Goal: Task Accomplishment & Management: Manage account settings

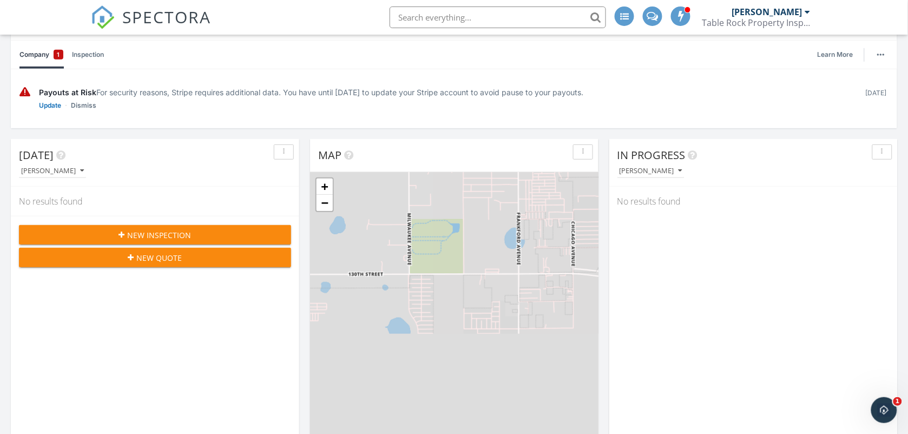
scroll to position [198, 0]
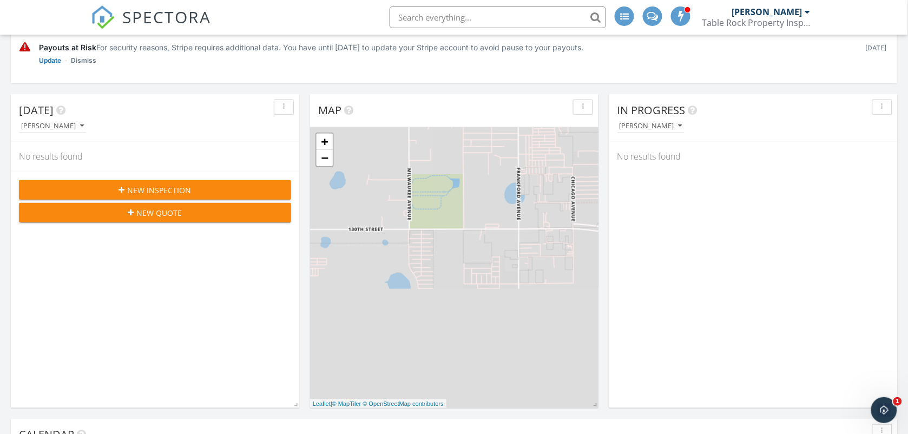
click at [220, 193] on div "New Inspection" at bounding box center [155, 190] width 255 height 11
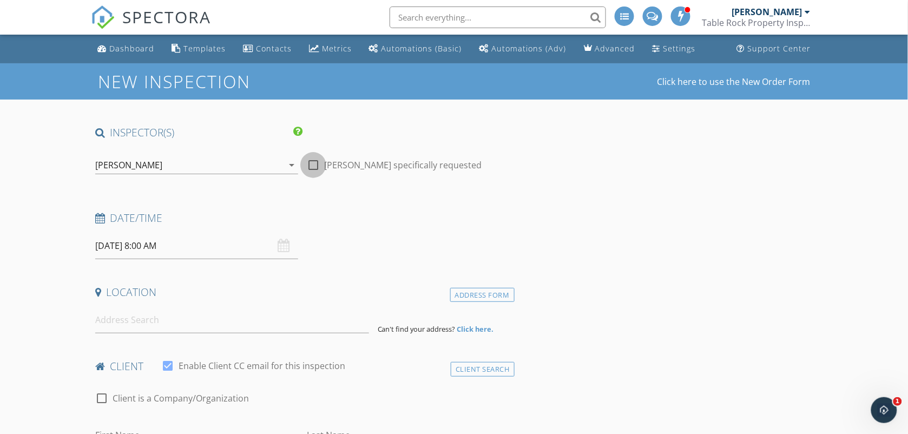
click at [312, 168] on div at bounding box center [313, 165] width 18 height 18
checkbox input "true"
click at [282, 250] on div "09/28/2025 8:00 AM" at bounding box center [197, 246] width 204 height 27
click at [225, 245] on input "09/28/2025 8:00 AM" at bounding box center [197, 246] width 204 height 27
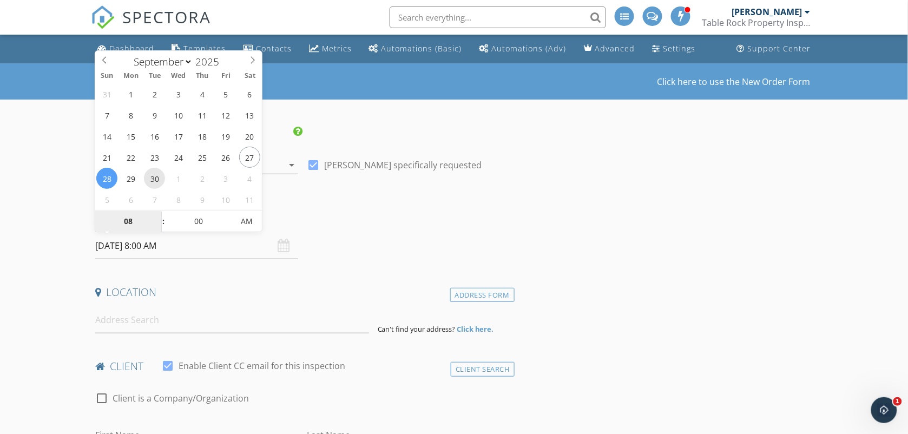
type input "09/30/2025 8:00 AM"
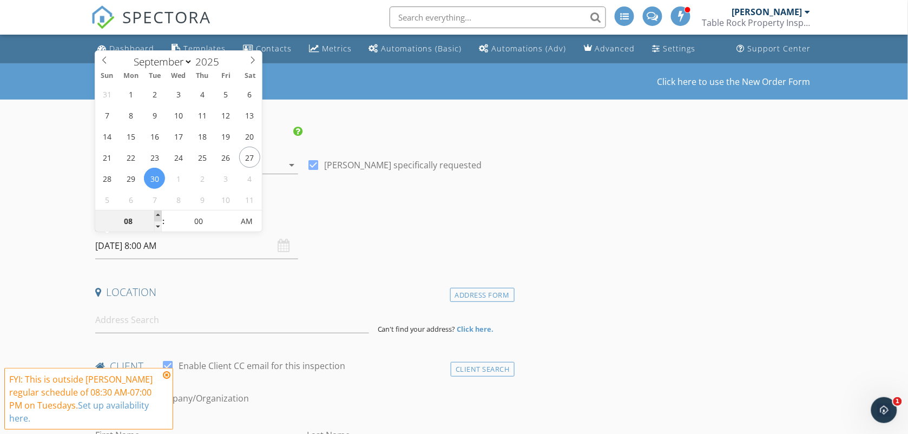
type input "09"
type input "09/30/2025 9:00 AM"
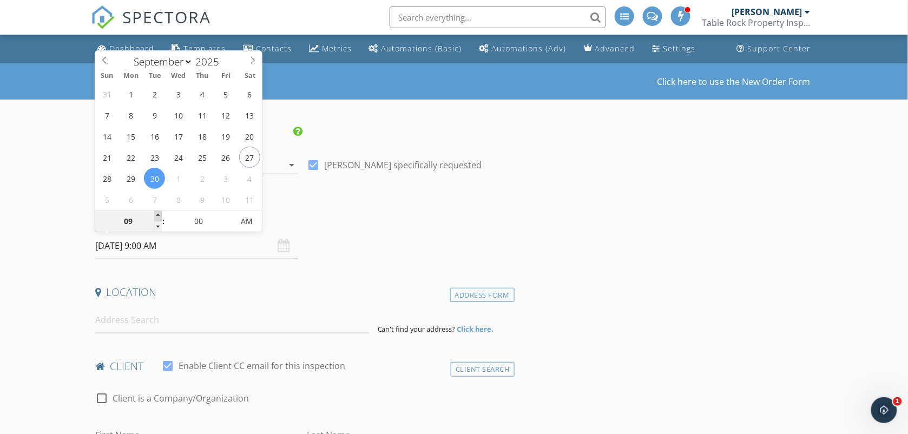
click at [156, 214] on span at bounding box center [158, 216] width 8 height 11
type input "10"
type input "09/30/2025 10:00 AM"
click at [156, 214] on span at bounding box center [158, 216] width 8 height 11
type input "11"
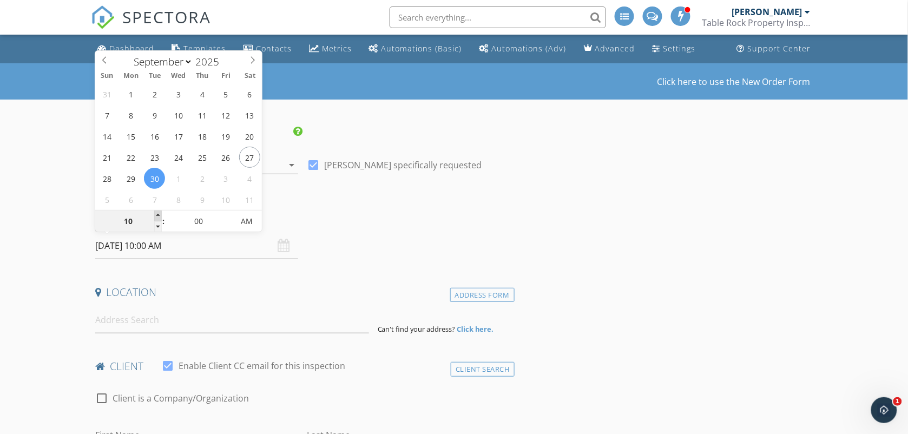
type input "09/30/2025 11:00 AM"
click at [156, 214] on span at bounding box center [158, 216] width 8 height 11
type input "12"
type input "09/30/2025 12:00 PM"
click at [156, 214] on span at bounding box center [158, 216] width 8 height 11
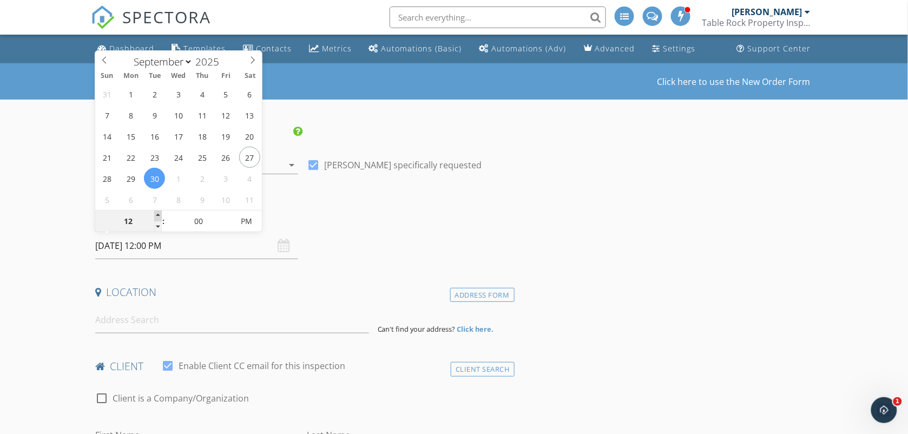
type input "01"
type input "09/30/2025 1:00 PM"
click at [156, 214] on span at bounding box center [158, 216] width 8 height 11
type input "05"
type input "09/30/2025 1:05 PM"
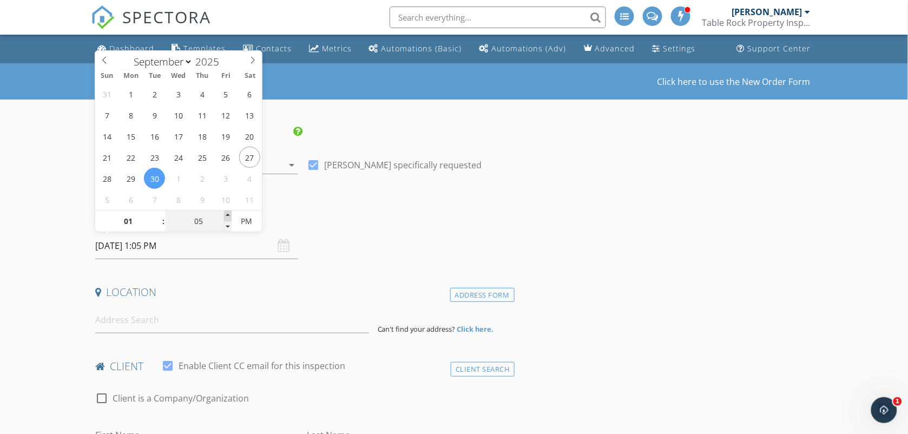
click at [226, 218] on span at bounding box center [228, 216] width 8 height 11
type input "10"
type input "09/30/2025 1:10 PM"
click at [226, 218] on span at bounding box center [228, 216] width 8 height 11
type input "15"
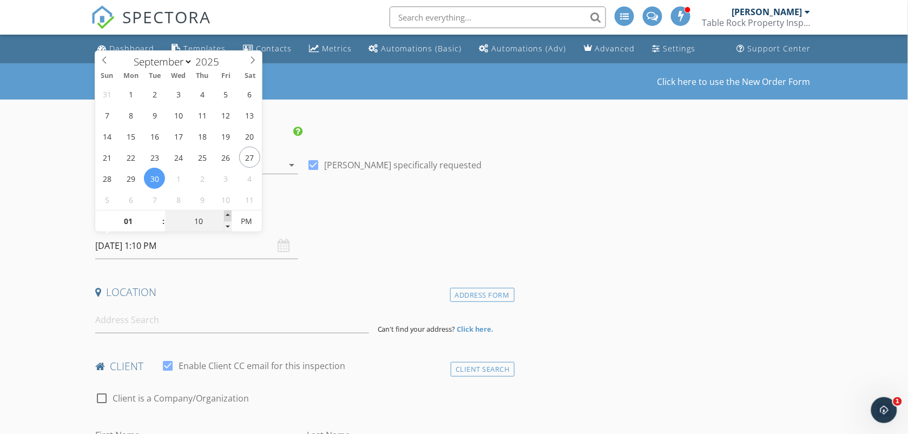
type input "09/30/2025 1:15 PM"
click at [226, 218] on span at bounding box center [228, 216] width 8 height 11
type input "20"
type input "09/30/2025 1:20 PM"
click at [227, 215] on span at bounding box center [228, 216] width 8 height 11
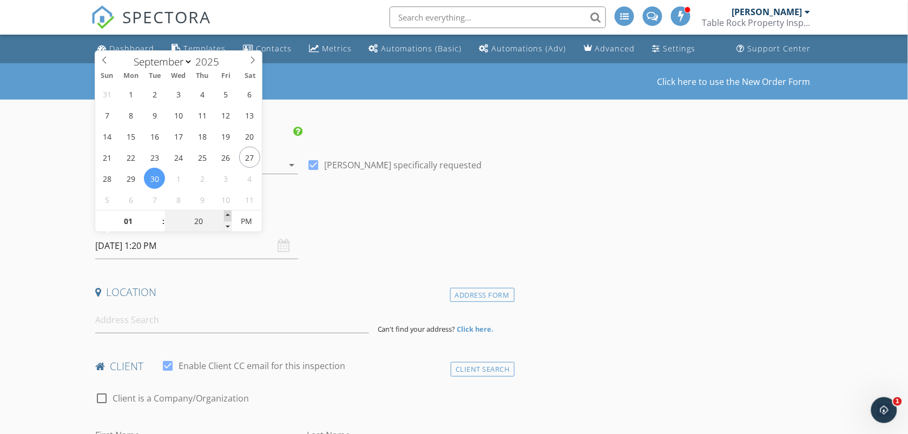
type input "25"
type input "09/30/2025 1:25 PM"
click at [227, 215] on span at bounding box center [228, 216] width 8 height 11
type input "30"
type input "09/30/2025 1:30 PM"
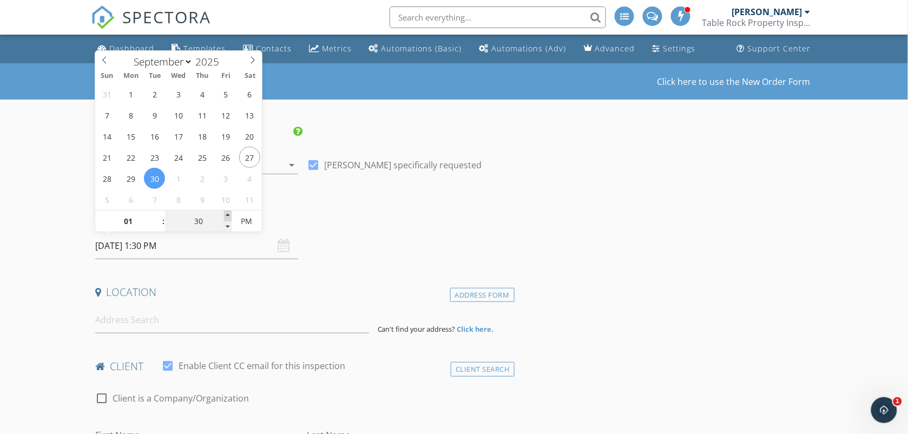
click at [227, 215] on span at bounding box center [228, 216] width 8 height 11
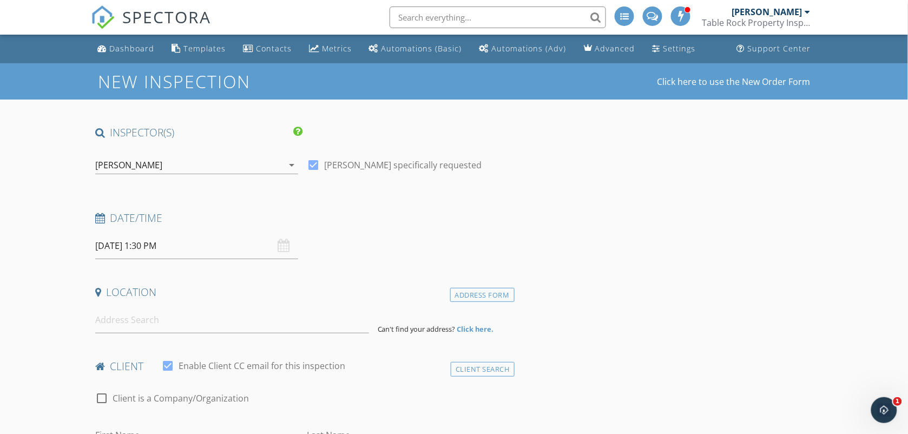
click at [282, 298] on h4 "Location" at bounding box center [302, 292] width 415 height 14
click at [211, 319] on input at bounding box center [232, 320] width 274 height 27
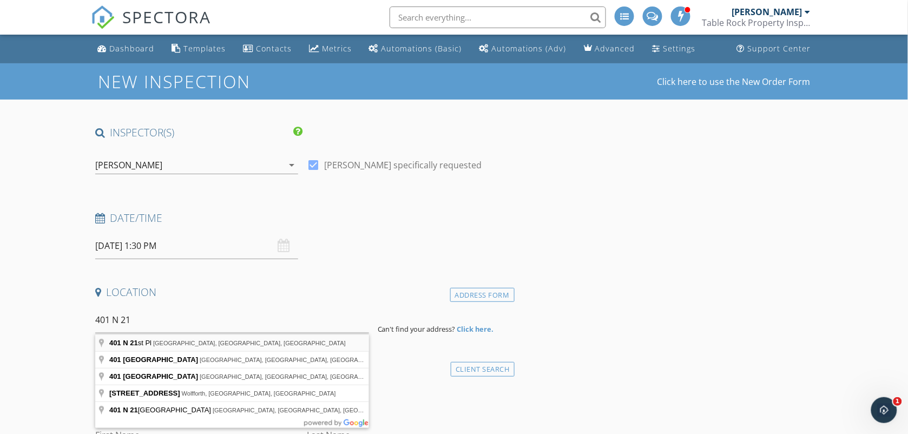
type input "401 N 21st Pl, Lamesa, TX, USA"
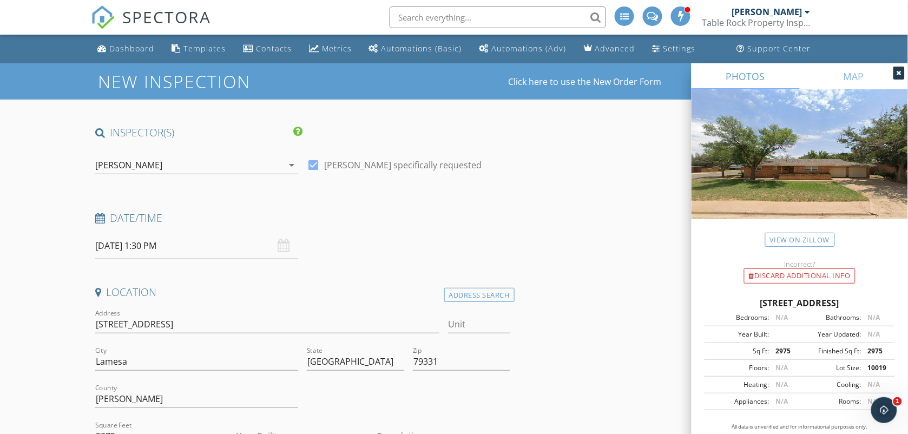
click at [394, 250] on div "Date/Time 09/30/2025 1:30 PM" at bounding box center [303, 235] width 424 height 48
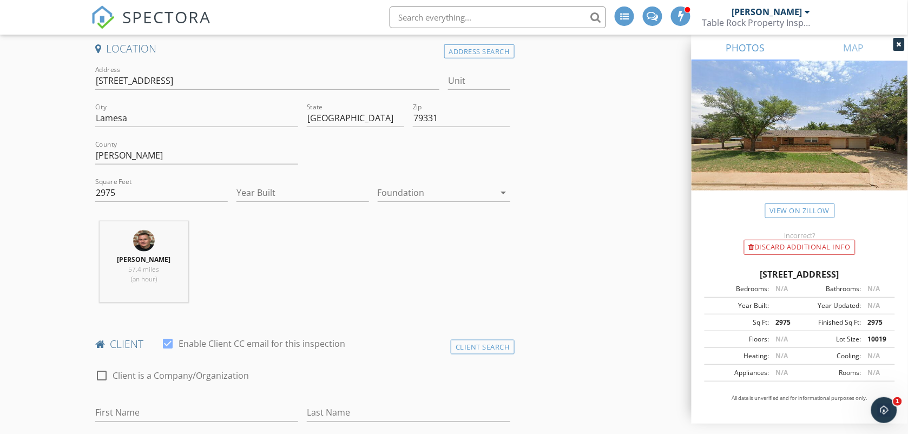
scroll to position [271, 0]
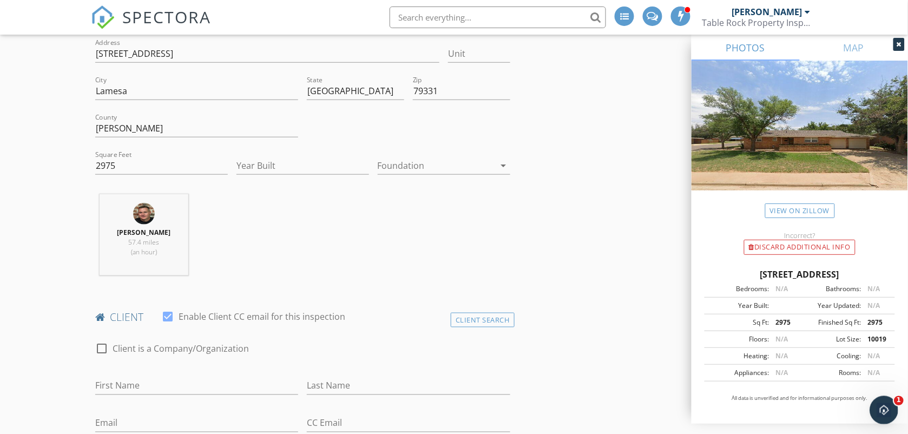
click at [881, 410] on icon "Open Intercom Messenger" at bounding box center [883, 408] width 8 height 9
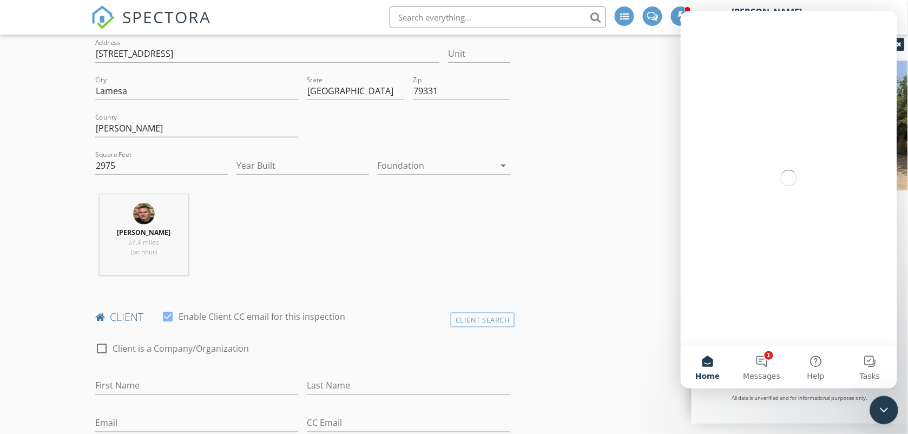
scroll to position [0, 0]
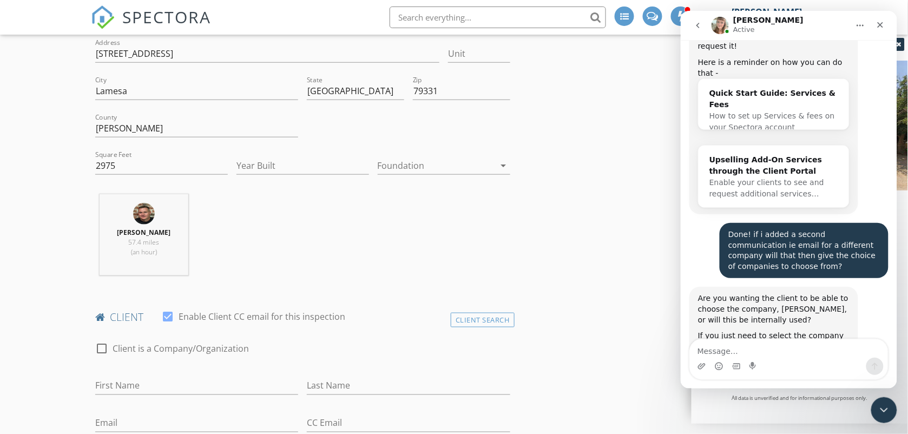
scroll to position [6822, 0]
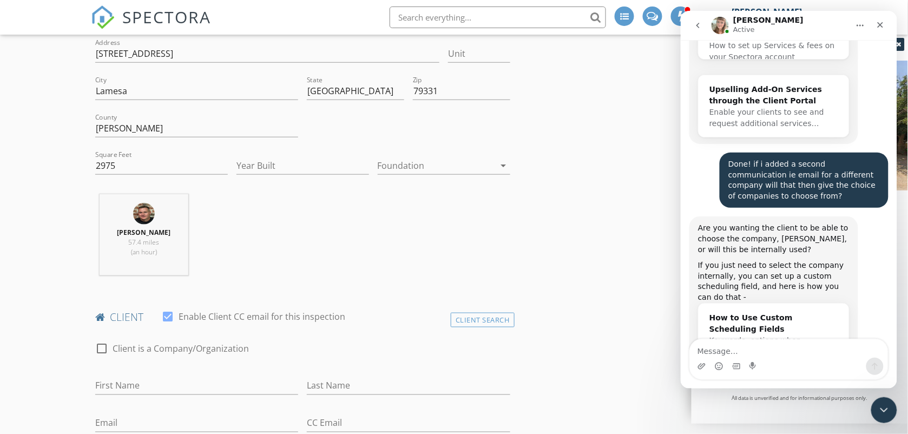
click at [880, 413] on icon "Close Intercom Messenger" at bounding box center [882, 408] width 13 height 13
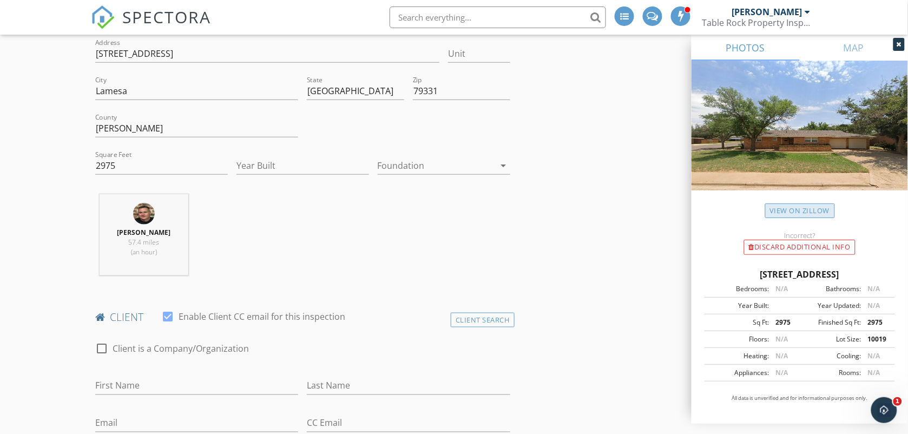
click at [792, 212] on link "View on Zillow" at bounding box center [801, 211] width 70 height 15
click at [787, 207] on link "View on Zillow" at bounding box center [801, 211] width 70 height 15
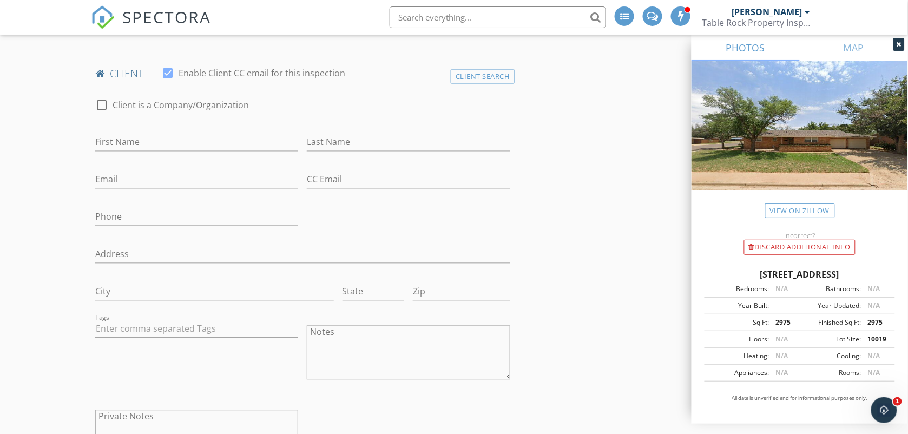
scroll to position [541, 0]
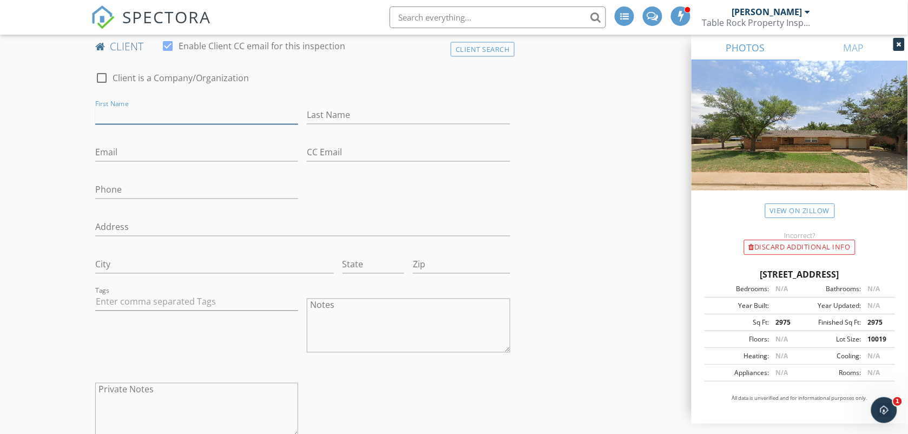
click at [100, 119] on input "First Name" at bounding box center [197, 116] width 204 height 18
type input "Blake"
type input "Addison"
click at [100, 150] on input "Email" at bounding box center [197, 153] width 204 height 18
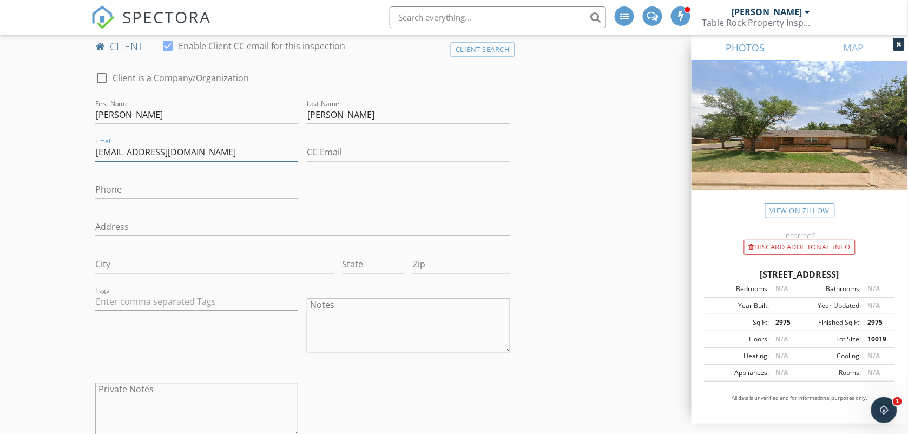
type input "Blake.addison12@gmail.com"
type input "806-759-1655"
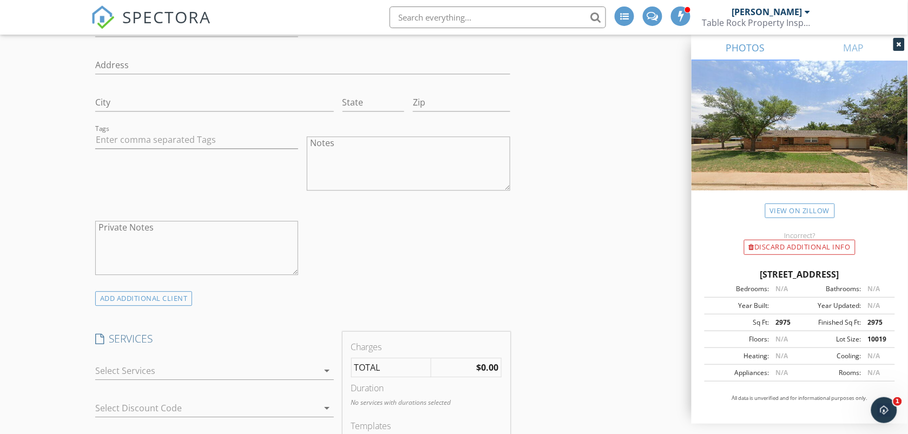
scroll to position [731, 0]
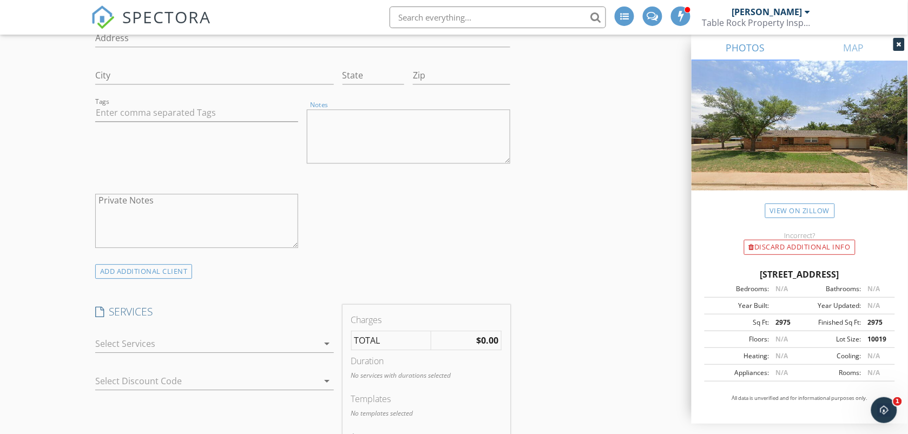
click at [314, 143] on textarea "Notes" at bounding box center [409, 136] width 204 height 54
type textarea "Service Title Co Brent Noble FHA Loan"
click at [257, 158] on div "Tags" at bounding box center [197, 137] width 212 height 84
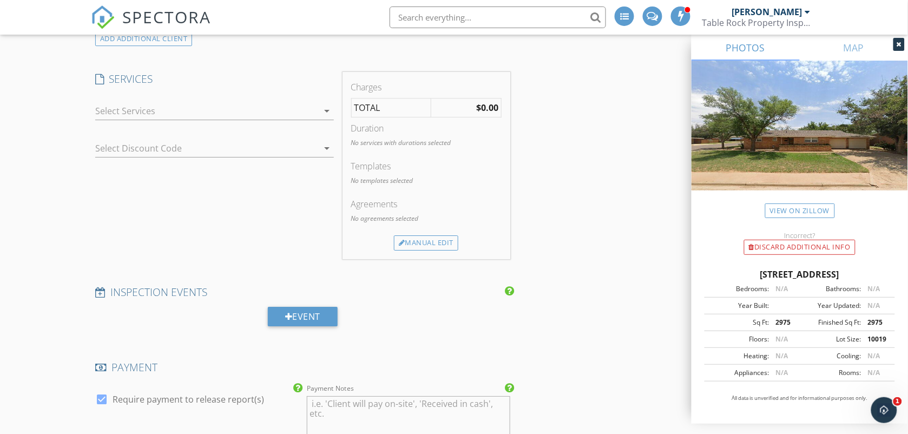
scroll to position [975, 0]
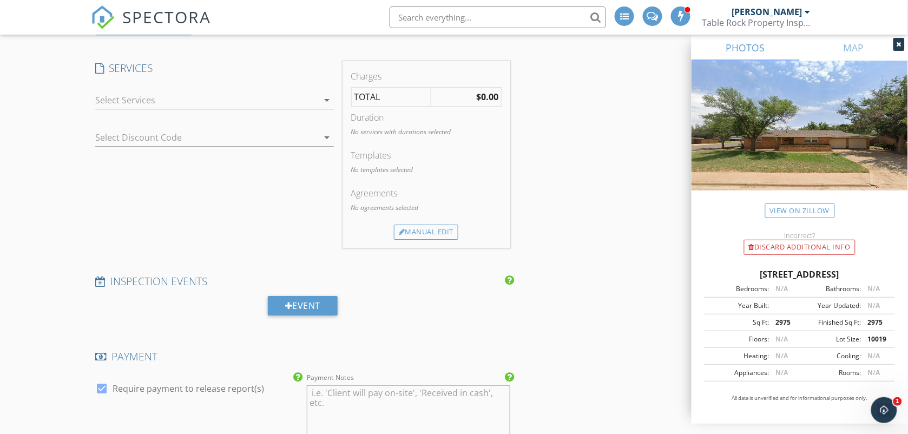
click at [288, 109] on div at bounding box center [207, 99] width 224 height 17
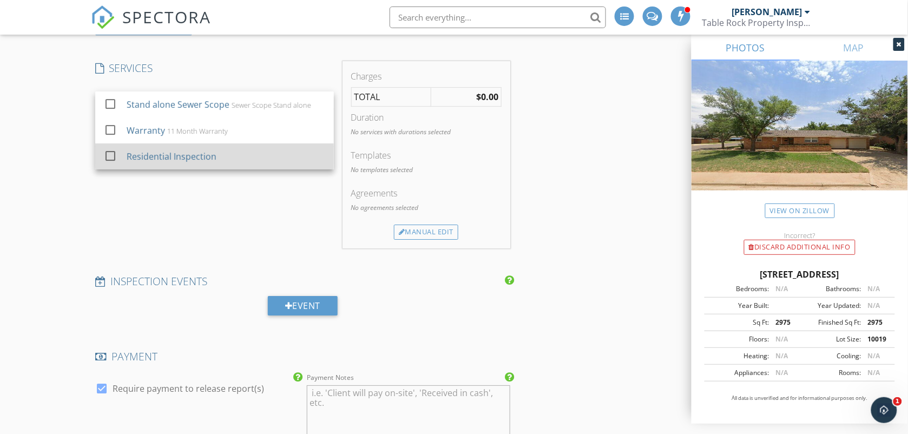
click at [261, 162] on div "Residential Inspection" at bounding box center [226, 157] width 199 height 22
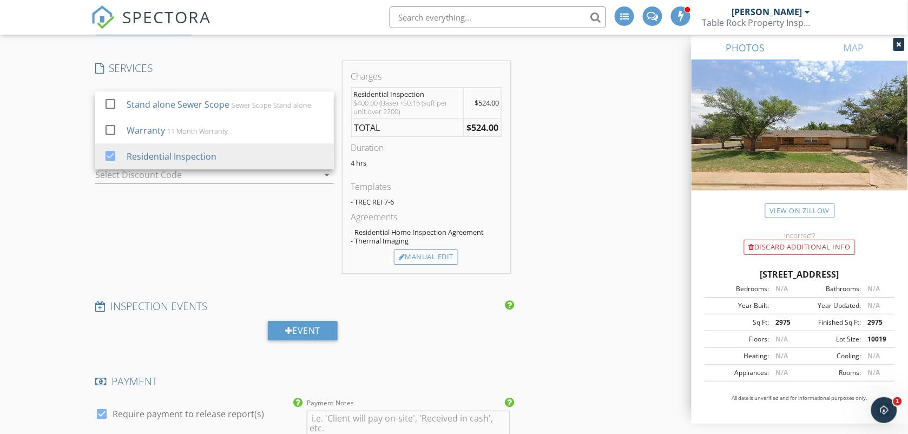
click at [233, 217] on div "SERVICES check_box_outline_blank Stand alone Sewer Scope Sewer Scope Stand alon…" at bounding box center [214, 167] width 247 height 212
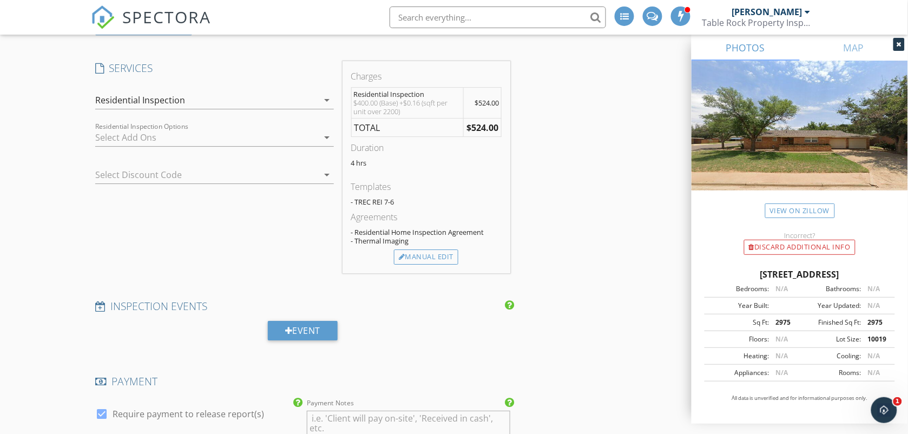
click at [233, 217] on div "SERVICES check_box_outline_blank Stand alone Sewer Scope Sewer Scope Stand alon…" at bounding box center [214, 167] width 247 height 212
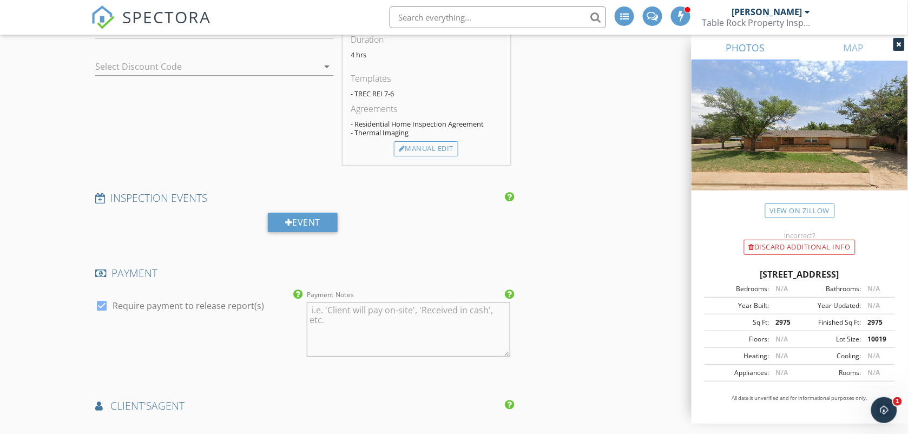
scroll to position [1110, 0]
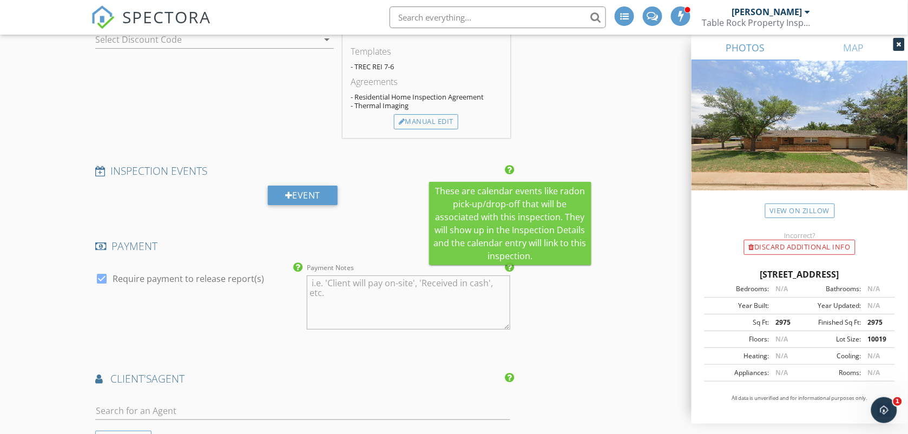
click at [509, 171] on icon at bounding box center [510, 170] width 9 height 11
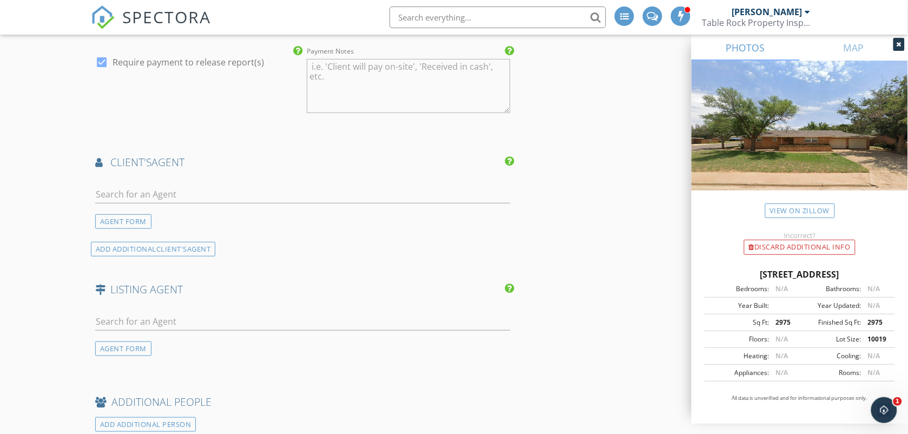
scroll to position [1354, 0]
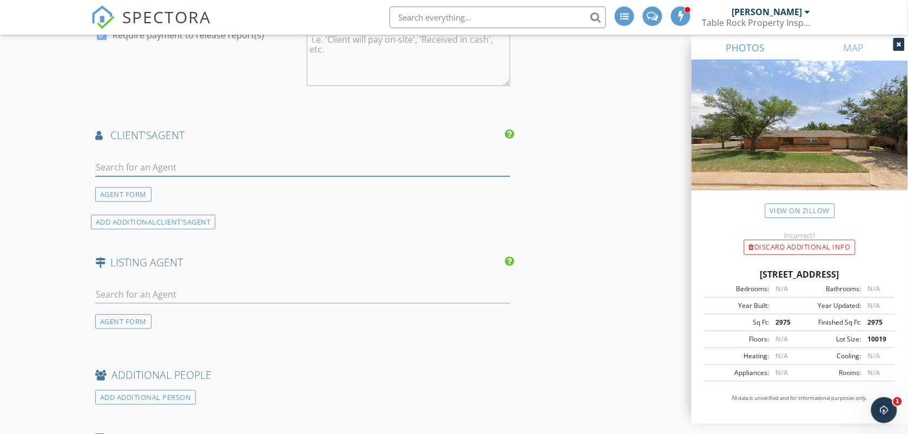
click at [242, 165] on input "text" at bounding box center [302, 168] width 415 height 18
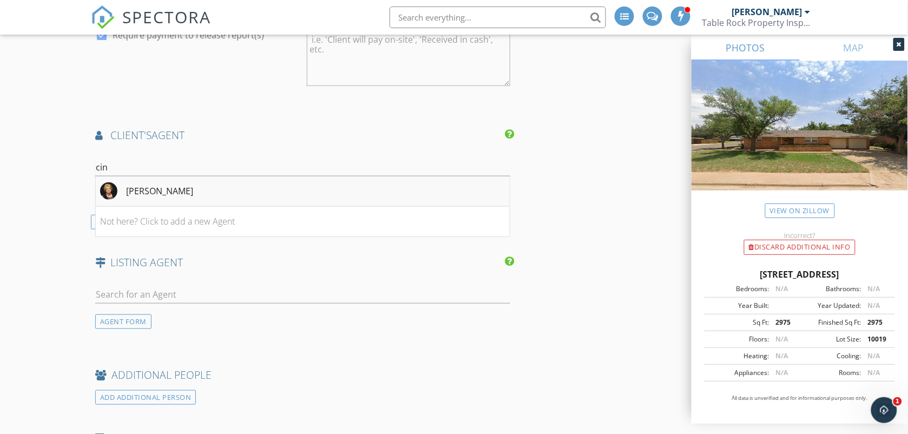
type input "cin"
click at [174, 200] on div "Cindy Williams" at bounding box center [146, 190] width 93 height 17
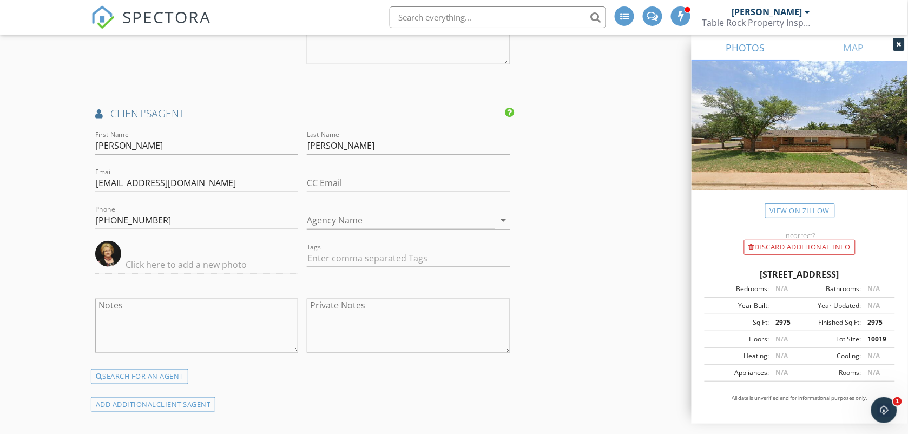
scroll to position [1381, 0]
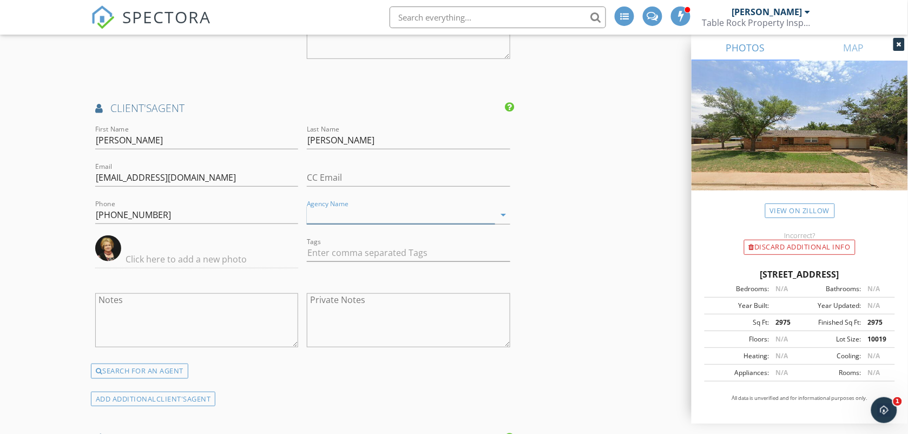
click at [321, 215] on input "Agency Name" at bounding box center [401, 215] width 188 height 18
type input "Centry 21"
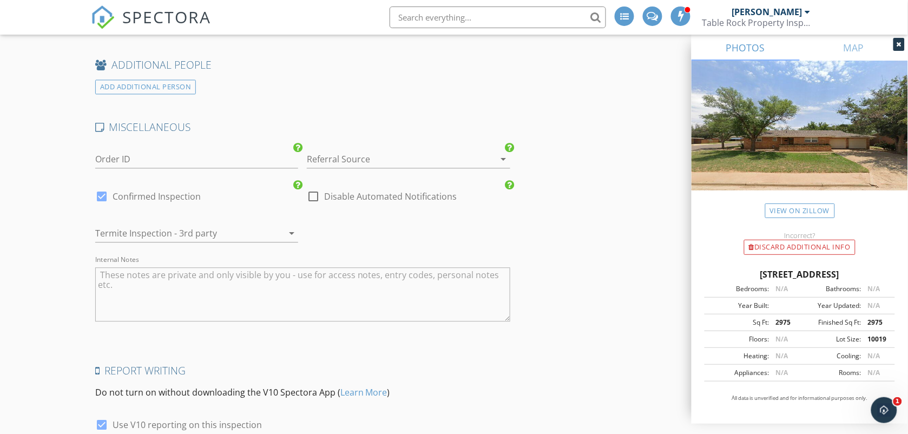
scroll to position [1895, 0]
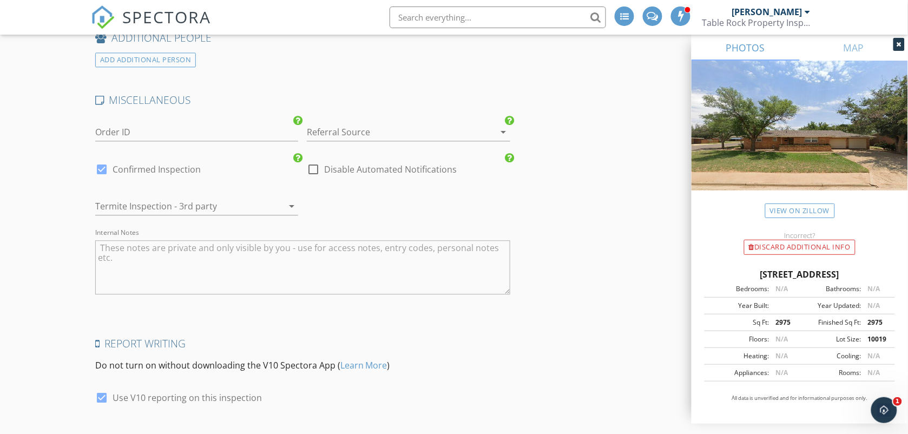
click at [112, 212] on div at bounding box center [181, 206] width 173 height 17
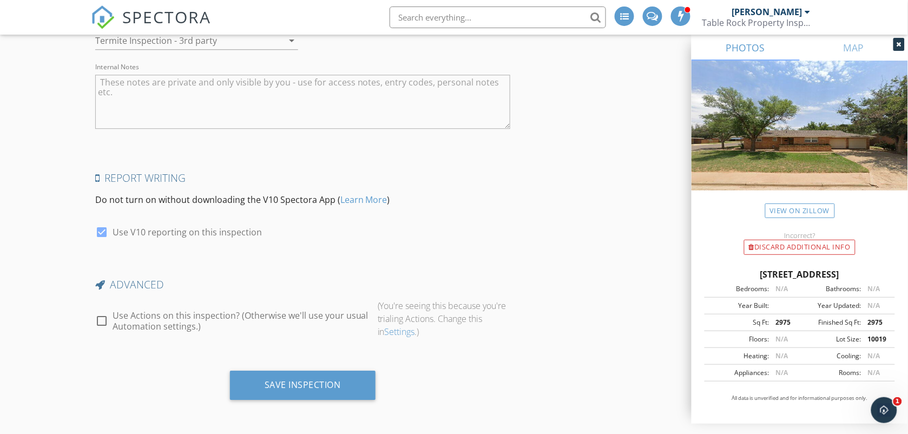
scroll to position [2063, 0]
click at [102, 323] on div at bounding box center [102, 321] width 18 height 18
click at [388, 321] on icon at bounding box center [387, 322] width 8 height 7
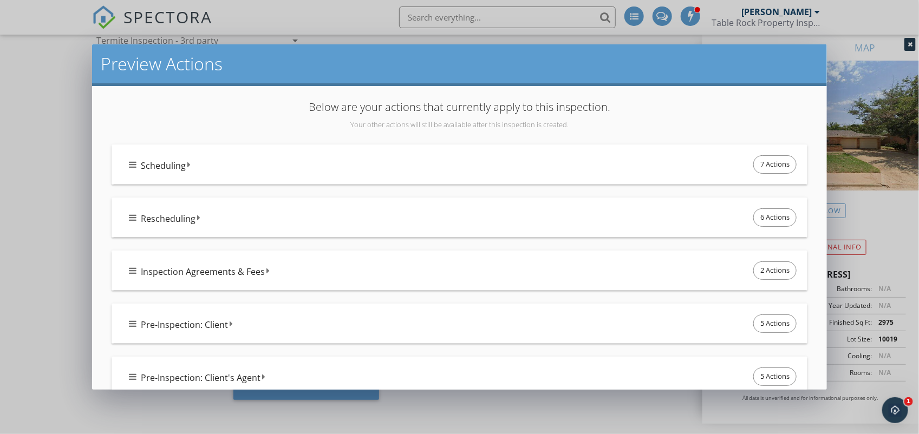
click at [271, 89] on div "Below are your actions that currently apply to this inspection. Your other acti…" at bounding box center [459, 238] width 735 height 304
click at [36, 169] on div "Preview Actions Below are your actions that currently apply to this inspection.…" at bounding box center [459, 217] width 919 height 434
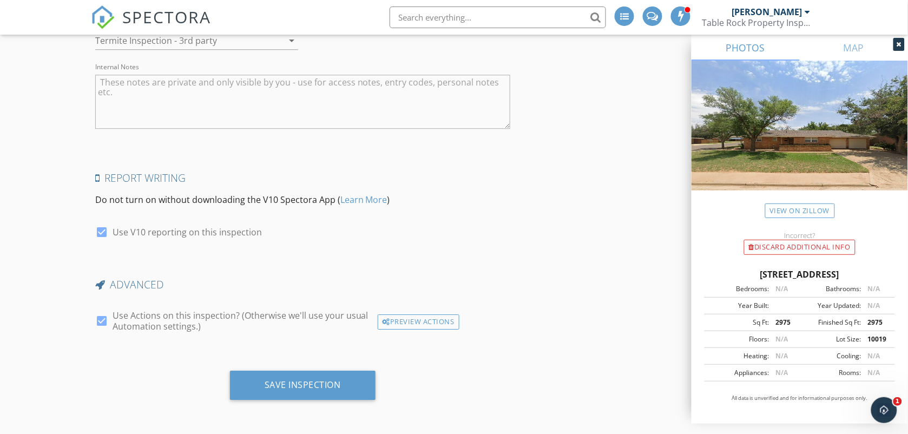
click at [97, 321] on div at bounding box center [102, 321] width 18 height 18
checkbox input "false"
click at [239, 383] on div "Save Inspection" at bounding box center [303, 385] width 146 height 29
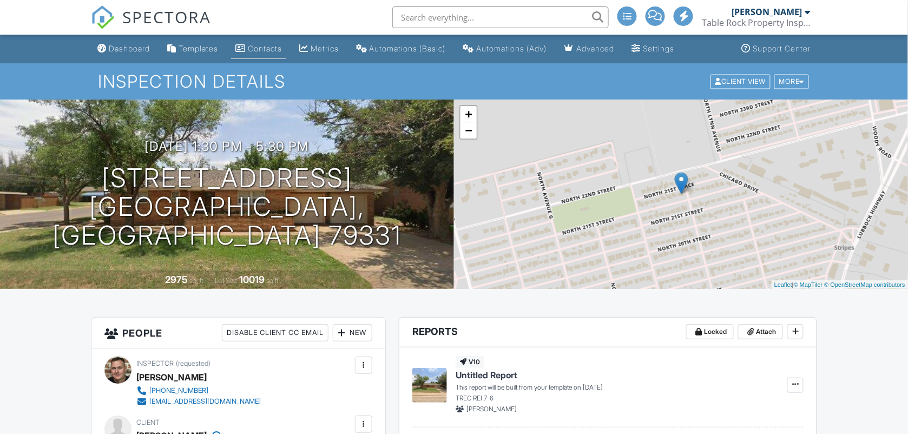
click at [272, 58] on link "Contacts" at bounding box center [258, 49] width 55 height 20
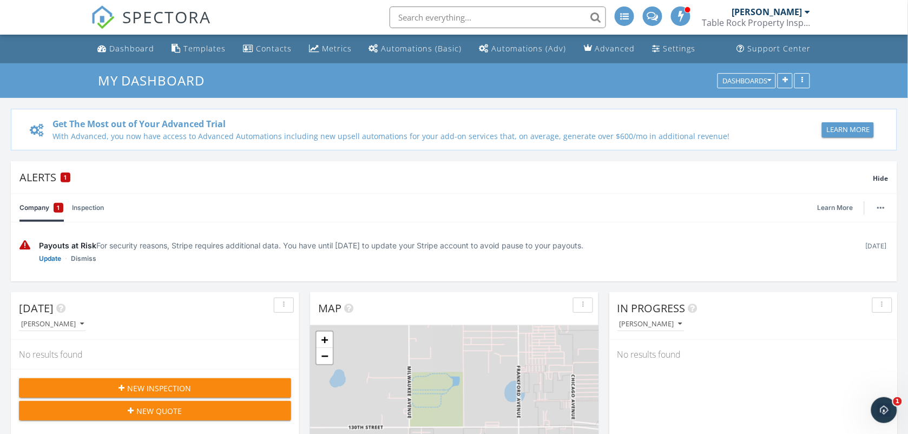
click at [153, 384] on span "New Inspection" at bounding box center [160, 388] width 64 height 11
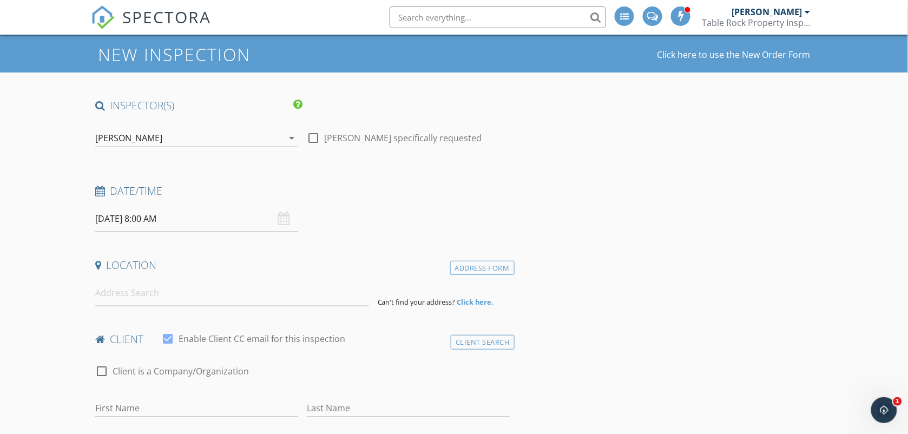
scroll to position [54, 0]
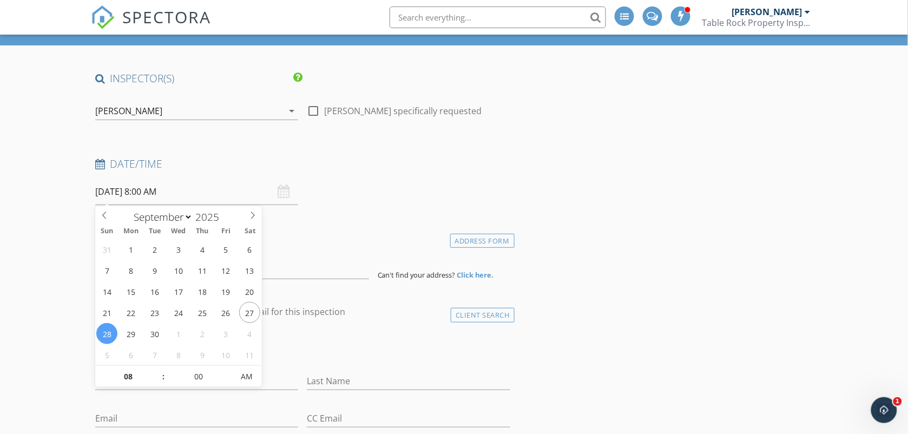
click at [214, 198] on input "09/28/2025 8:00 AM" at bounding box center [197, 192] width 204 height 27
type input "09/29/2025 8:00 AM"
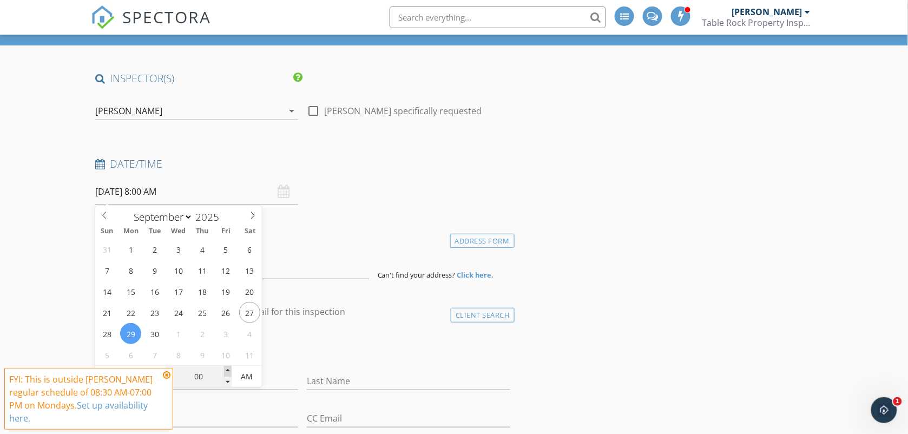
type input "05"
type input "09/29/2025 8:05 AM"
click at [229, 371] on span at bounding box center [228, 371] width 8 height 11
type input "10"
type input "09/29/2025 8:10 AM"
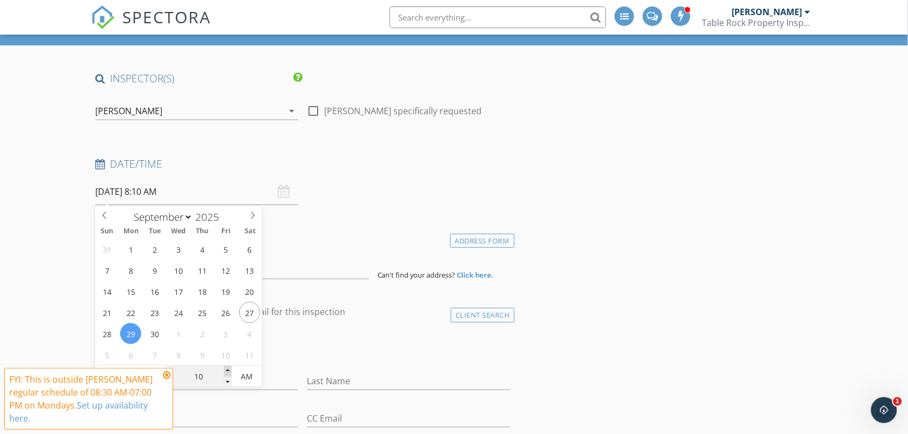
click at [229, 371] on span at bounding box center [228, 371] width 8 height 11
type input "15"
type input "09/29/2025 8:15 AM"
click at [229, 371] on span at bounding box center [228, 371] width 8 height 11
type input "20"
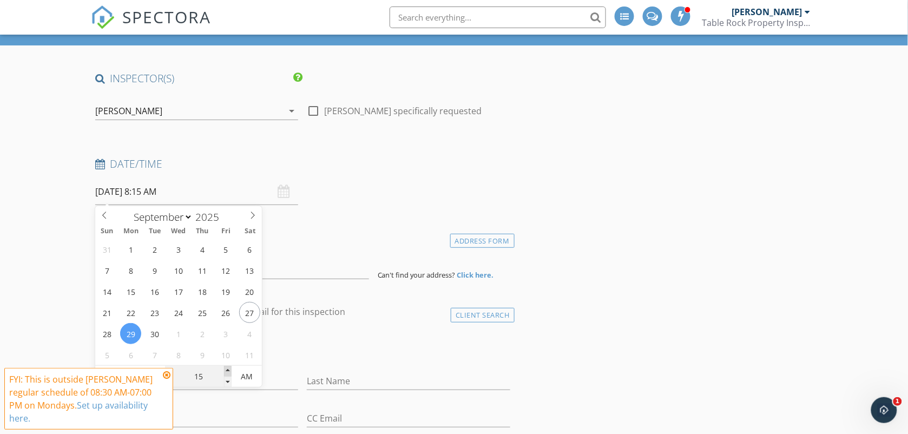
type input "09/29/2025 8:20 AM"
click at [229, 371] on span at bounding box center [228, 371] width 8 height 11
type input "25"
type input "09/29/2025 8:25 AM"
click at [229, 371] on span at bounding box center [228, 371] width 8 height 11
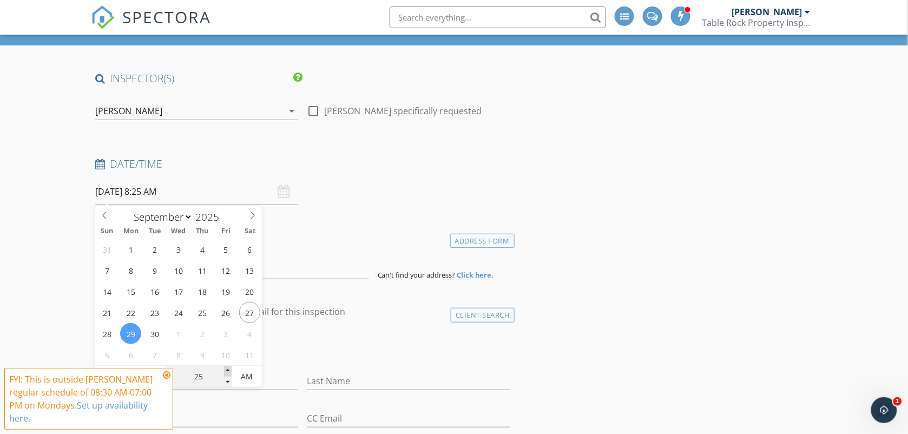
type input "30"
type input "09/29/2025 8:30 AM"
click at [229, 371] on span at bounding box center [228, 371] width 8 height 11
type input "35"
type input "09/29/2025 8:35 AM"
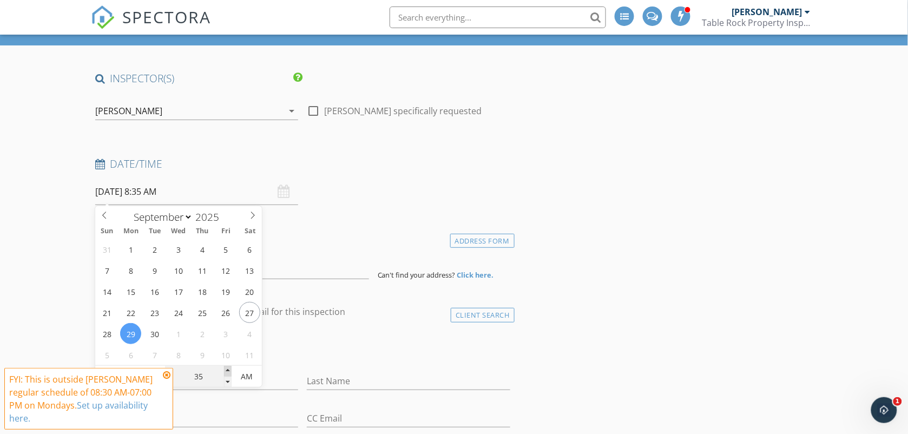
click at [229, 371] on span at bounding box center [228, 371] width 8 height 11
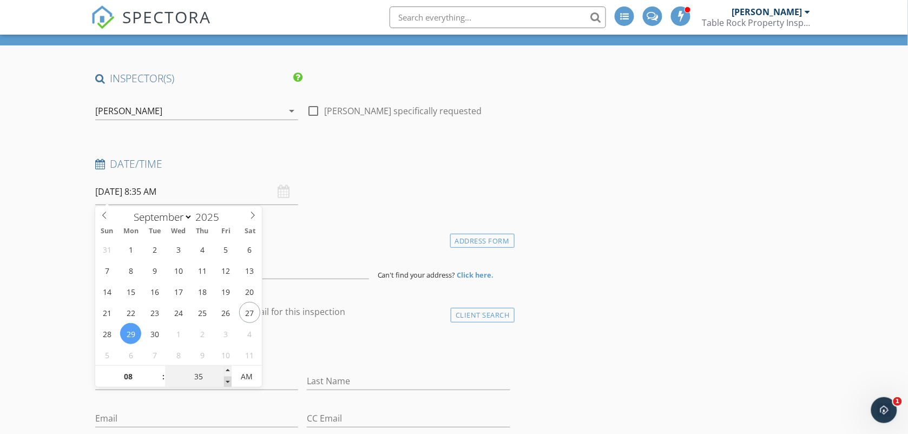
type input "30"
type input "09/29/2025 8:30 AM"
click at [231, 383] on span at bounding box center [228, 382] width 8 height 11
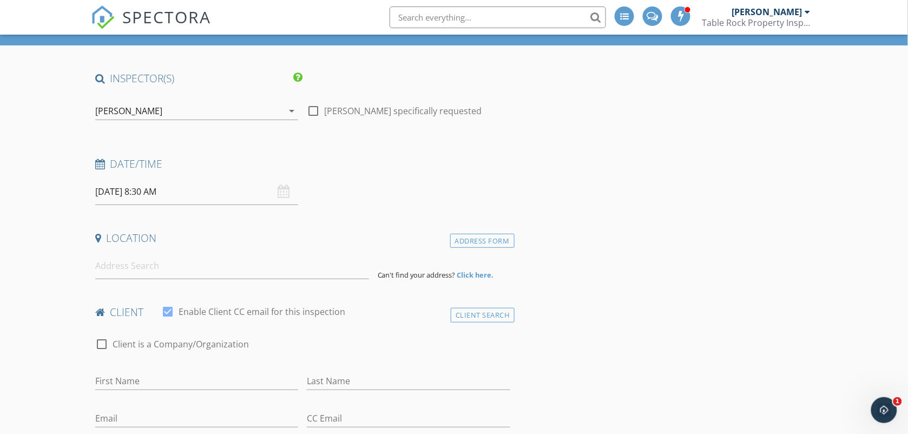
click at [315, 346] on div "check_box_outline_blank Client is a Company/Organization" at bounding box center [302, 350] width 415 height 28
click at [261, 267] on input at bounding box center [232, 266] width 274 height 27
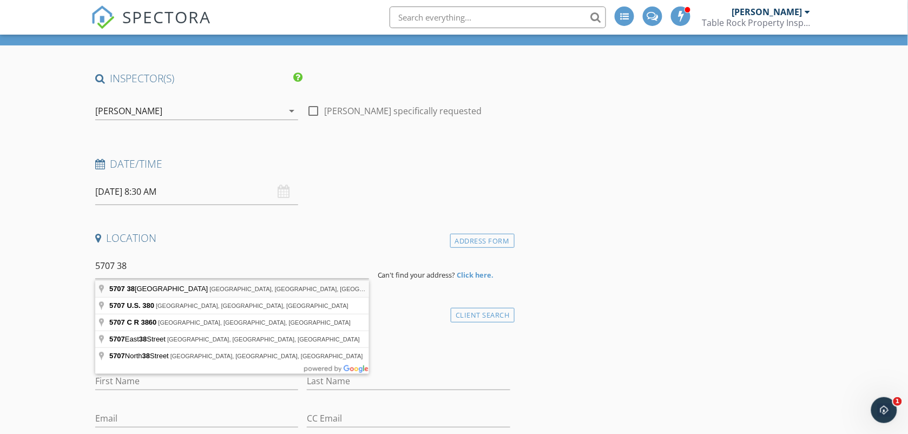
type input "[STREET_ADDRESS]"
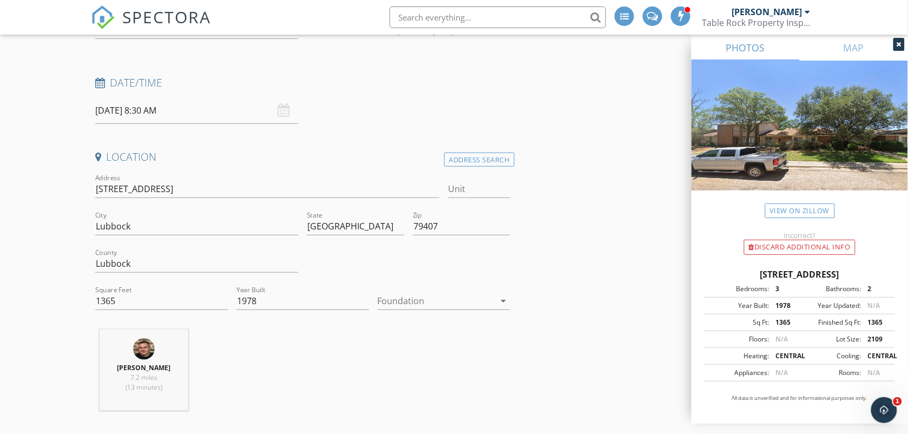
scroll to position [162, 0]
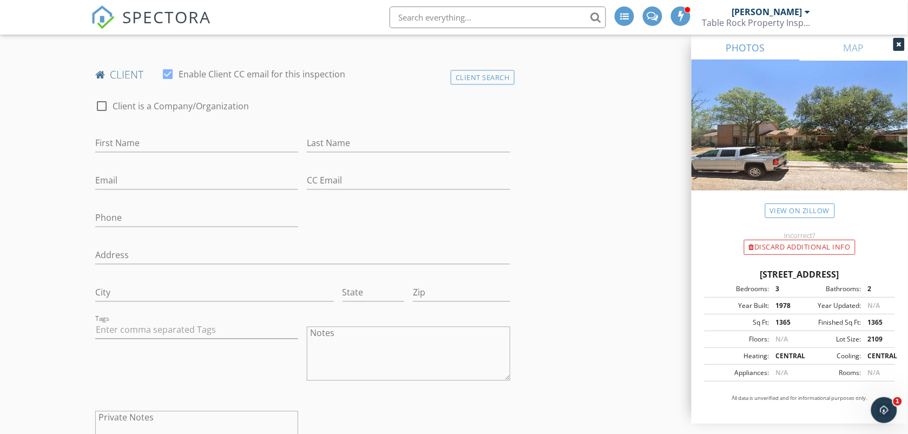
scroll to position [514, 0]
click at [100, 109] on div at bounding box center [102, 105] width 18 height 18
checkbox input "false"
click at [99, 140] on input "First Name" at bounding box center [197, 143] width 204 height 18
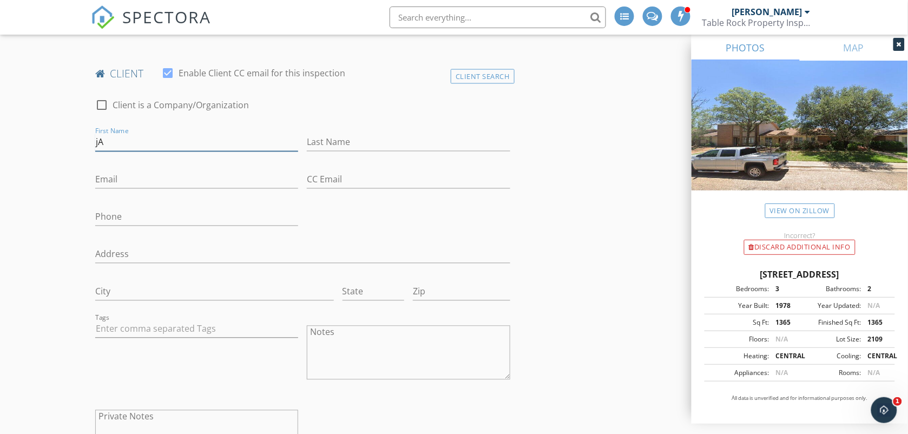
type input "[PERSON_NAME]"
type input "[EMAIL_ADDRESS][DOMAIN_NAME]"
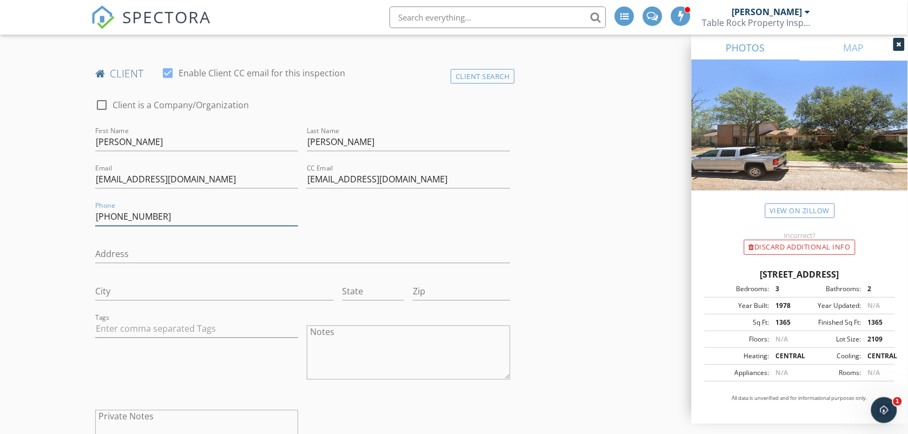
click at [158, 215] on input "806-470-3682" at bounding box center [197, 217] width 204 height 18
type input "[PHONE_NUMBER]"
click at [151, 244] on div "Address" at bounding box center [302, 256] width 415 height 35
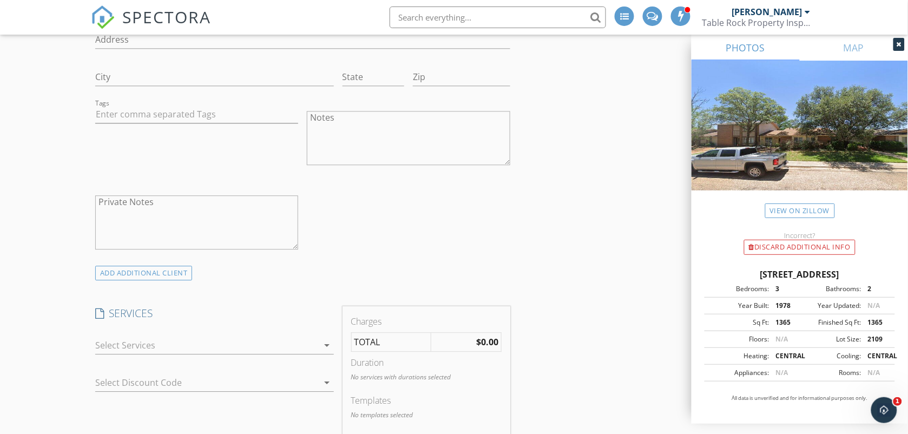
scroll to position [731, 0]
click at [321, 115] on textarea "Notes" at bounding box center [409, 136] width 204 height 54
type textarea "t"
type textarea "True Title Partners Conventional loan"
click at [272, 292] on div "INSPECTOR(S) check_box Rodney Bowen PRIMARY Rodney Bowen arrow_drop_down check_…" at bounding box center [303, 420] width 424 height 2050
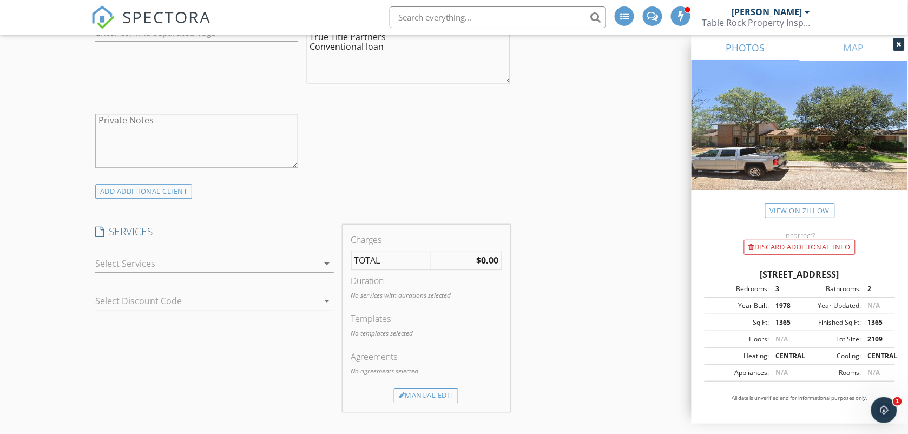
scroll to position [812, 0]
click at [269, 258] on div at bounding box center [207, 262] width 224 height 17
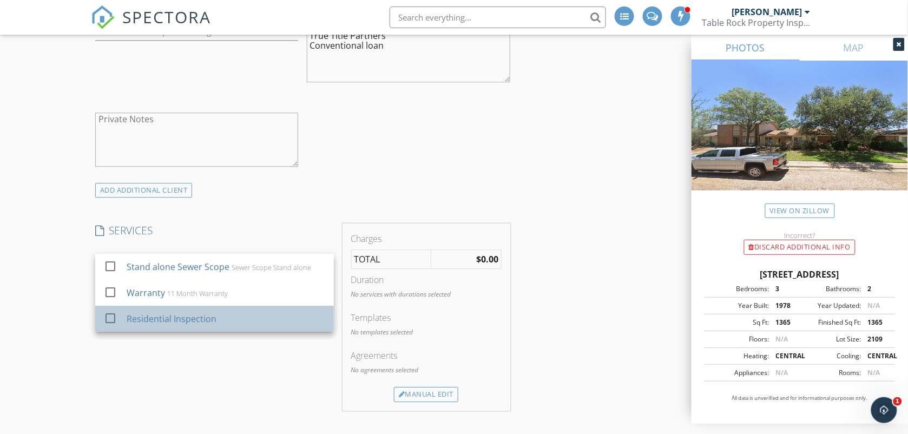
click at [246, 317] on div "Residential Inspection" at bounding box center [226, 319] width 199 height 22
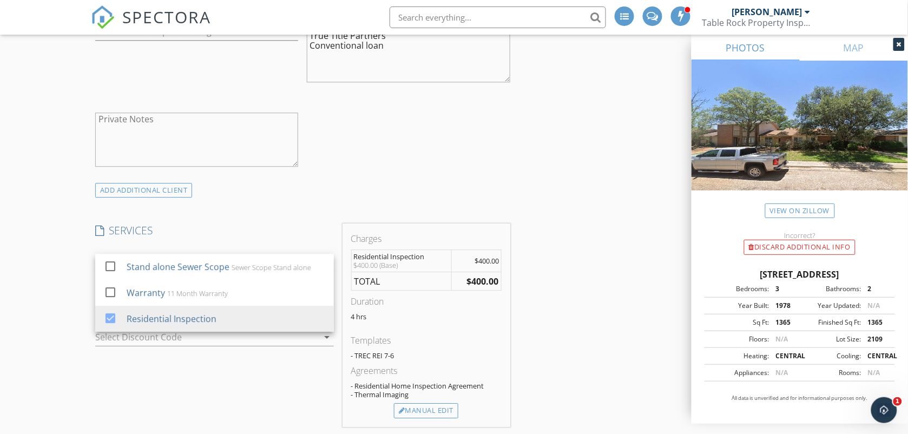
click at [260, 225] on h4 "SERVICES" at bounding box center [214, 231] width 239 height 14
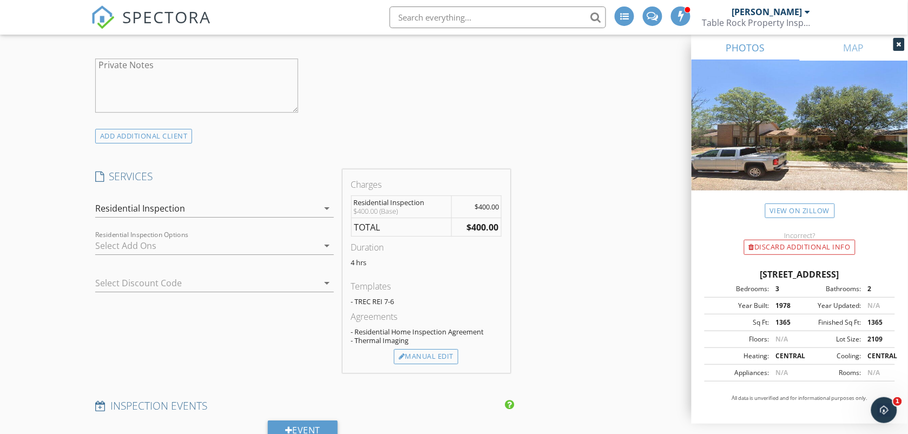
scroll to position [893, 0]
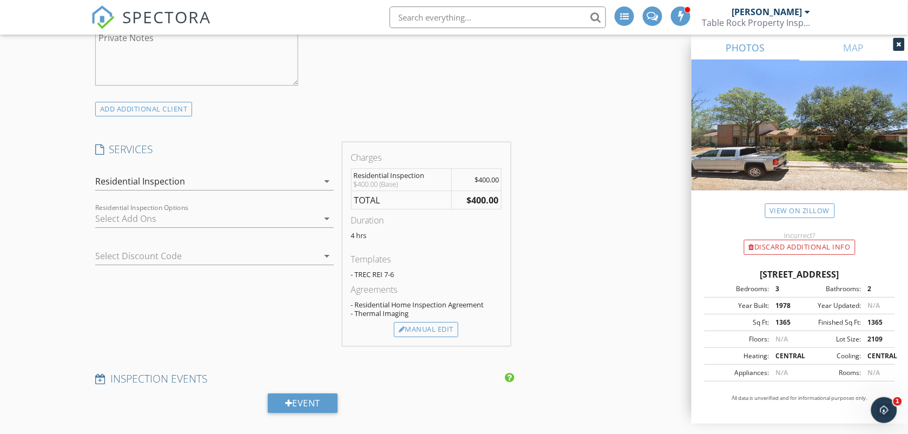
click at [260, 225] on div at bounding box center [207, 218] width 224 height 17
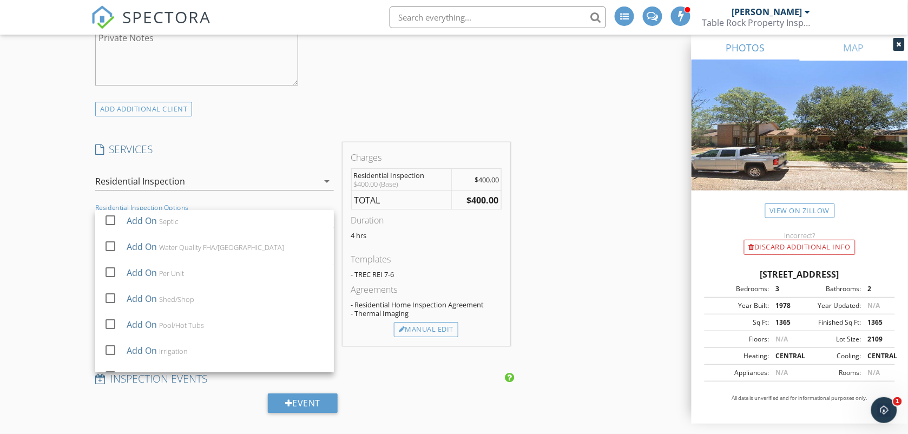
scroll to position [71, 0]
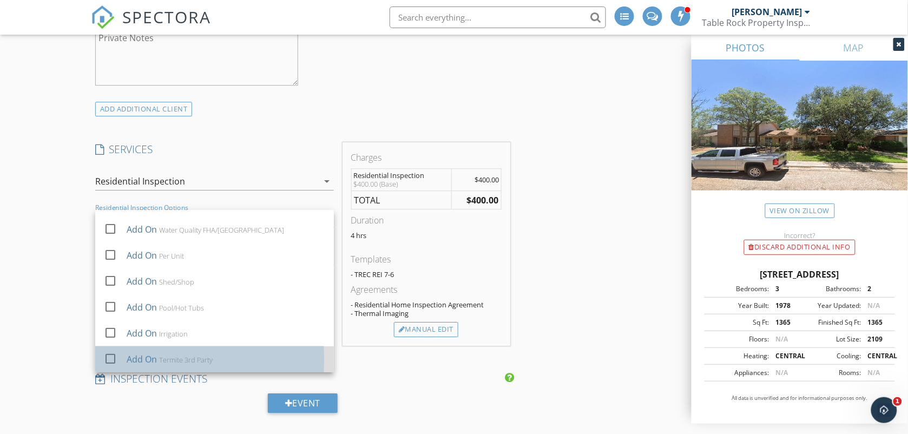
click at [290, 363] on div "Add On Termite 3rd Party" at bounding box center [226, 360] width 199 height 22
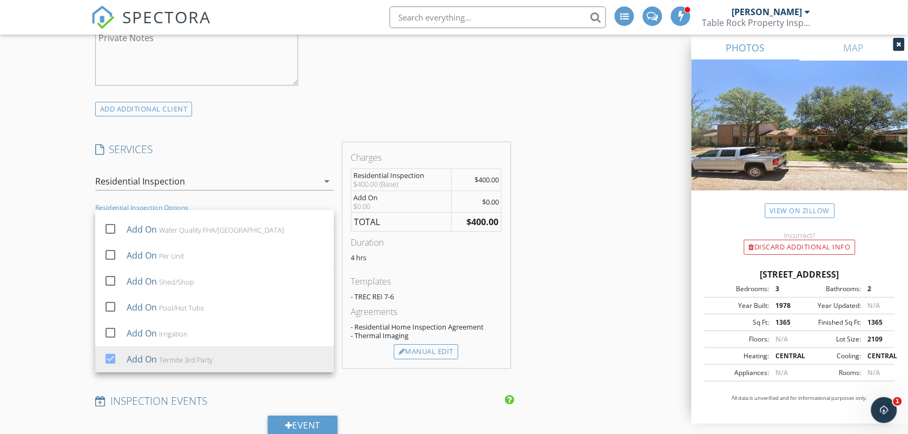
click at [57, 312] on div "New Inspection Click here to use the New Order Form INSPECTOR(S) check_box Rodn…" at bounding box center [454, 290] width 908 height 2241
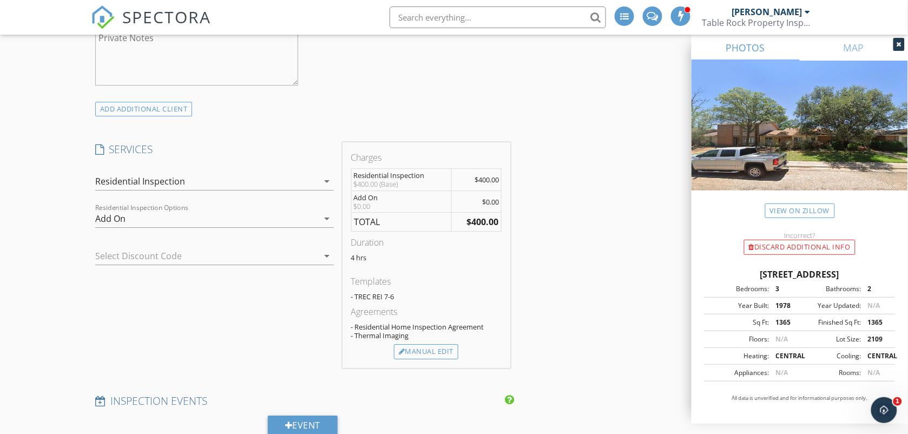
click at [93, 284] on div "SERVICES check_box_outline_blank Stand alone Sewer Scope Sewer Scope Stand alon…" at bounding box center [214, 255] width 247 height 226
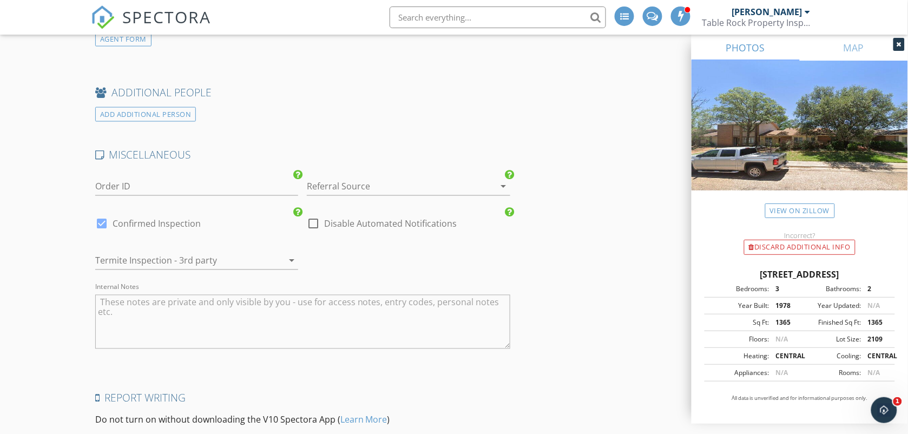
scroll to position [1651, 0]
click at [108, 259] on div at bounding box center [181, 259] width 173 height 17
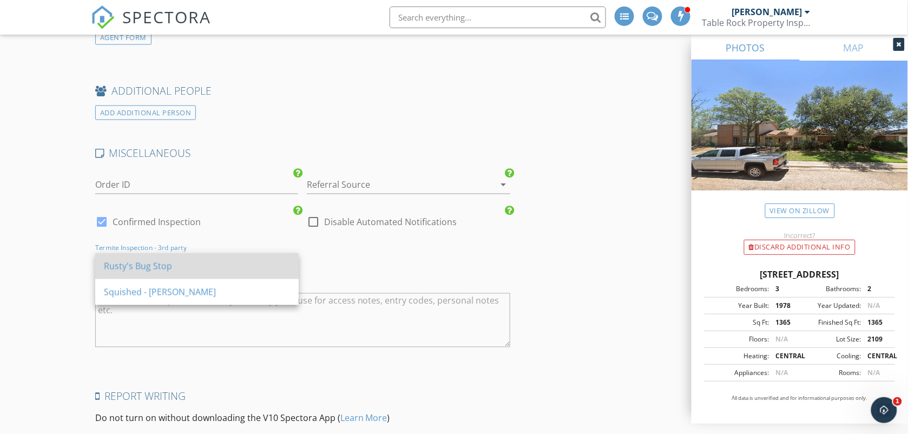
click at [107, 265] on div "Rusty's Bug Stop" at bounding box center [197, 266] width 186 height 13
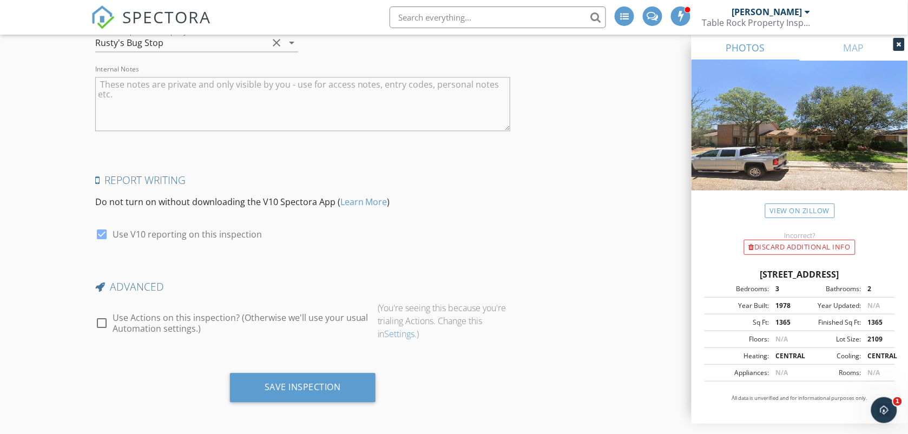
scroll to position [1872, 0]
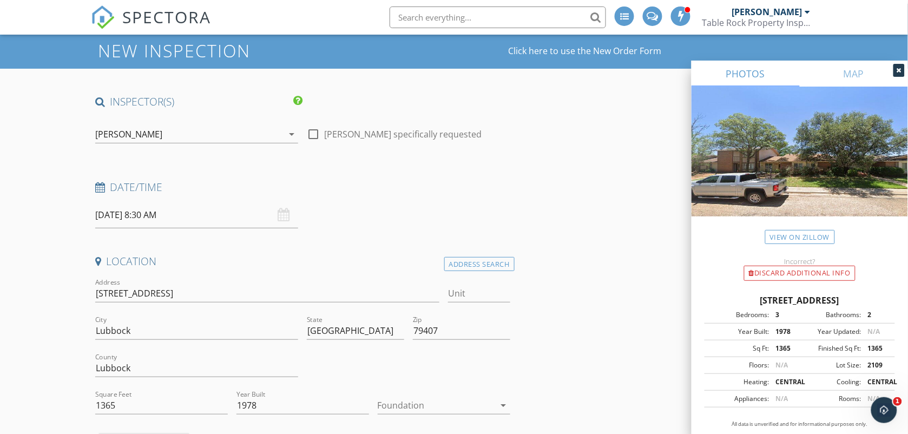
scroll to position [0, 0]
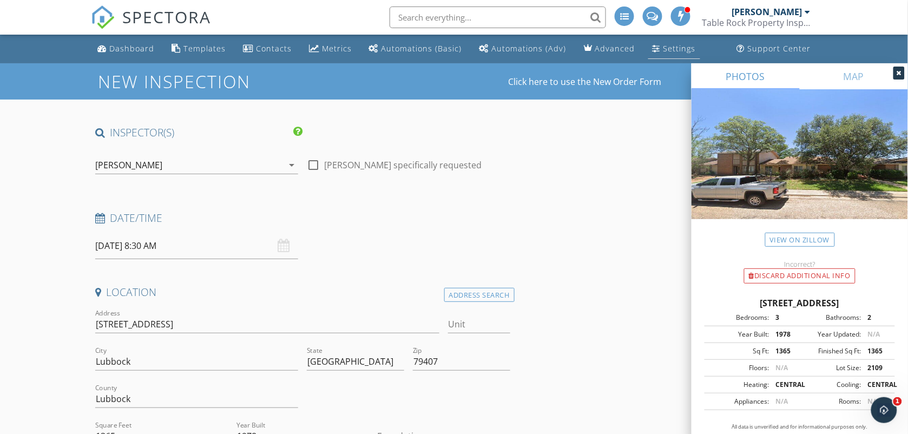
click at [653, 47] on div "Settings" at bounding box center [657, 48] width 8 height 9
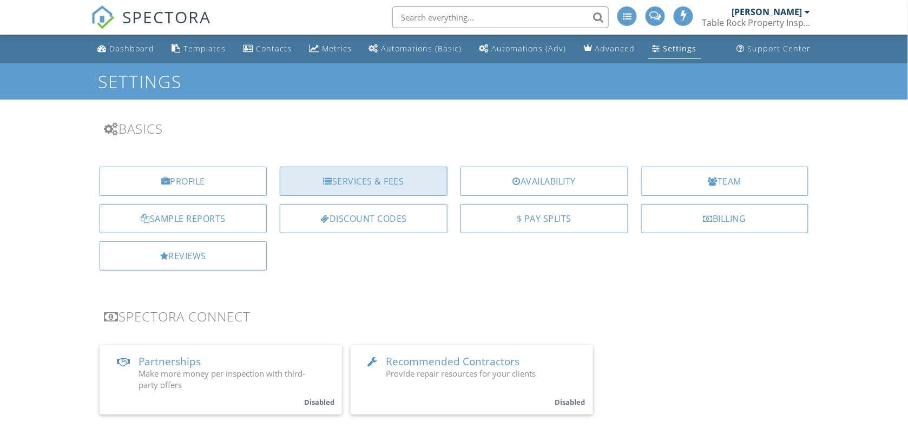
click at [410, 185] on div "Services & Fees" at bounding box center [364, 181] width 168 height 29
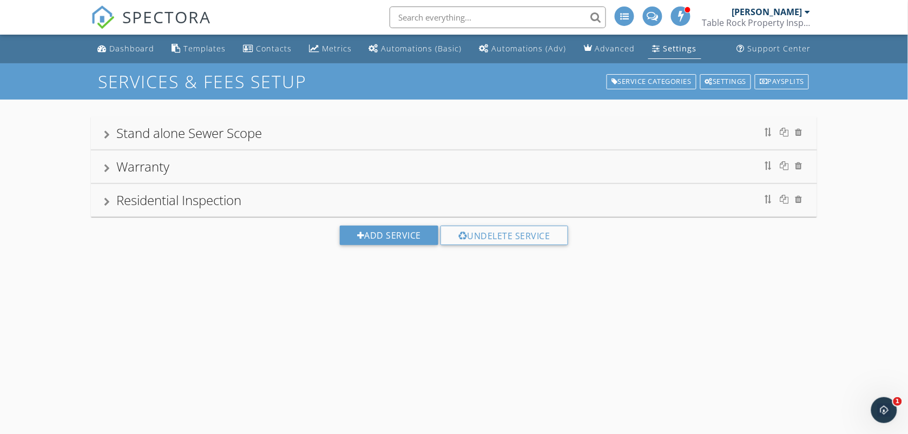
click at [361, 200] on div "Residential Inspection" at bounding box center [454, 200] width 701 height 19
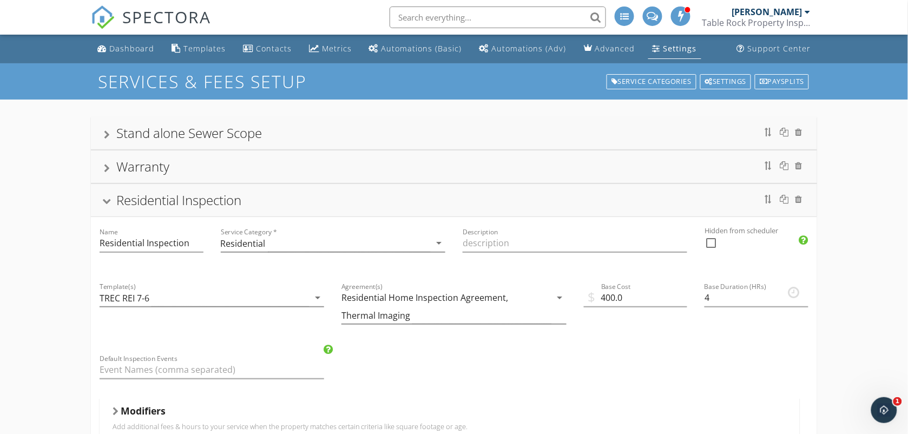
click at [211, 203] on div "Residential Inspection" at bounding box center [178, 200] width 125 height 18
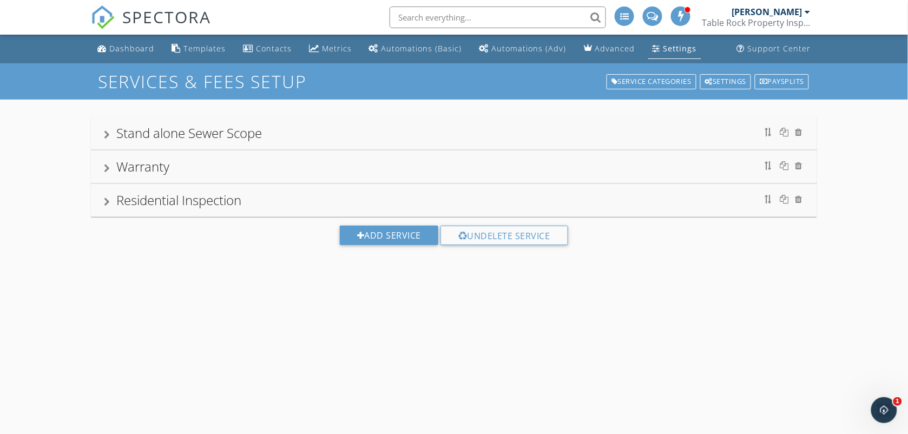
click at [211, 203] on div "Residential Inspection" at bounding box center [178, 200] width 125 height 18
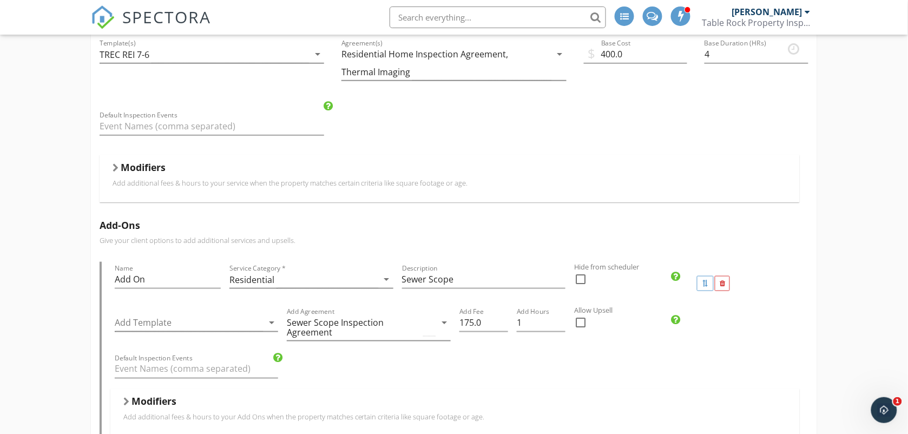
scroll to position [271, 0]
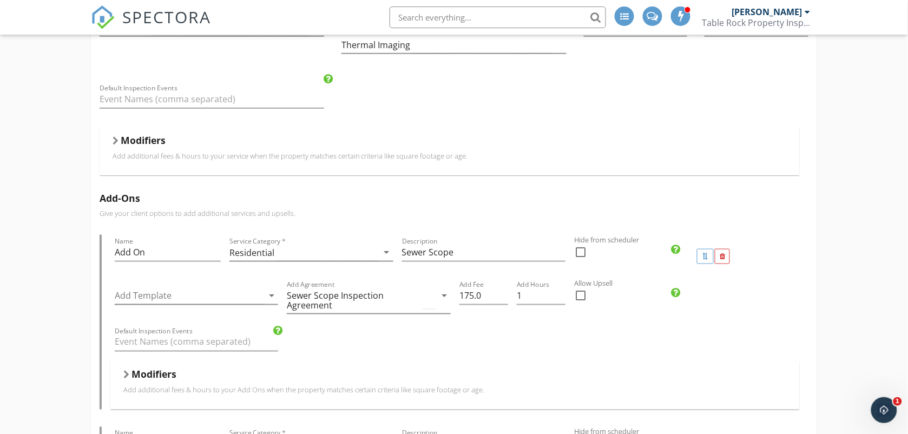
click at [139, 138] on h5 "Modifiers" at bounding box center [143, 140] width 45 height 11
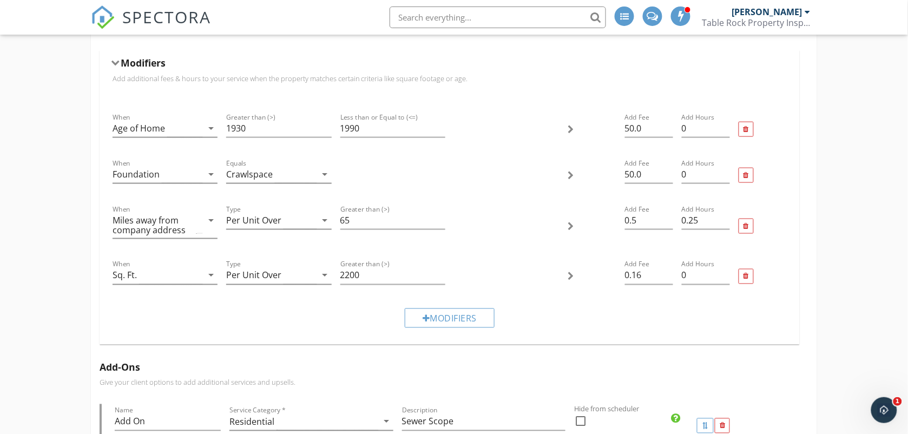
scroll to position [352, 0]
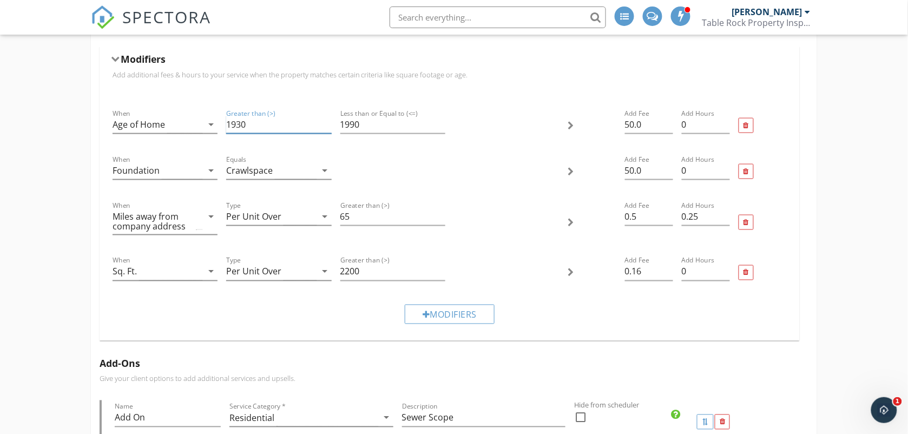
drag, startPoint x: 260, startPoint y: 130, endPoint x: 358, endPoint y: 141, distance: 98.7
click at [358, 141] on div "When Age of Home arrow_drop_down Greater than (>) 1930 Less than or Equal to (<…" at bounding box center [449, 126] width 683 height 46
type input "1990"
click at [362, 123] on input "1990" at bounding box center [393, 125] width 105 height 18
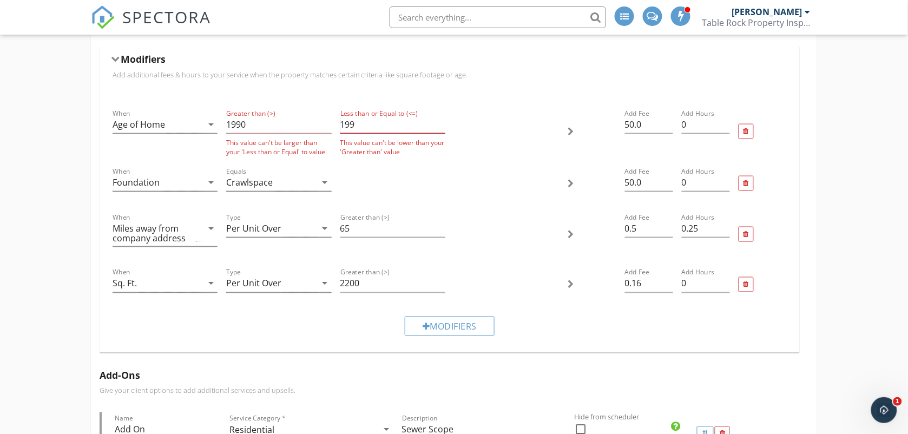
type input "1990"
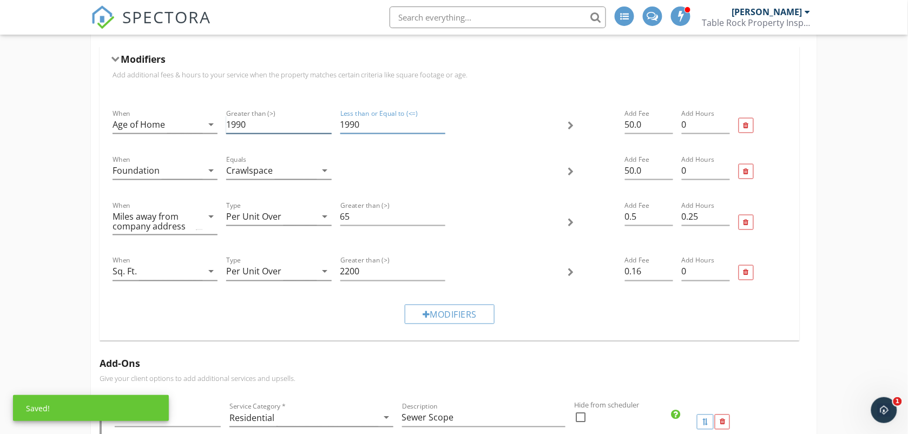
click at [293, 118] on input "1990" at bounding box center [278, 125] width 105 height 18
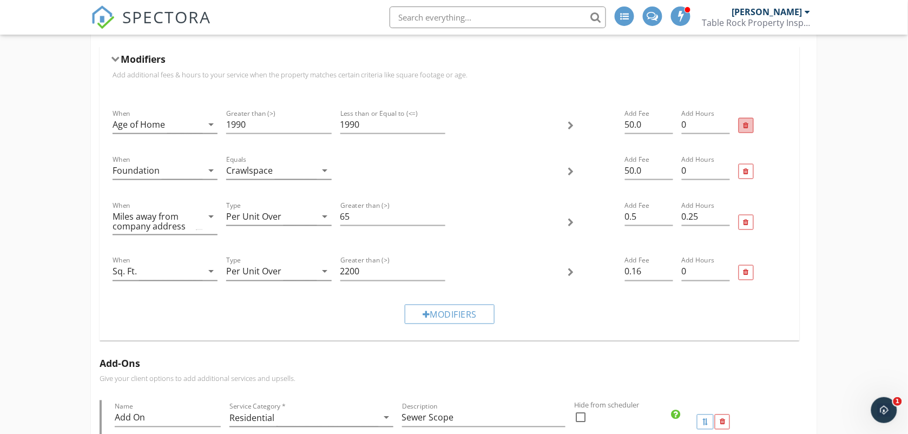
click at [751, 126] on div at bounding box center [746, 125] width 15 height 15
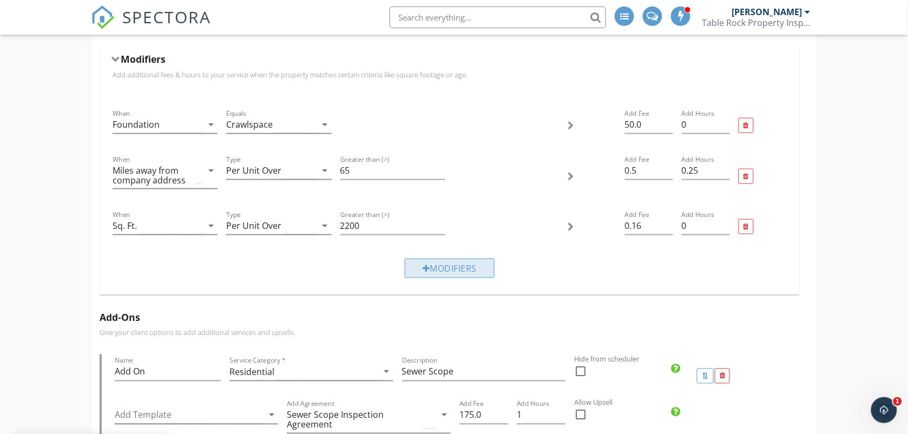
click at [464, 271] on div "Modifiers" at bounding box center [450, 268] width 90 height 19
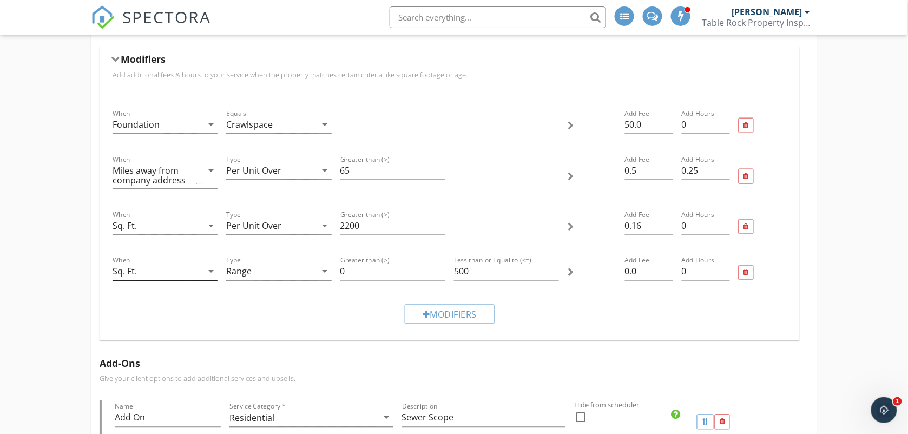
click at [204, 271] on div "arrow_drop_down" at bounding box center [209, 271] width 15 height 13
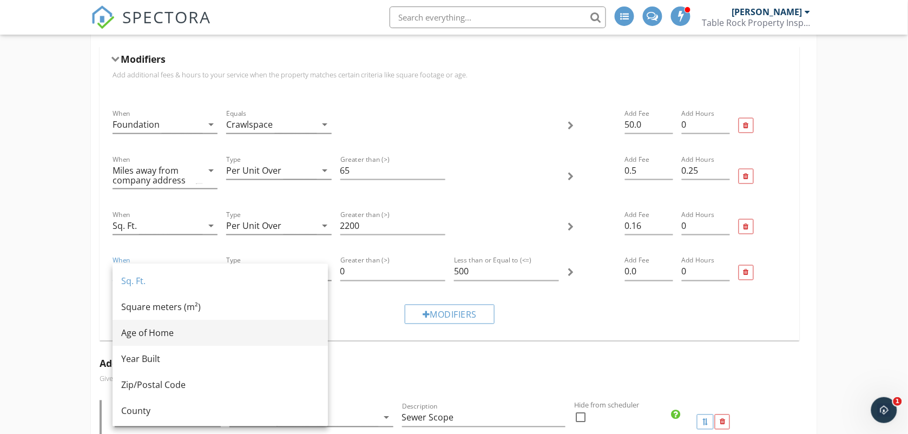
click at [195, 329] on div "Age of Home" at bounding box center [220, 333] width 198 height 13
type input "500"
type input "0"
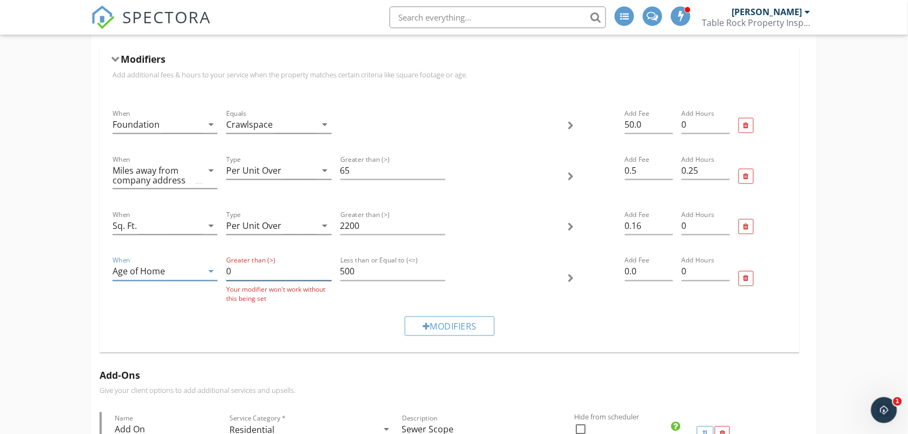
click at [244, 273] on input "0" at bounding box center [278, 272] width 105 height 18
type input "1930"
click at [372, 269] on input "500" at bounding box center [393, 272] width 105 height 18
type input "5"
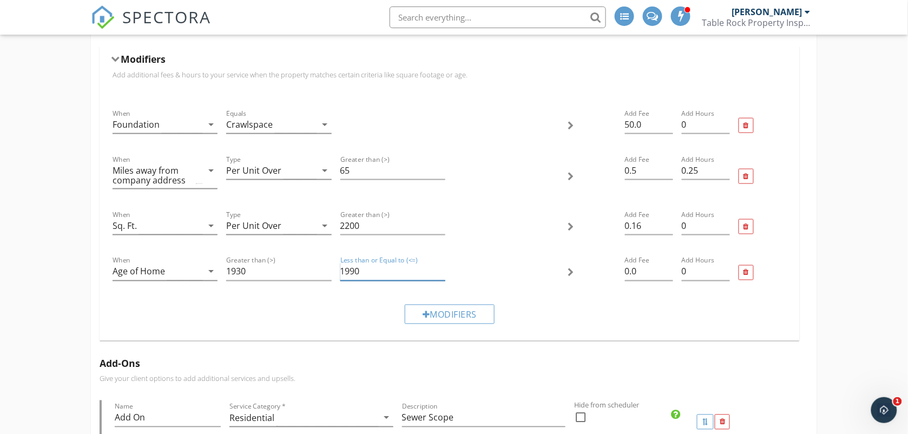
type input "1990"
click at [568, 269] on div at bounding box center [571, 273] width 6 height 9
click at [566, 271] on div at bounding box center [592, 273] width 57 height 46
click at [640, 272] on input "0.0" at bounding box center [649, 272] width 48 height 18
type input "0"
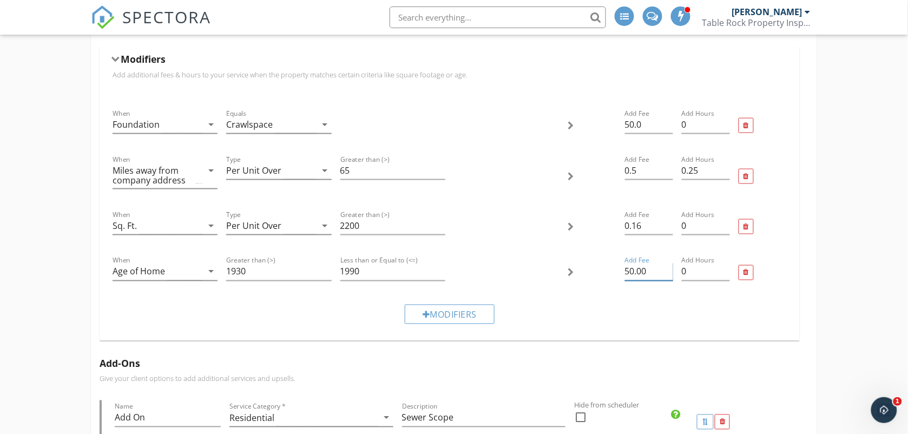
type input "50.00"
click at [559, 311] on div "Modifiers" at bounding box center [449, 314] width 683 height 36
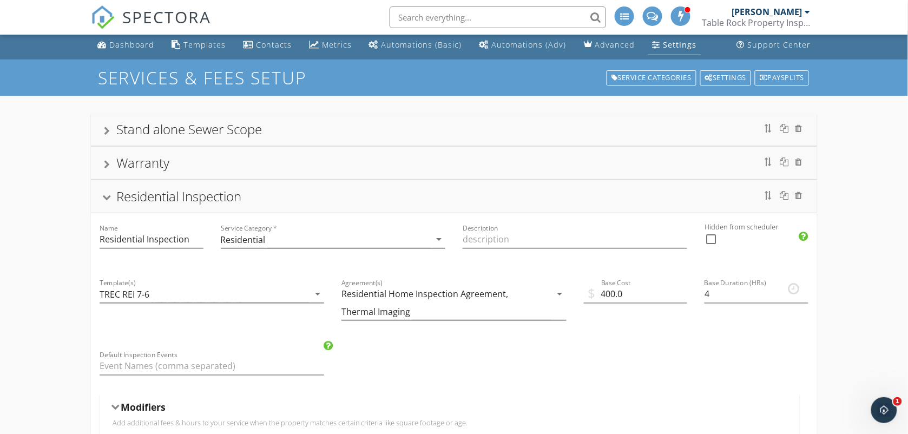
scroll to position [0, 0]
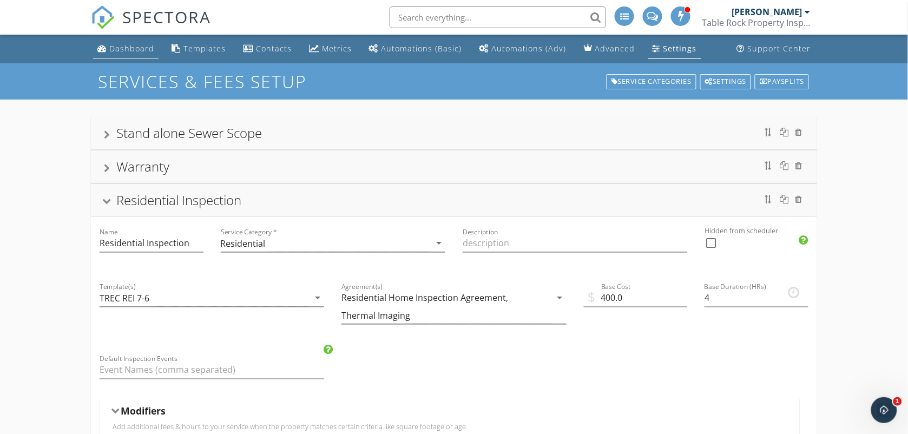
click at [108, 50] on link "Dashboard" at bounding box center [126, 49] width 66 height 20
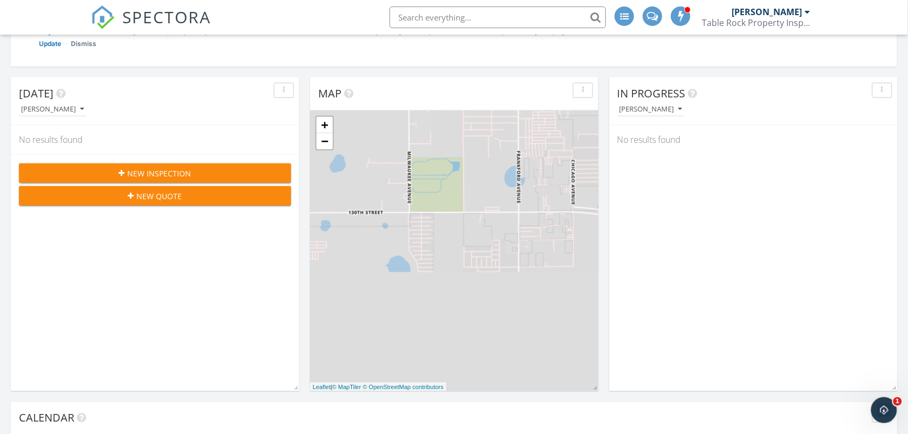
scroll to position [217, 0]
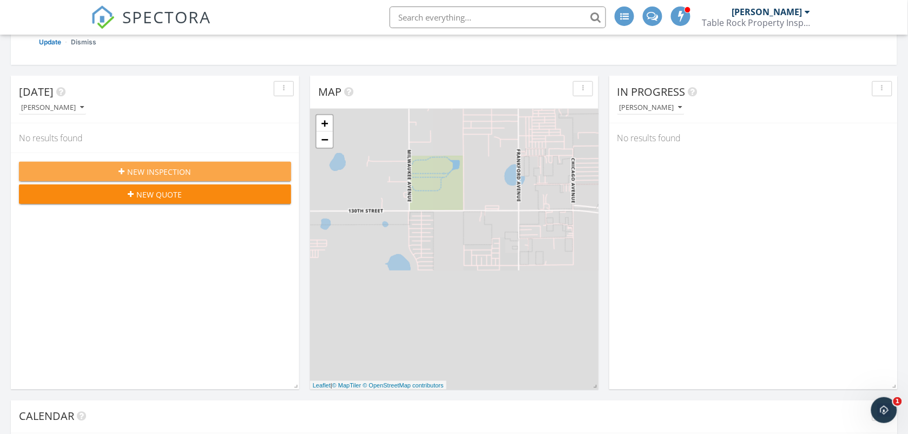
click at [101, 174] on div "New Inspection" at bounding box center [155, 171] width 255 height 11
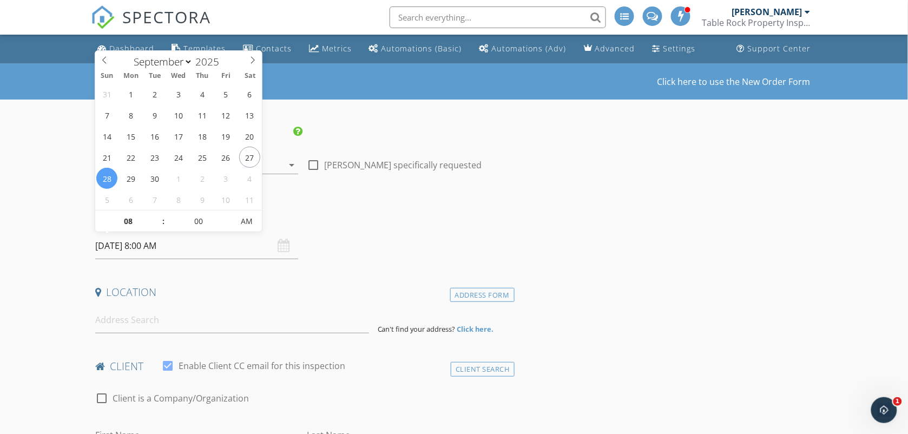
click at [252, 246] on input "[DATE] 8:00 AM" at bounding box center [197, 246] width 204 height 27
type input "[DATE] 8:00 AM"
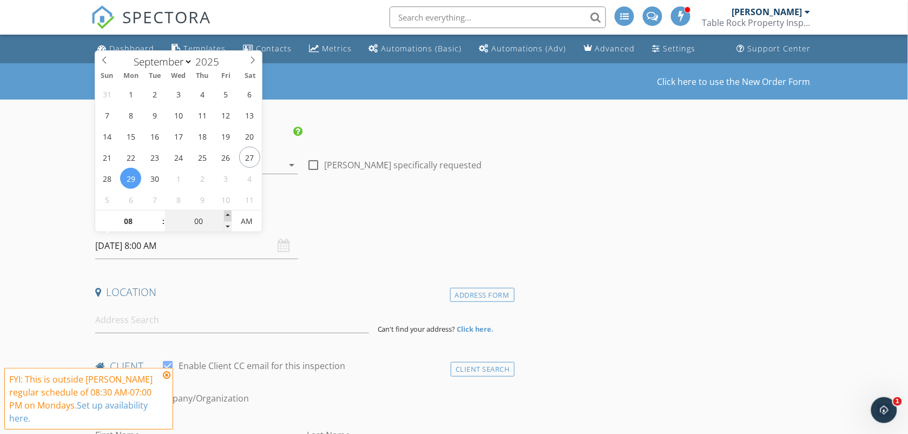
type input "05"
type input "[DATE] 8:05 AM"
click at [226, 215] on span at bounding box center [228, 216] width 8 height 11
type input "10"
type input "[DATE] 8:10 AM"
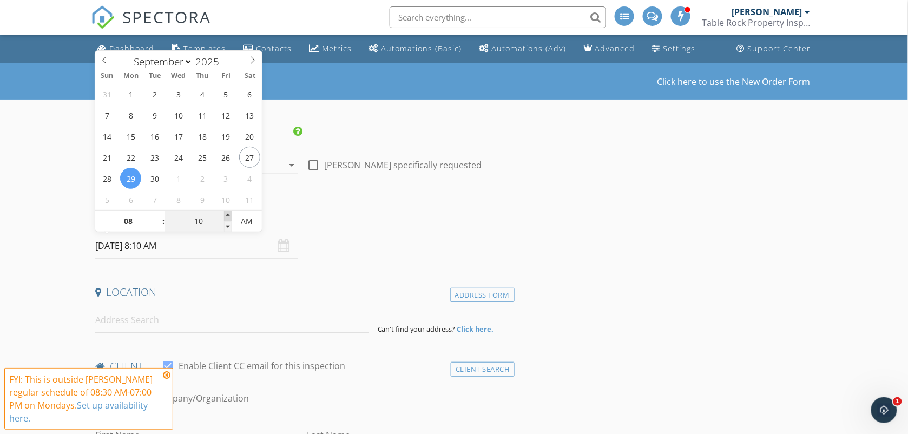
click at [225, 217] on span at bounding box center [228, 216] width 8 height 11
type input "15"
type input "[DATE] 8:15 AM"
click at [225, 217] on span at bounding box center [228, 216] width 8 height 11
type input "20"
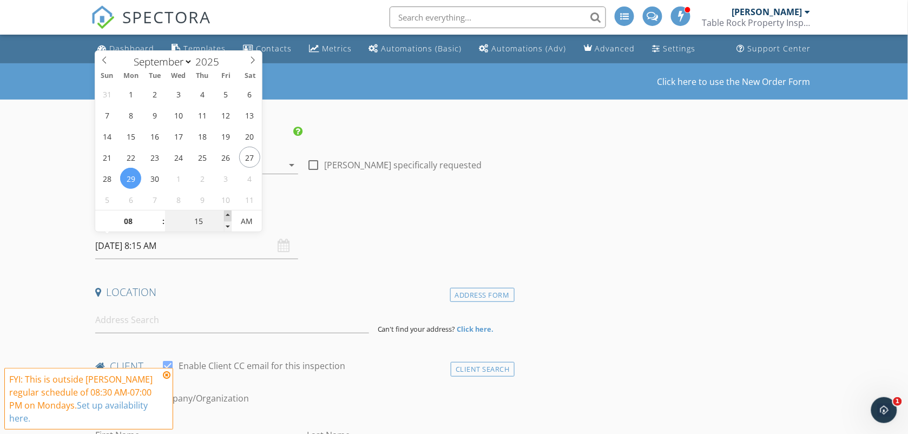
type input "[DATE] 8:20 AM"
click at [227, 217] on span at bounding box center [228, 216] width 8 height 11
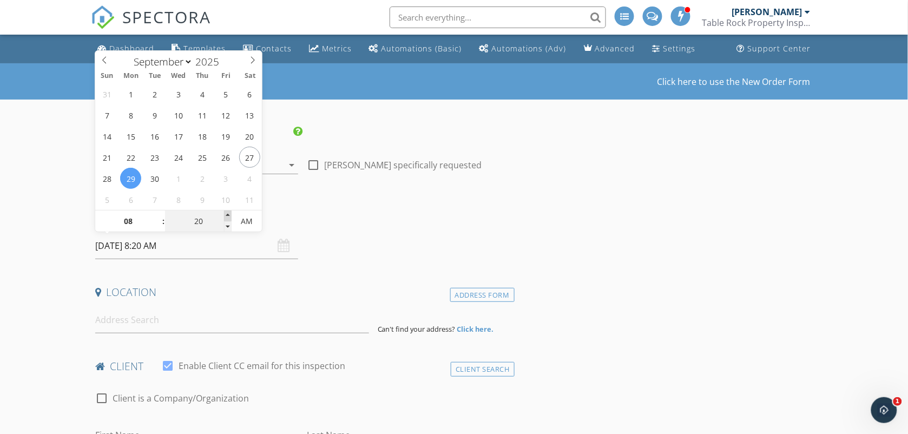
type input "25"
type input "[DATE] 8:25 AM"
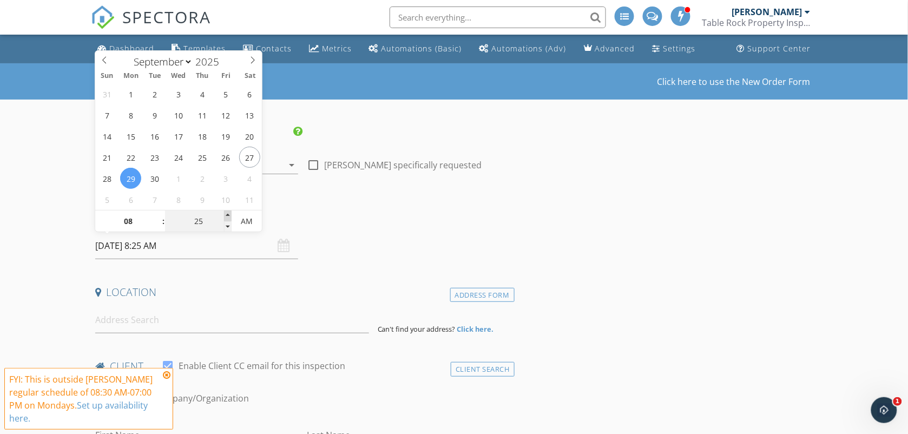
click at [227, 217] on span at bounding box center [228, 216] width 8 height 11
type input "30"
type input "[DATE] 8:30 AM"
click at [227, 217] on span at bounding box center [228, 216] width 8 height 11
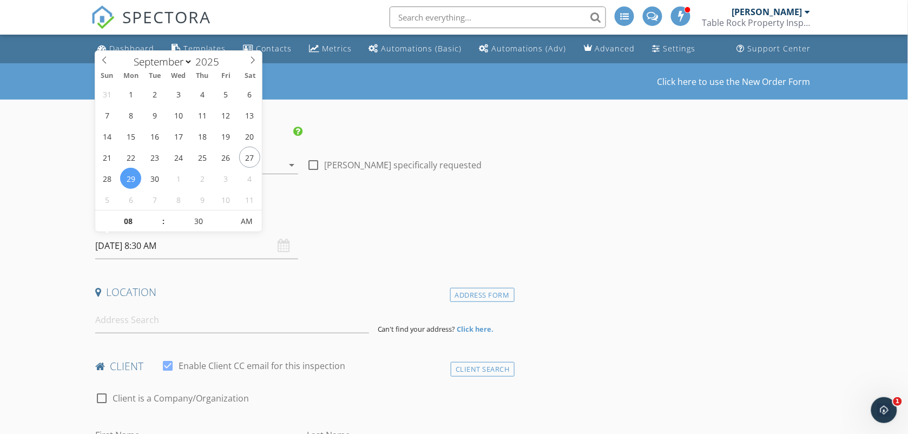
click at [220, 249] on input "[DATE] 8:30 AM" at bounding box center [197, 246] width 204 height 27
click at [166, 322] on input at bounding box center [232, 320] width 274 height 27
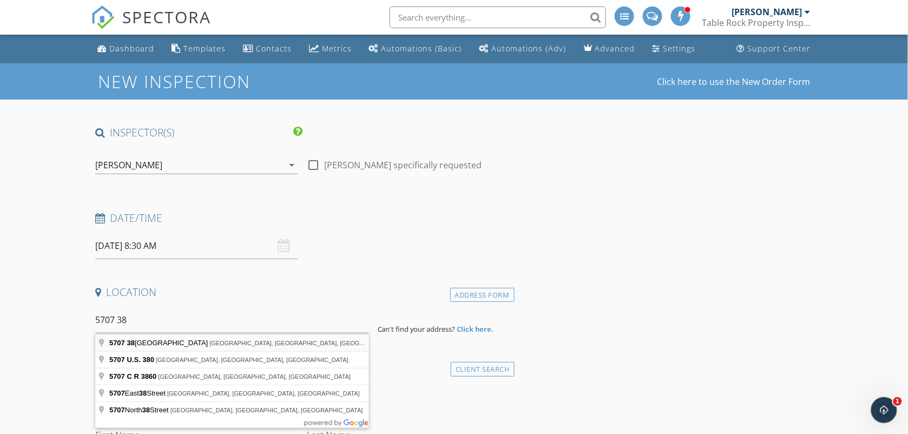
type input "[STREET_ADDRESS]"
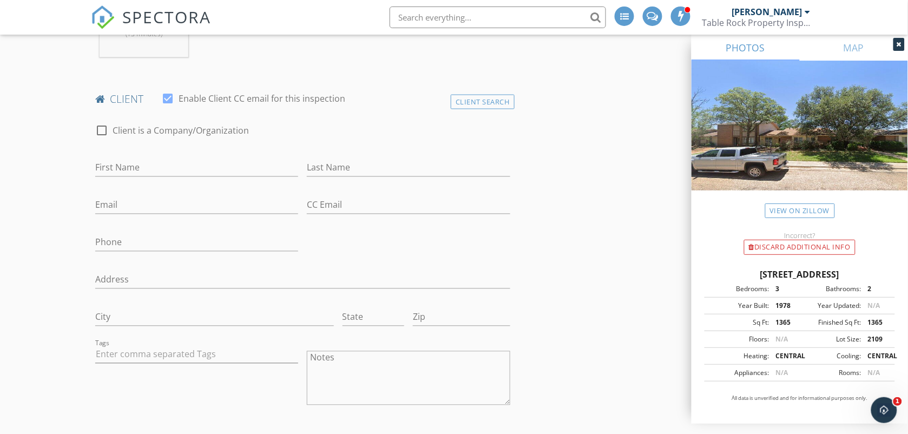
scroll to position [514, 0]
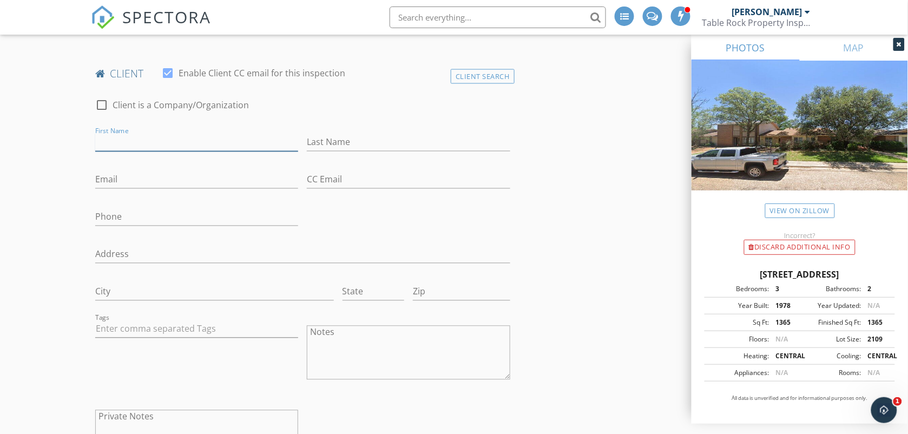
click at [106, 143] on input "First Name" at bounding box center [197, 143] width 204 height 18
type input "Jaime"
type input "Perez Jr"
type input "JaimePerez@jpjrealestategroup.com"
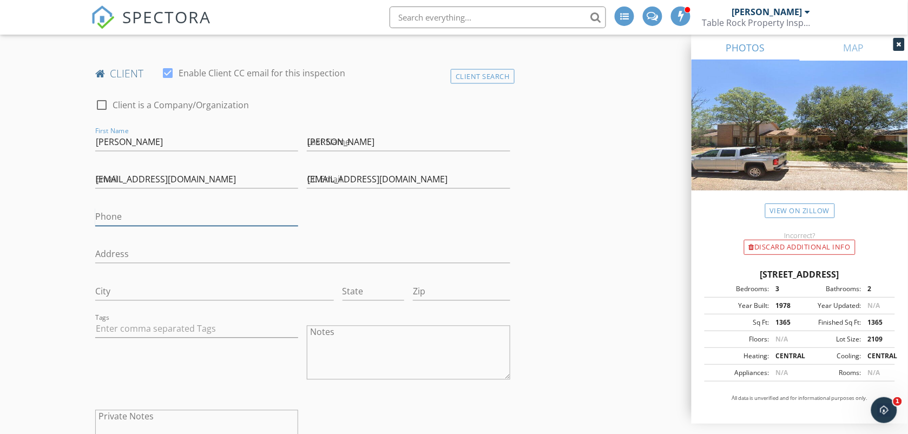
type input "806-479-3682"
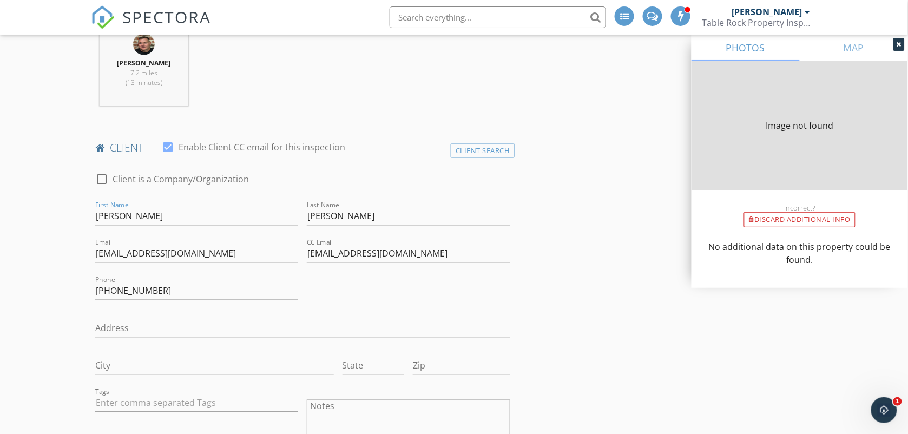
type input "1365"
type input "1978"
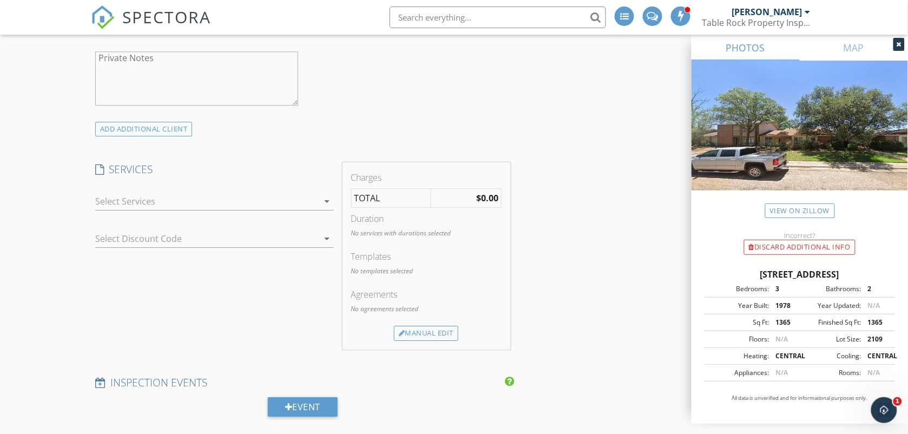
scroll to position [927, 0]
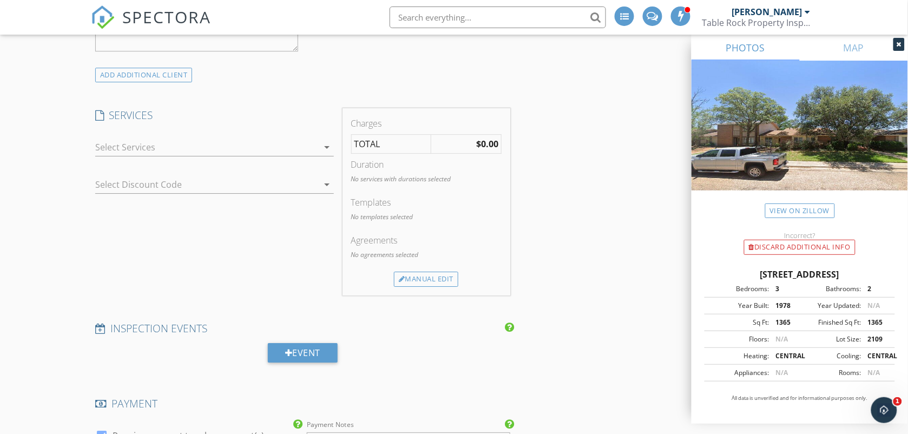
click at [130, 147] on div at bounding box center [207, 147] width 224 height 17
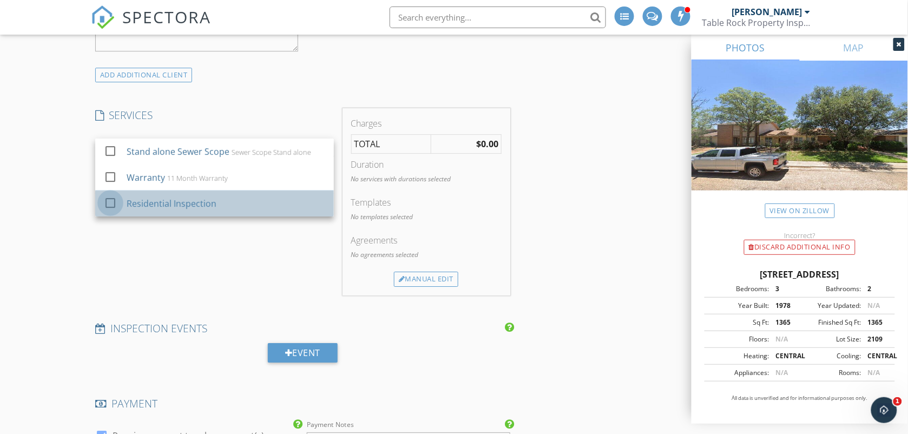
click at [115, 206] on div at bounding box center [110, 203] width 18 height 18
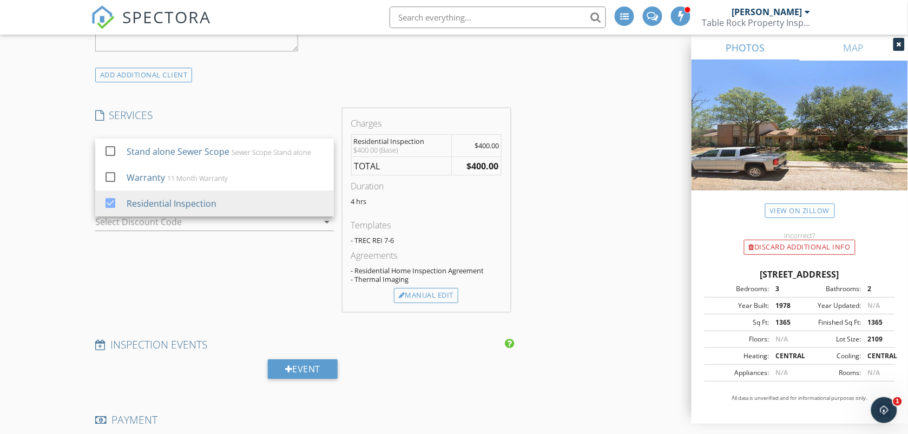
click at [55, 194] on div "New Inspection Click here to use the New Order Form INSPECTOR(S) check_box Rodn…" at bounding box center [454, 245] width 908 height 2219
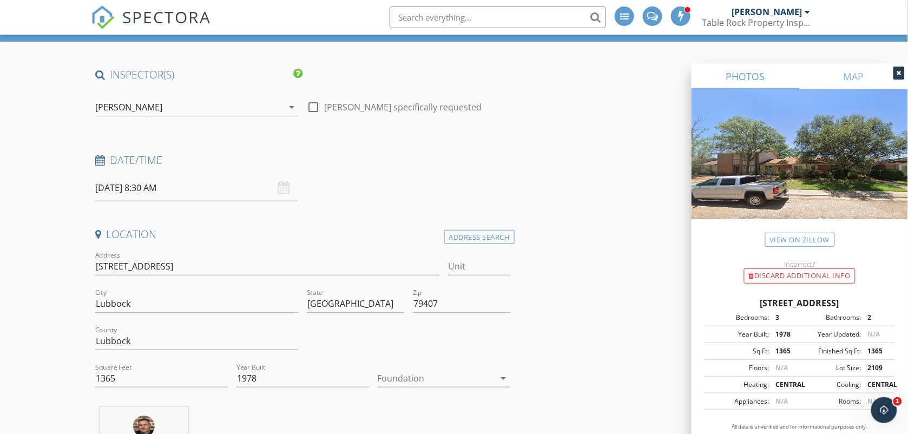
scroll to position [0, 0]
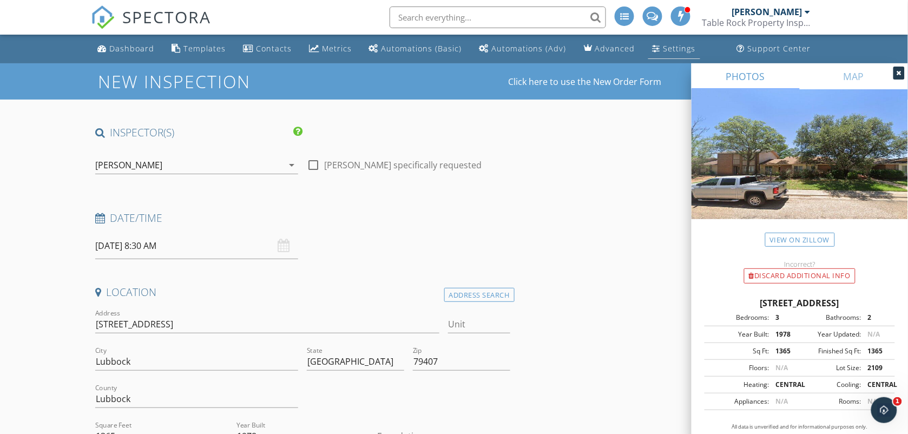
click at [649, 53] on link "Settings" at bounding box center [675, 49] width 52 height 20
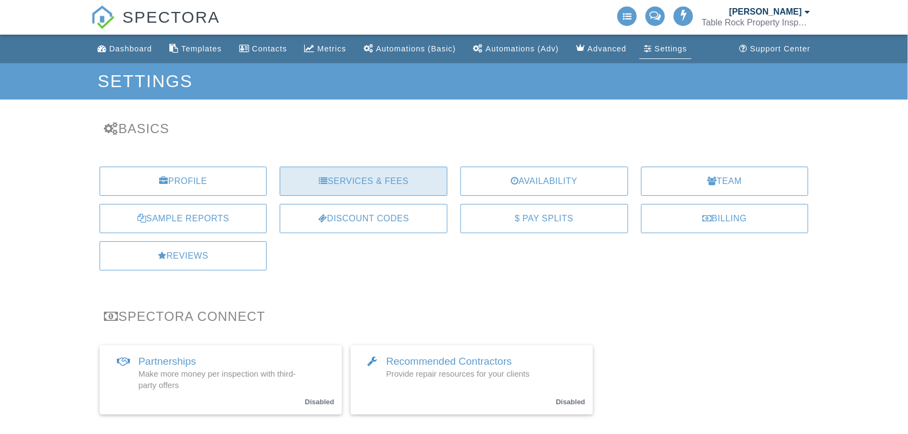
click at [360, 174] on div "Services & Fees" at bounding box center [364, 181] width 168 height 29
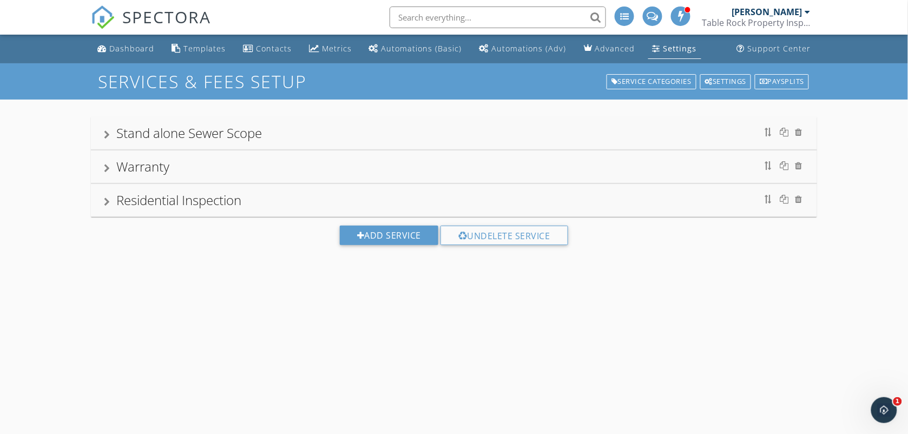
click at [205, 206] on div "Residential Inspection" at bounding box center [178, 200] width 125 height 18
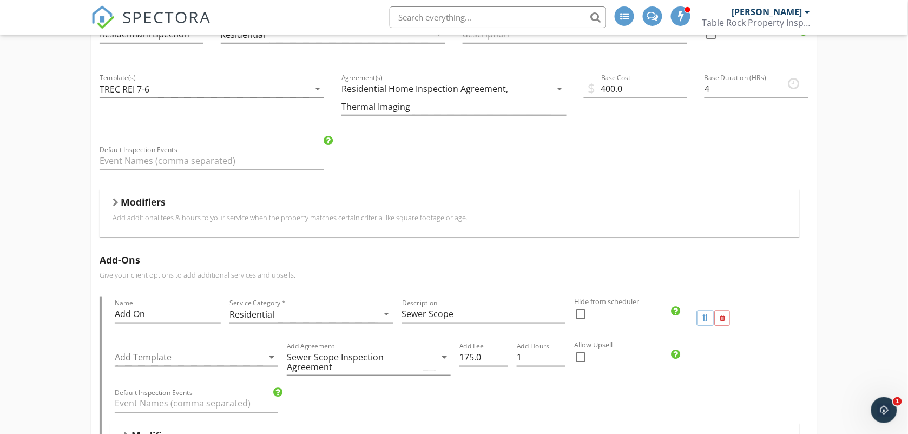
scroll to position [244, 0]
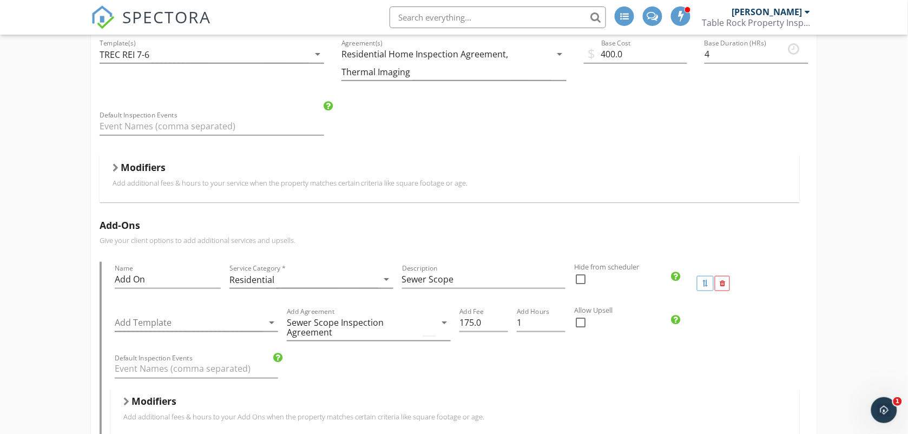
click at [121, 185] on p "Add additional fees & hours to your service when the property matches certain c…" at bounding box center [450, 183] width 675 height 9
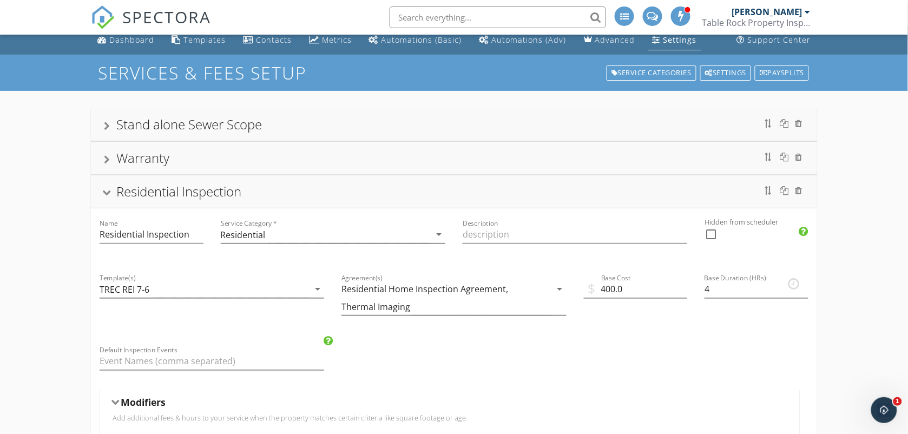
scroll to position [0, 0]
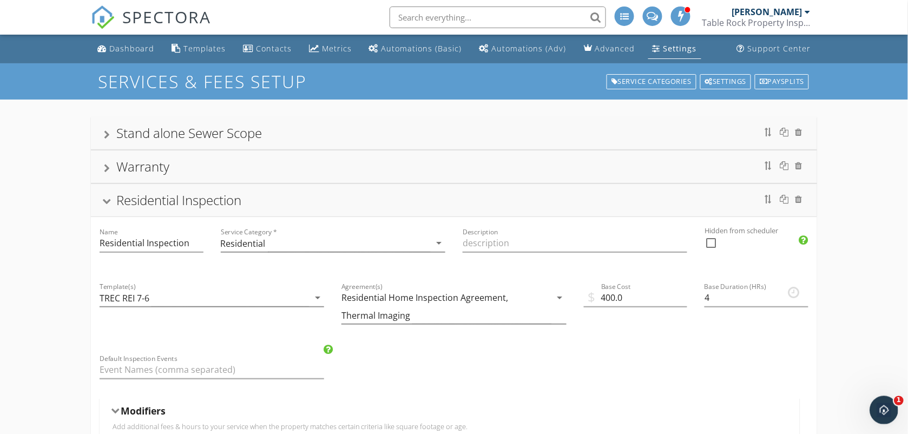
click at [886, 406] on icon "Open Intercom Messenger" at bounding box center [883, 409] width 18 height 18
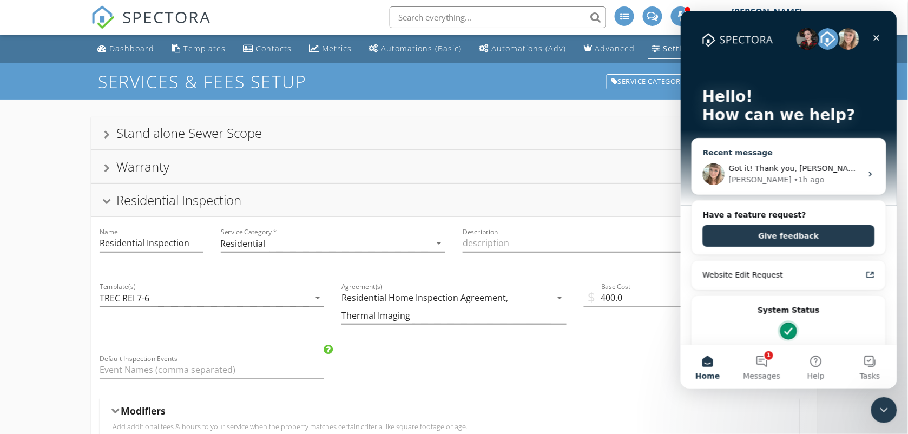
click at [794, 183] on div "• 1h ago" at bounding box center [809, 179] width 31 height 11
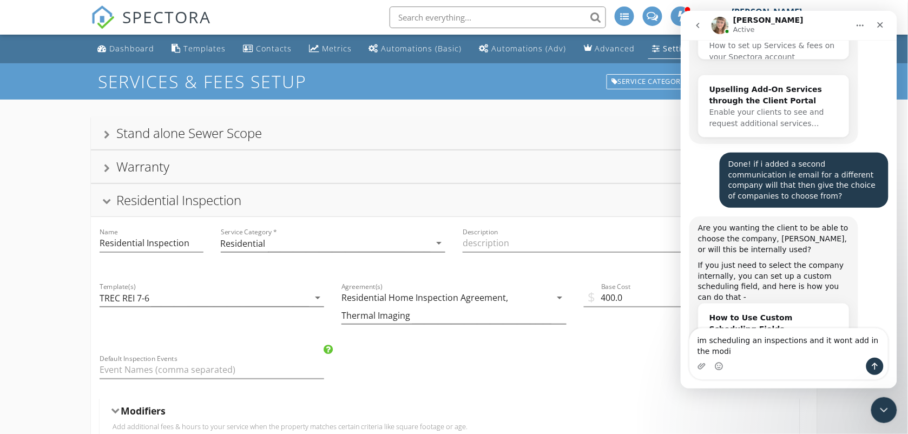
scroll to position [6833, 0]
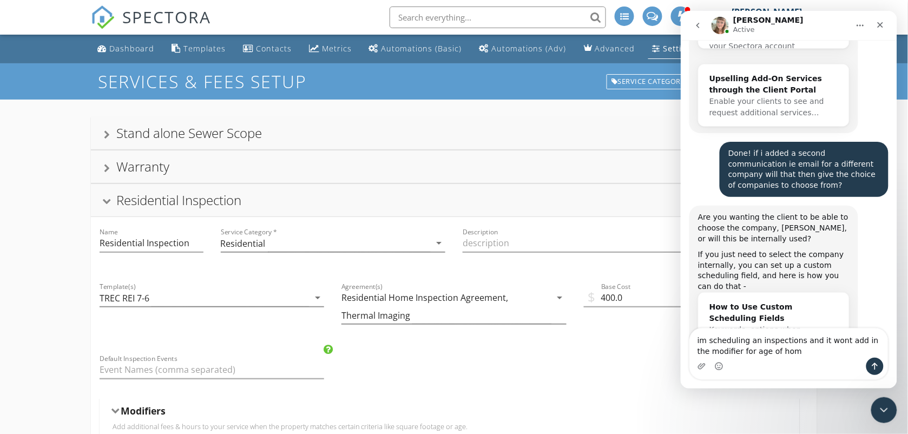
type textarea "im scheduling an inspections and it wont add in the modifier for age of home"
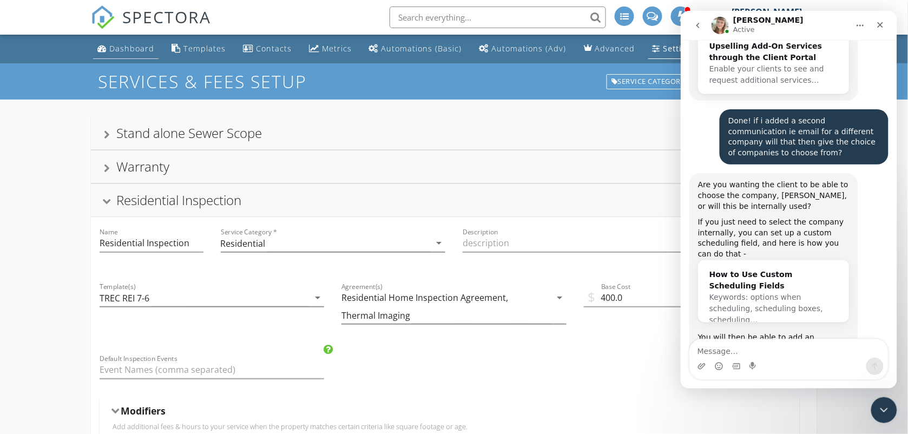
click at [129, 55] on link "Dashboard" at bounding box center [126, 49] width 66 height 20
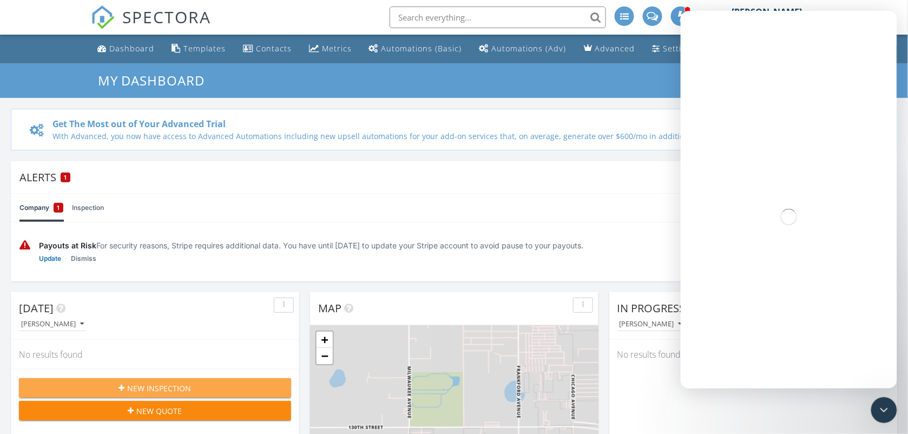
click at [131, 390] on span "New Inspection" at bounding box center [160, 388] width 64 height 11
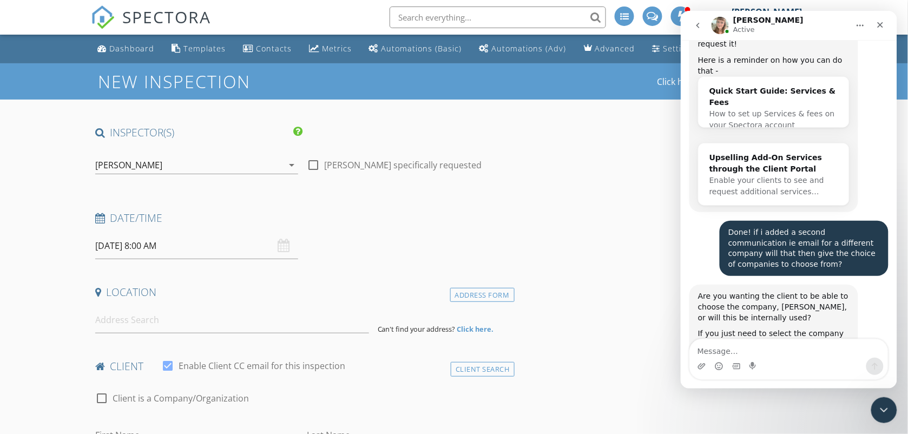
scroll to position [6866, 0]
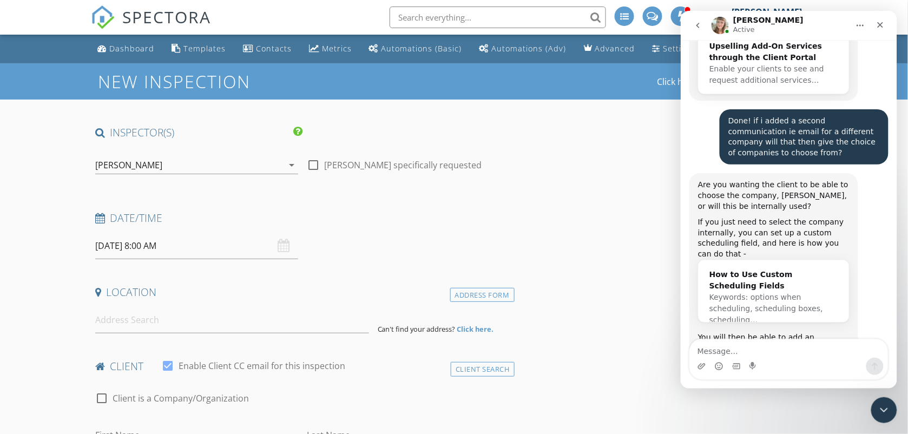
click at [285, 245] on div "09/28/2025 8:00 AM" at bounding box center [197, 246] width 204 height 27
click at [231, 250] on input "09/28/2025 8:00 AM" at bounding box center [197, 246] width 204 height 27
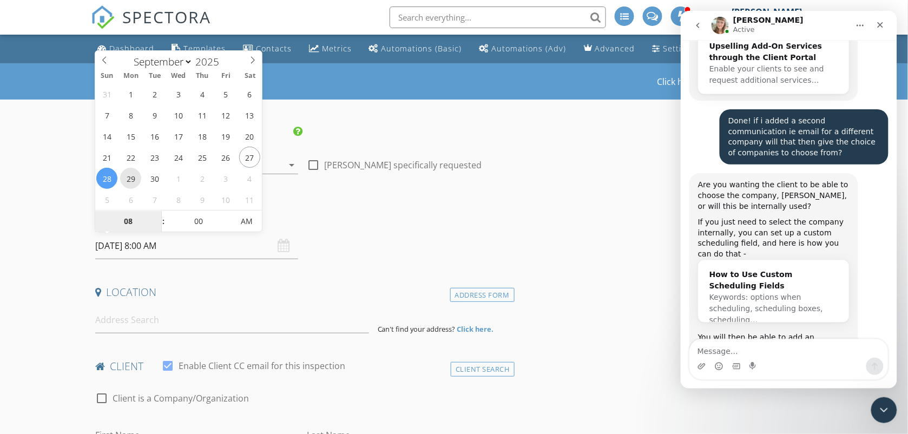
type input "09/29/2025 8:00 AM"
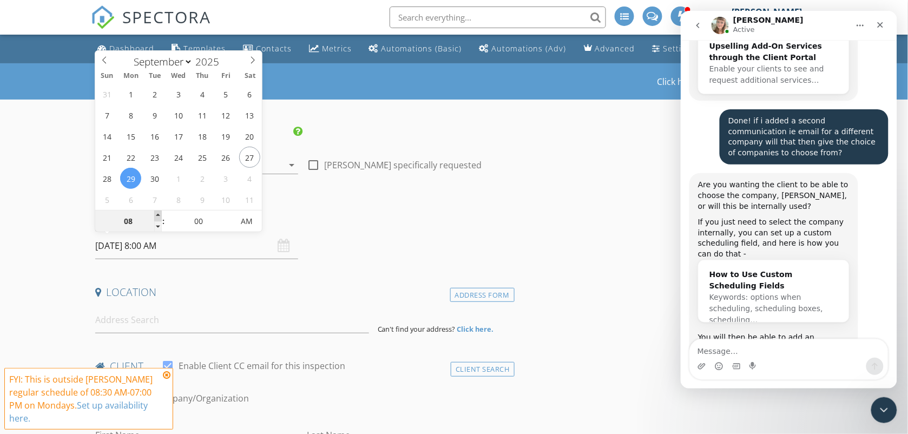
type input "09"
type input "09/29/2025 9:00 AM"
click at [156, 217] on span at bounding box center [158, 216] width 8 height 11
type input "10"
type input "09/29/2025 10:00 AM"
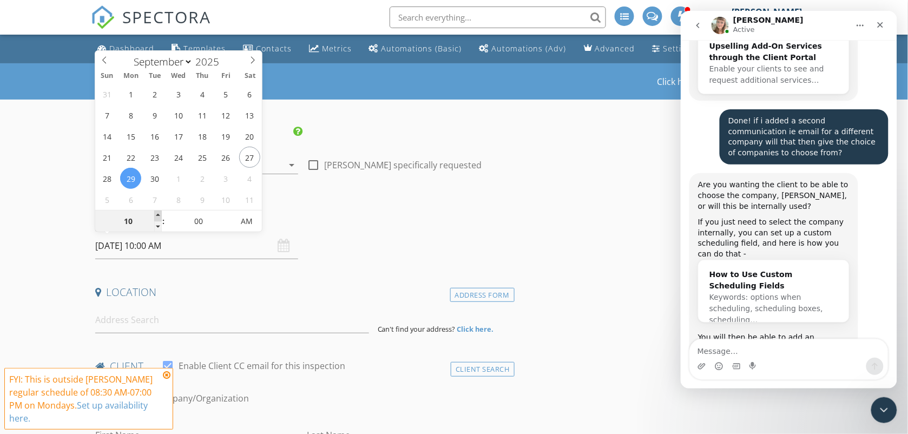
click at [156, 217] on span at bounding box center [158, 216] width 8 height 11
type input "11"
type input "09/29/2025 11:00 AM"
click at [156, 217] on span at bounding box center [158, 216] width 8 height 11
type input "12"
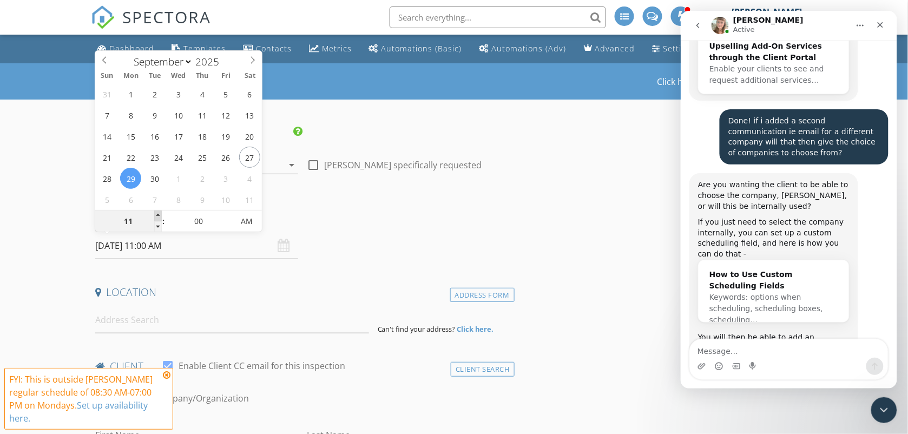
type input "09/29/2025 12:00 PM"
click at [156, 217] on span at bounding box center [158, 216] width 8 height 11
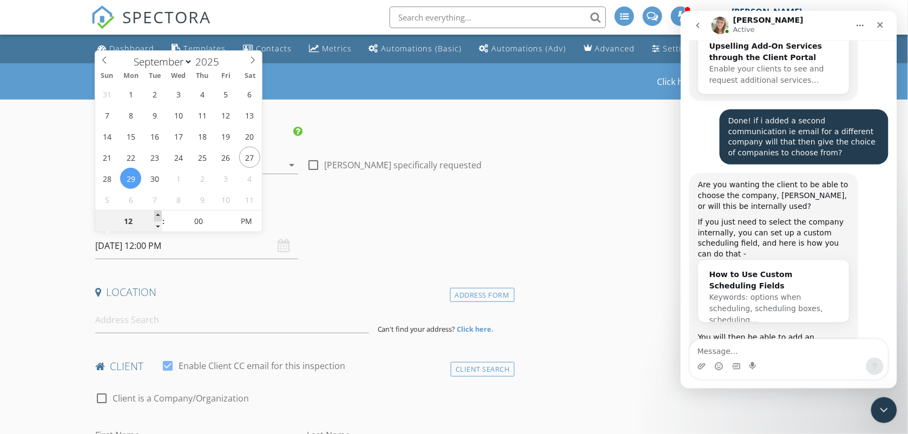
type input "01"
type input "09/29/2025 1:00 PM"
click at [156, 217] on span at bounding box center [158, 216] width 8 height 11
type input "05"
type input "09/29/2025 1:05 PM"
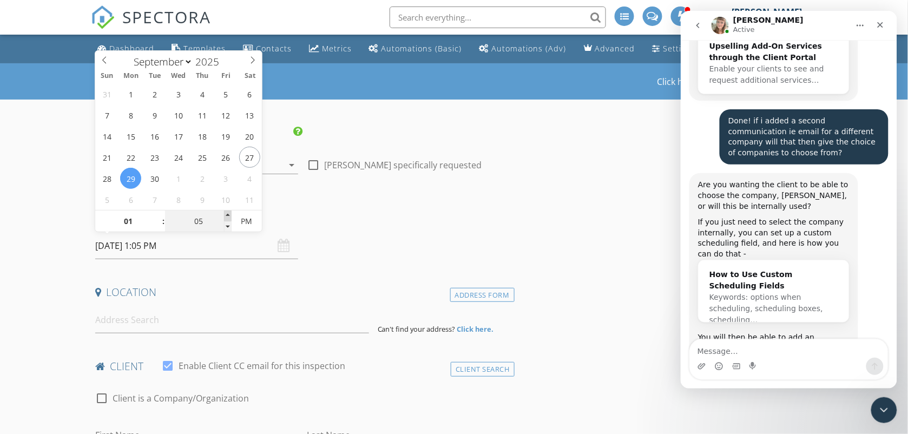
click at [227, 215] on span at bounding box center [228, 216] width 8 height 11
type input "10"
type input "09/29/2025 1:10 PM"
click at [227, 215] on span at bounding box center [228, 216] width 8 height 11
type input "15"
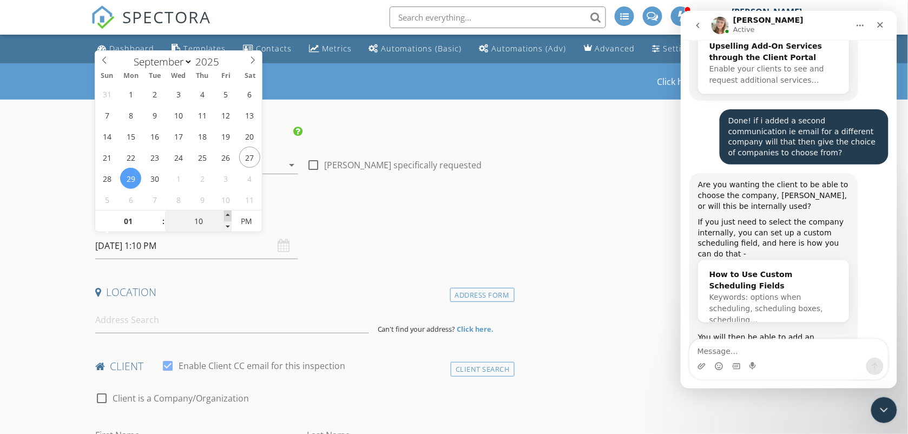
type input "[DATE] 1:15 PM"
click at [227, 215] on span at bounding box center [228, 216] width 8 height 11
type input "20"
type input "[DATE] 1:20 PM"
click at [227, 215] on span at bounding box center [228, 216] width 8 height 11
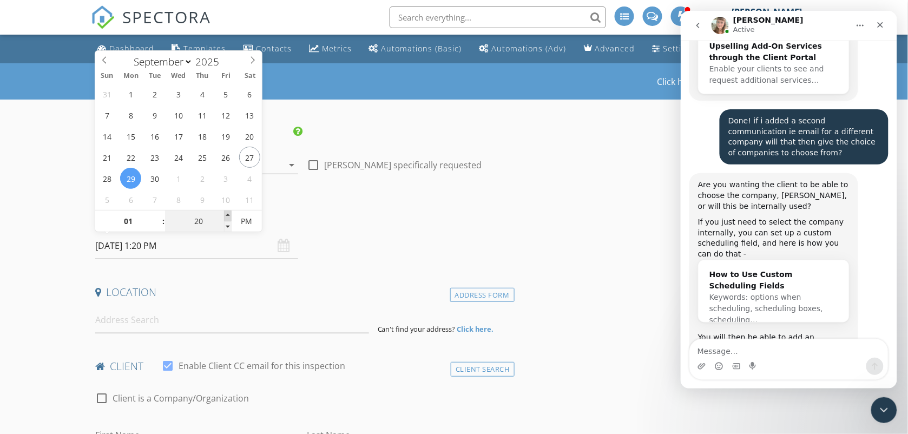
type input "25"
type input "[DATE] 1:25 PM"
click at [227, 215] on span at bounding box center [228, 216] width 8 height 11
type input "30"
type input "[DATE] 1:30 PM"
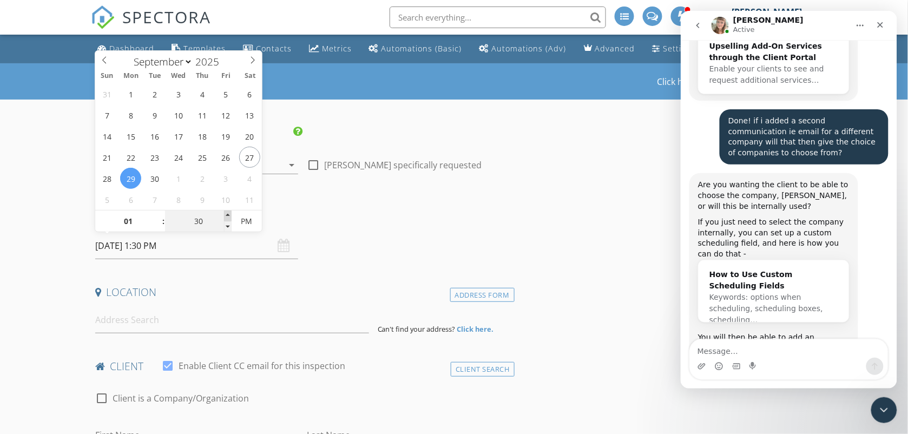
click at [227, 215] on span at bounding box center [228, 216] width 8 height 11
click at [240, 243] on input "[DATE] 1:30 PM" at bounding box center [197, 246] width 204 height 27
click at [191, 321] on input at bounding box center [232, 320] width 274 height 27
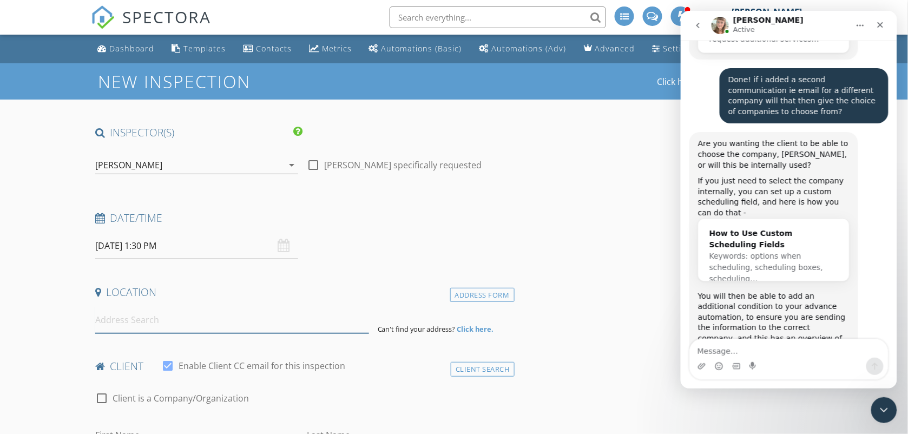
scroll to position [6898, 0]
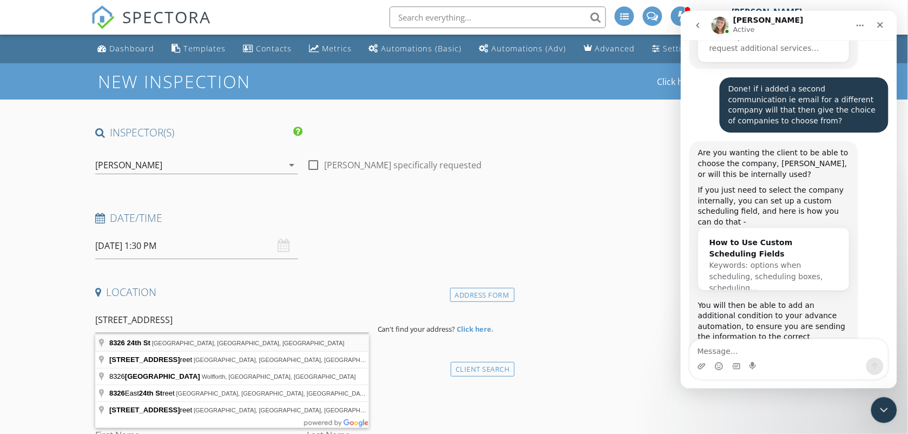
type input "8326 24th St, Lubbock, TX, USA"
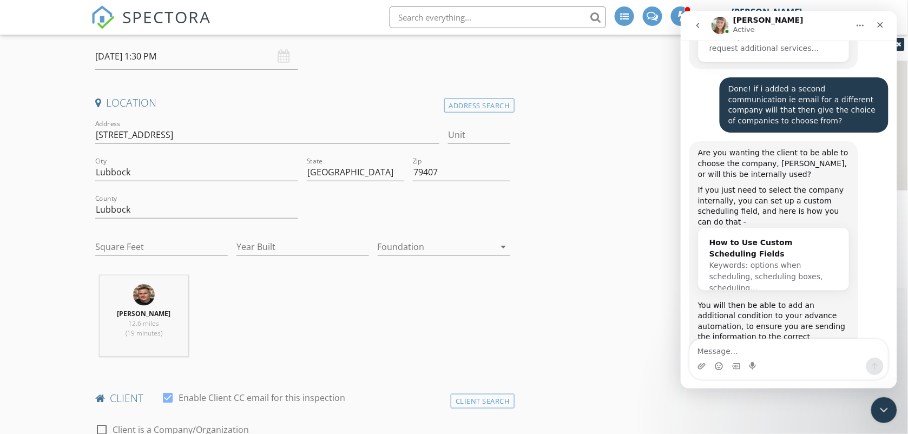
scroll to position [217, 0]
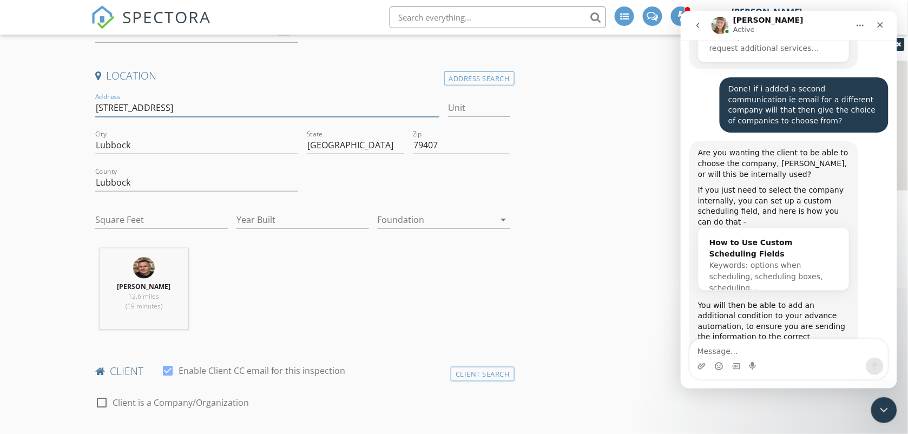
click at [207, 107] on input "[STREET_ADDRESS]" at bounding box center [267, 108] width 345 height 18
type input "[STREET_ADDRESS]"
click at [871, 404] on div "Close Intercom Messenger" at bounding box center [882, 409] width 26 height 26
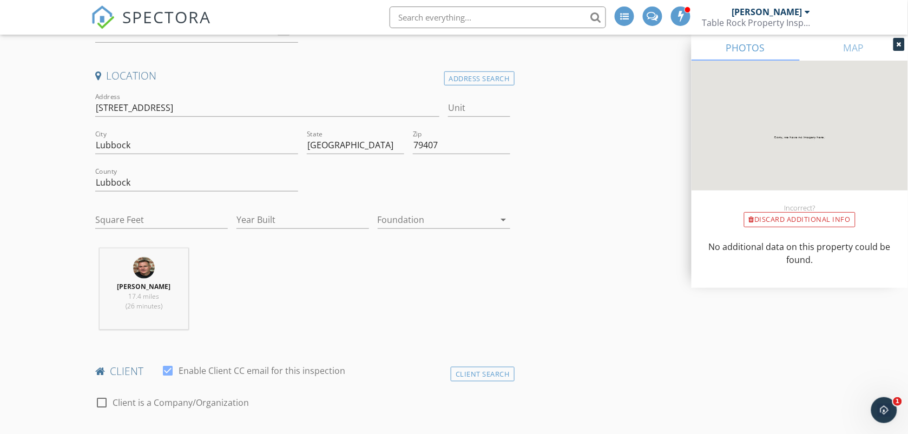
scroll to position [6898, 0]
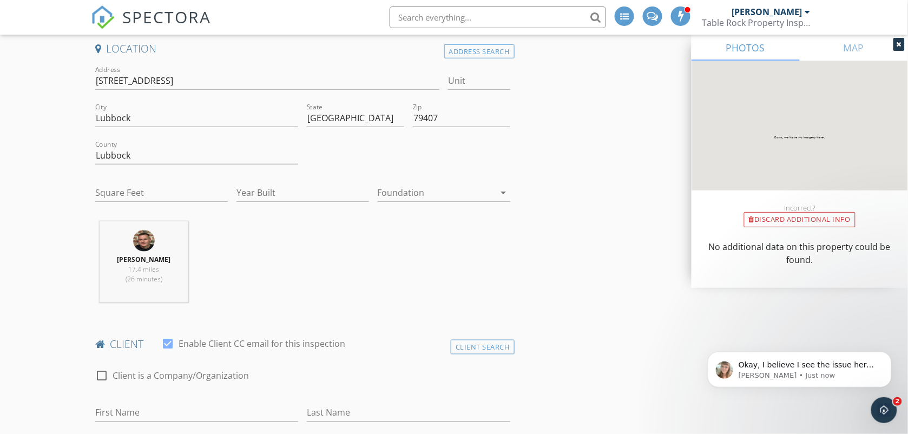
scroll to position [6954, 0]
click at [107, 198] on input "Square Feet" at bounding box center [161, 193] width 133 height 18
type input "1004"
click at [201, 171] on div at bounding box center [197, 172] width 204 height 6
click at [257, 196] on input "Year Built" at bounding box center [303, 193] width 133 height 18
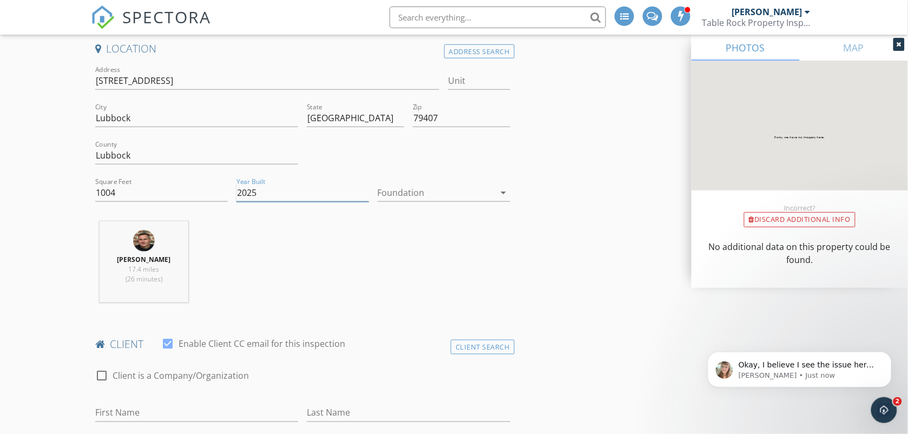
type input "2025"
click at [390, 195] on div at bounding box center [436, 192] width 117 height 17
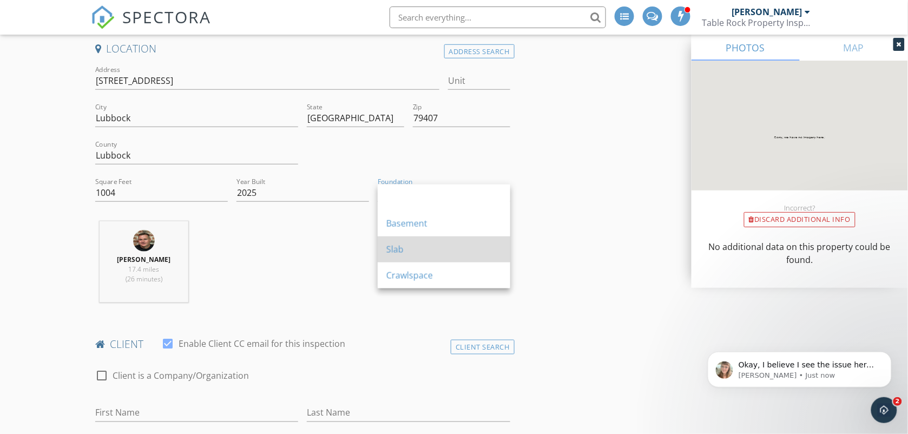
click at [395, 238] on div "Slab" at bounding box center [444, 250] width 115 height 26
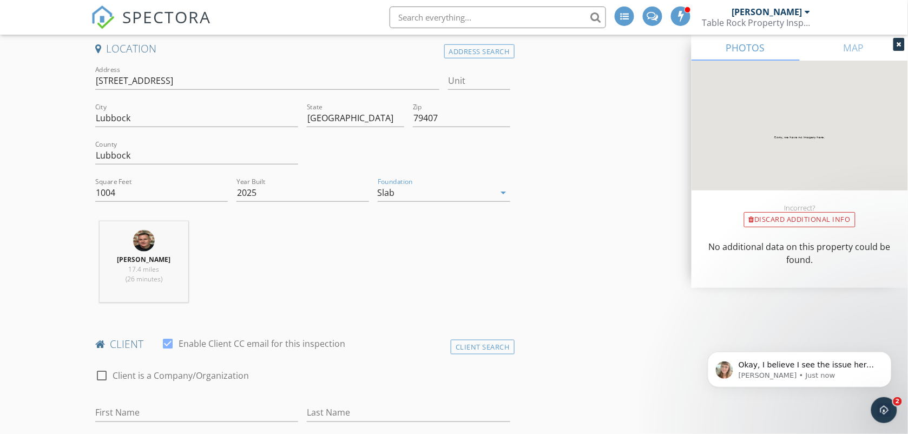
click at [317, 263] on div "Rodney Bowen 17.4 miles (26 minutes)" at bounding box center [303, 266] width 424 height 90
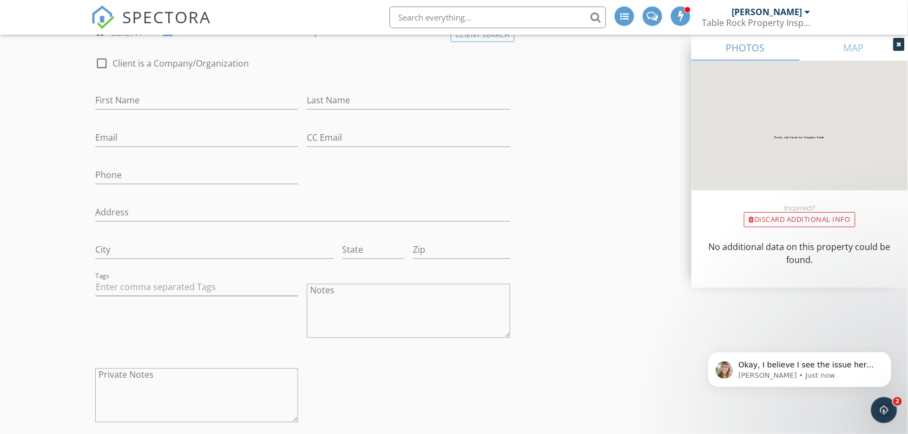
scroll to position [568, 0]
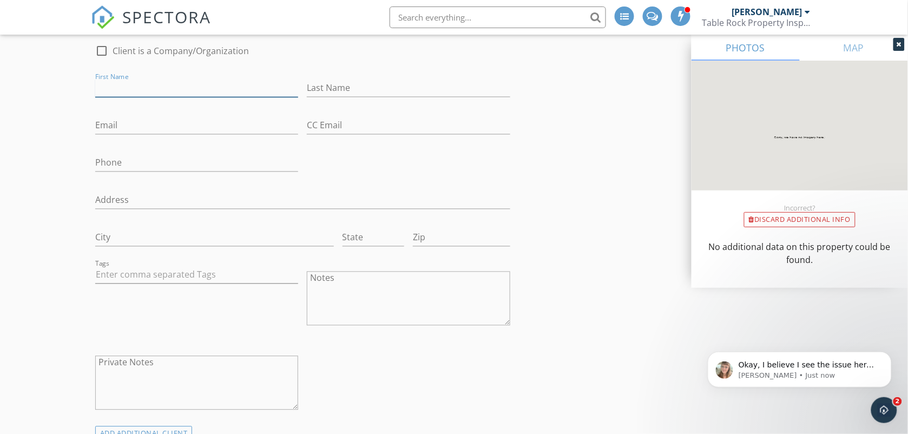
click at [181, 88] on input "First Name" at bounding box center [197, 89] width 204 height 18
type input "Howard"
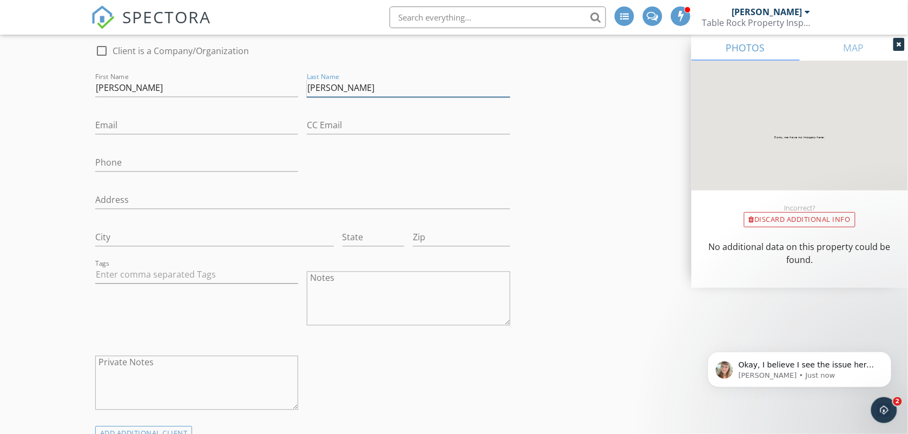
type input "Saccomando"
click at [879, 407] on icon "Open Intercom Messenger" at bounding box center [883, 409] width 18 height 18
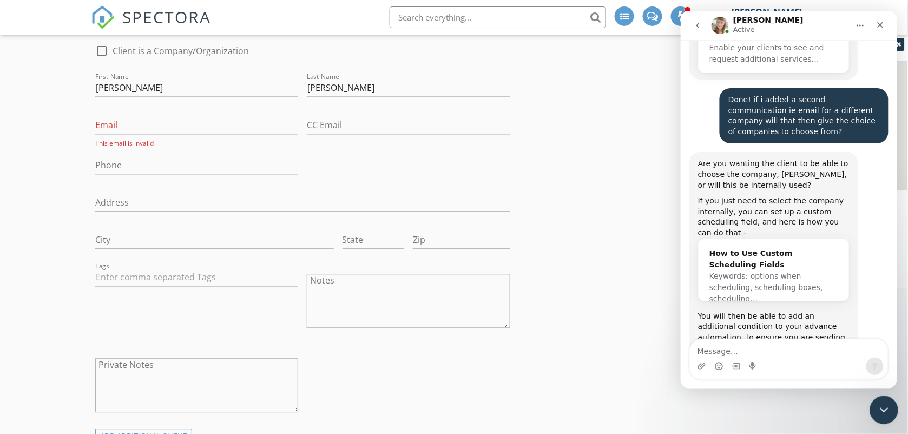
scroll to position [6954, 0]
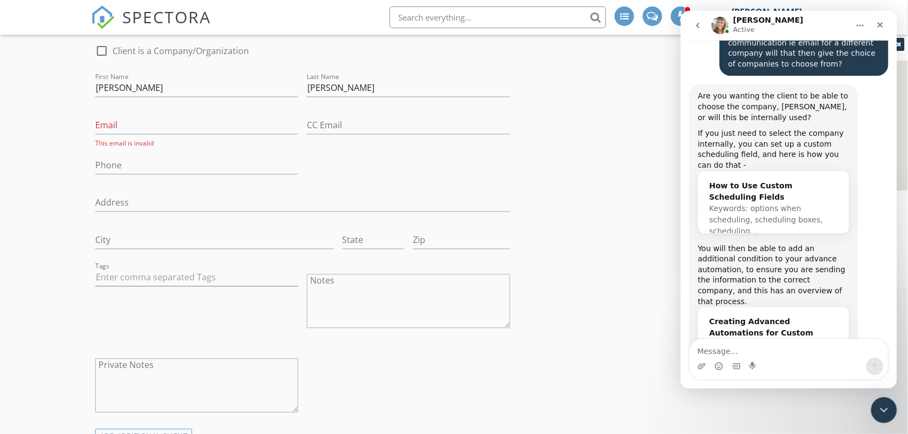
click at [885, 417] on div "Close Intercom Messenger" at bounding box center [882, 409] width 26 height 26
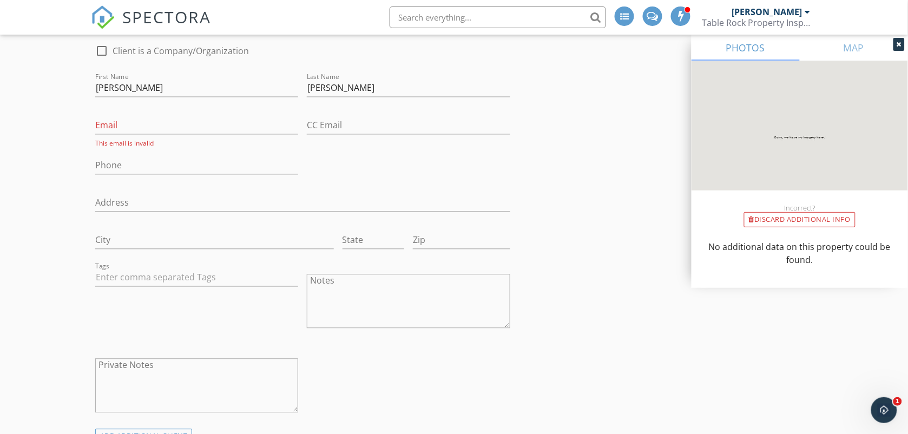
click at [747, 12] on div "[PERSON_NAME]" at bounding box center [767, 11] width 70 height 11
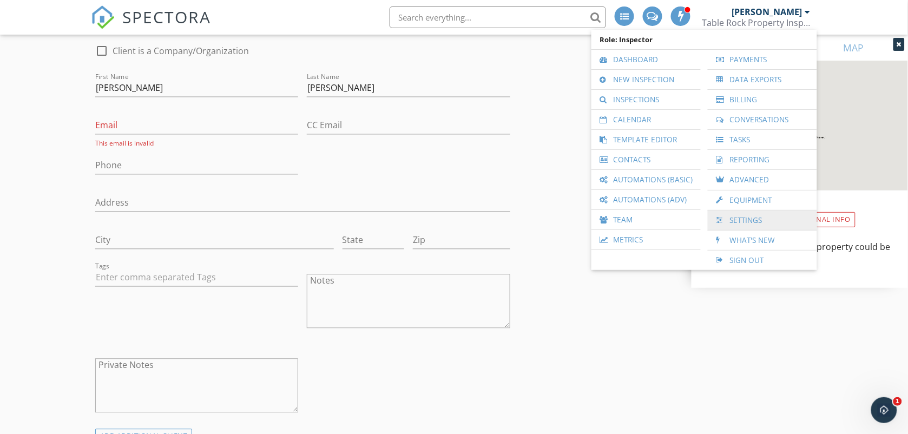
click at [748, 211] on link "Settings" at bounding box center [763, 220] width 99 height 19
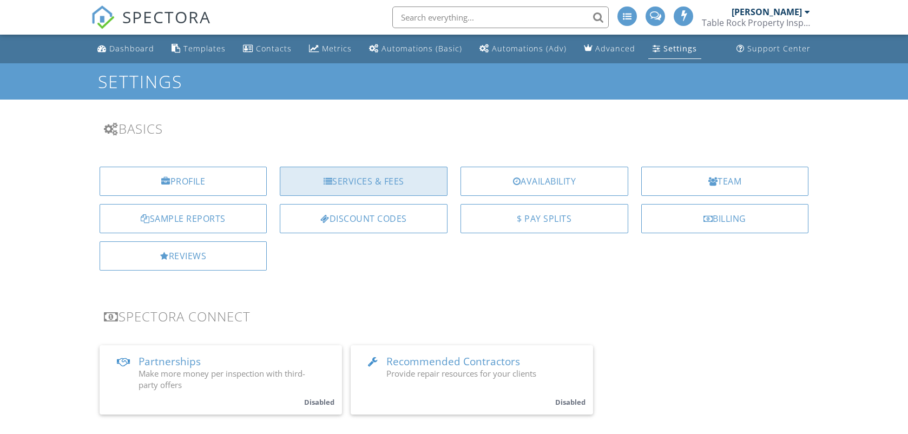
click at [407, 174] on div "Services & Fees" at bounding box center [364, 181] width 168 height 29
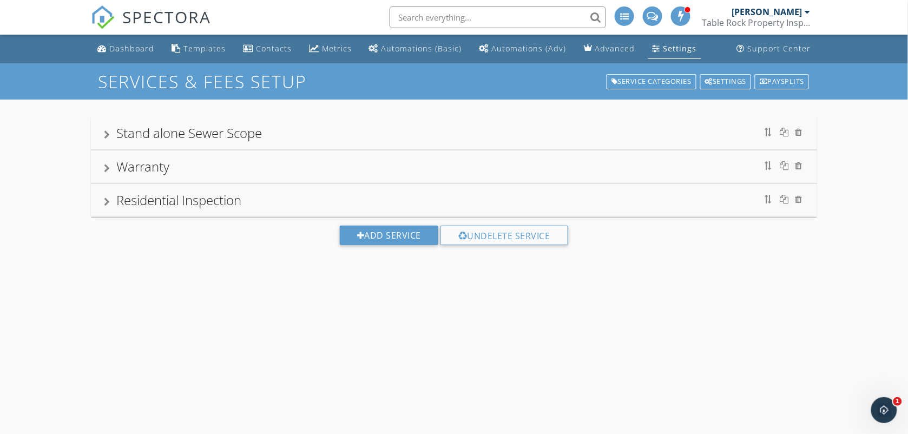
click at [211, 193] on div "Residential Inspection" at bounding box center [178, 200] width 125 height 18
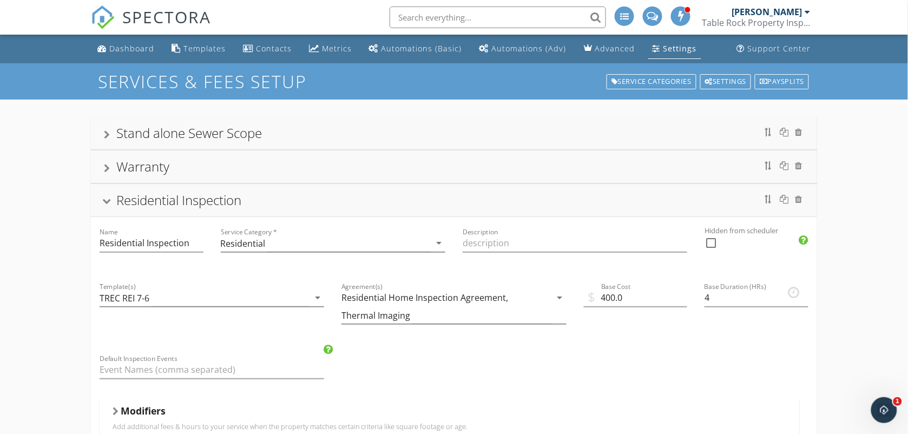
click at [134, 408] on h5 "Modifiers" at bounding box center [143, 411] width 45 height 11
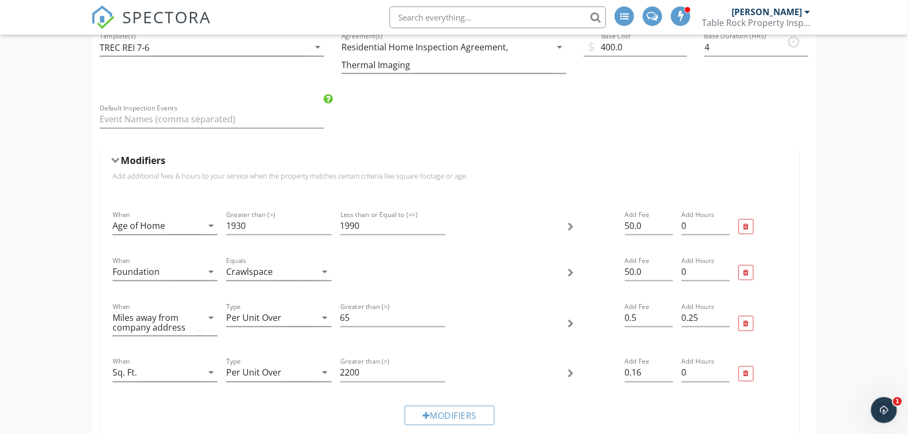
scroll to position [271, 0]
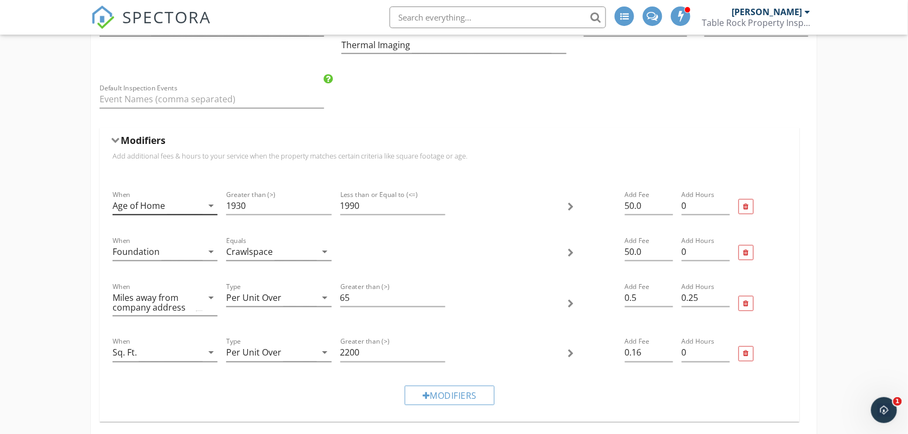
click at [141, 207] on div "Age of Home" at bounding box center [139, 206] width 53 height 10
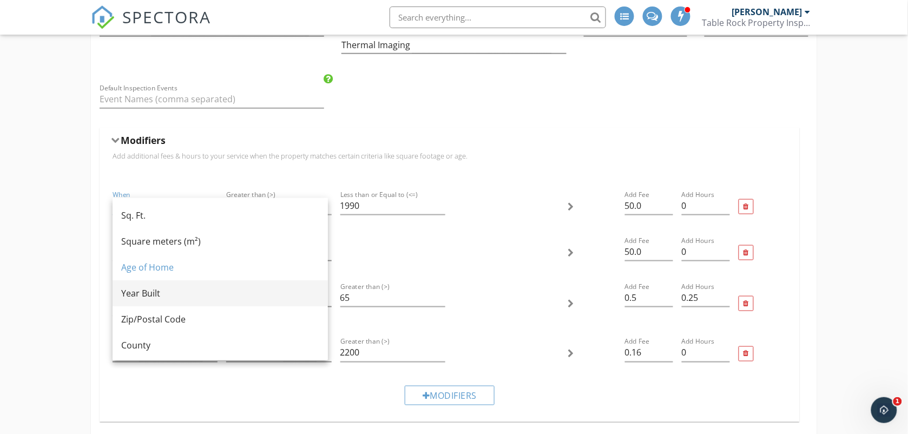
click at [147, 291] on div "Year Built" at bounding box center [220, 293] width 198 height 13
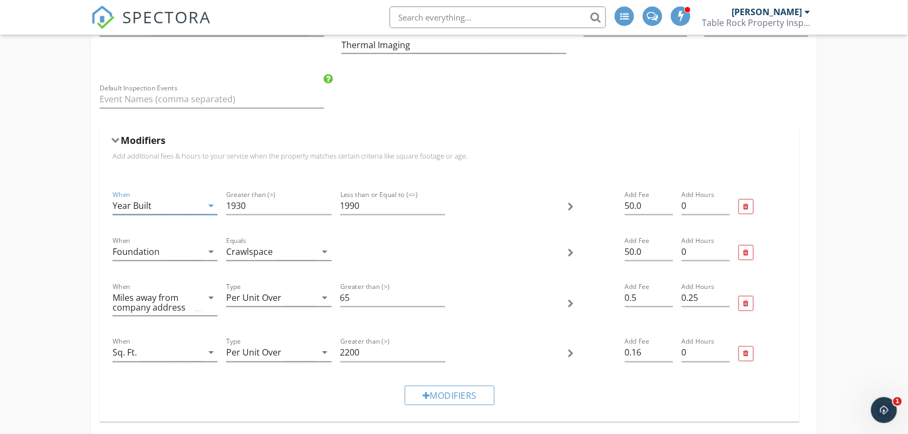
click at [144, 15] on span "SPECTORA" at bounding box center [166, 16] width 89 height 23
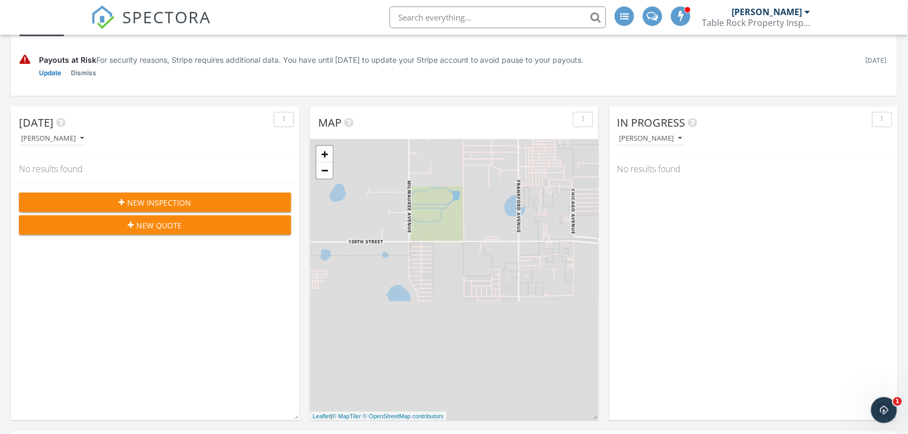
scroll to position [189, 0]
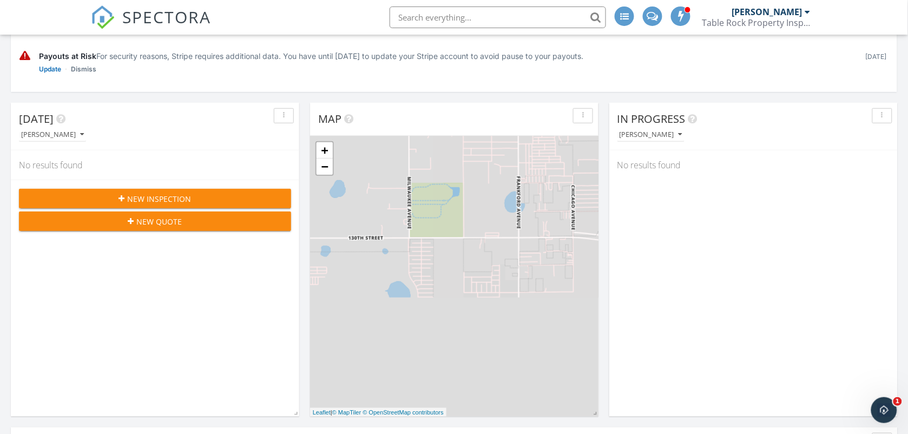
click at [173, 198] on span "New Inspection" at bounding box center [160, 198] width 64 height 11
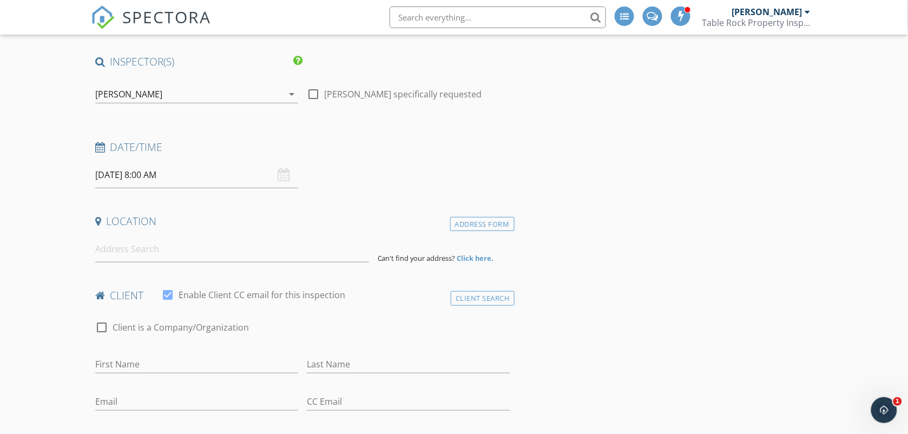
scroll to position [135, 0]
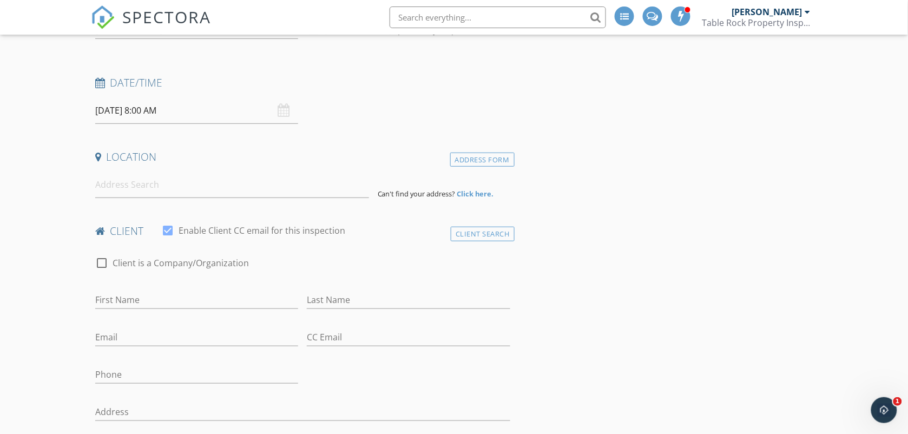
click at [280, 109] on div "[DATE] 8:00 AM" at bounding box center [197, 110] width 204 height 27
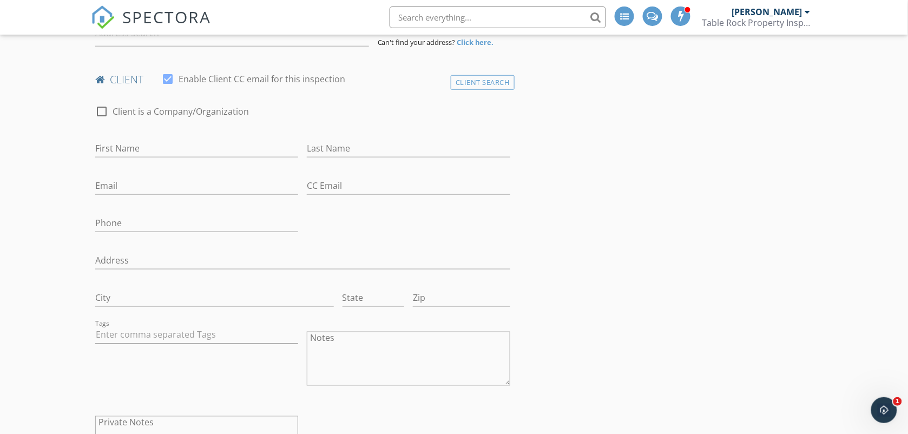
scroll to position [298, 0]
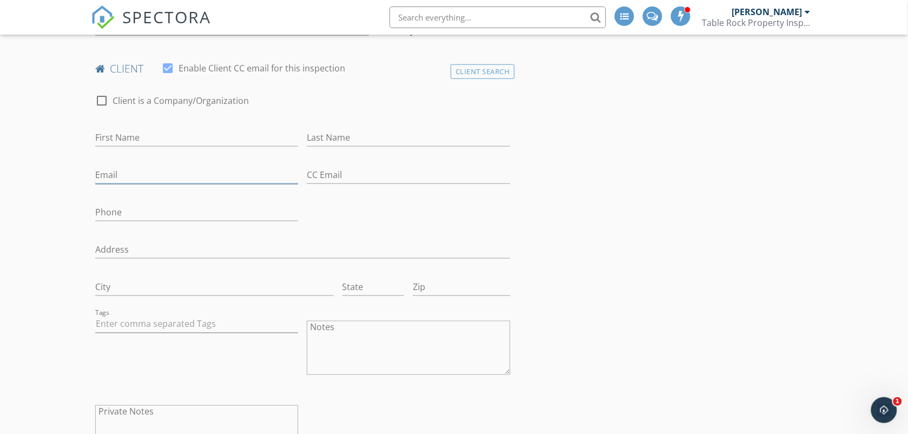
click at [165, 173] on input "Email" at bounding box center [197, 175] width 204 height 18
type input "[EMAIL_ADDRESS][DOMAIN_NAME]"
click at [145, 143] on input "First Name" at bounding box center [197, 138] width 204 height 18
type input "Howard"
click at [322, 140] on input "Last Name" at bounding box center [409, 138] width 204 height 18
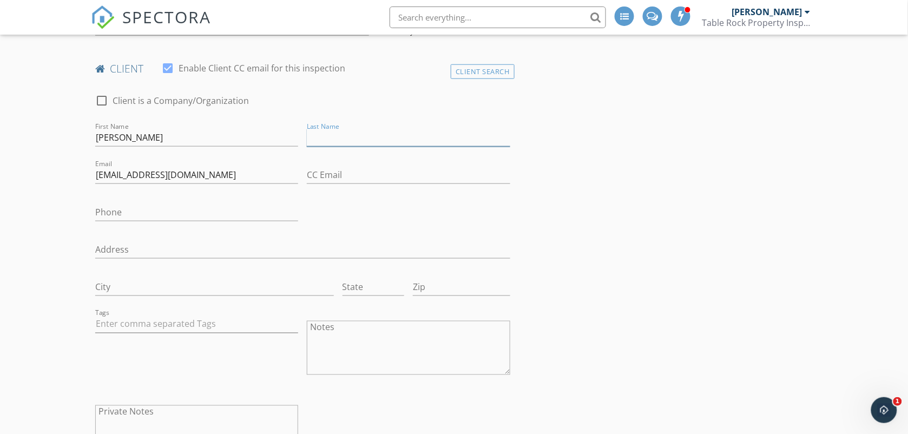
click at [322, 140] on input "Last Name" at bounding box center [409, 138] width 204 height 18
type input "[PERSON_NAME]"
type input "[STREET_ADDRESS]"
type input "Lubbock"
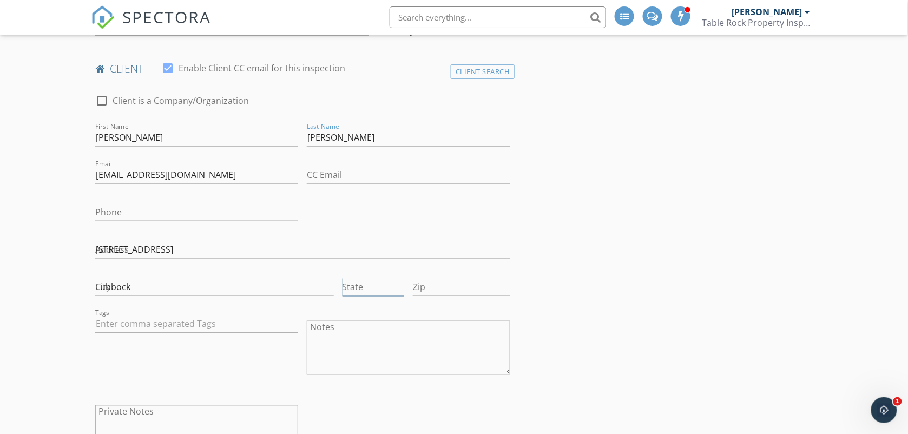
type input "[GEOGRAPHIC_DATA]"
type input "79407"
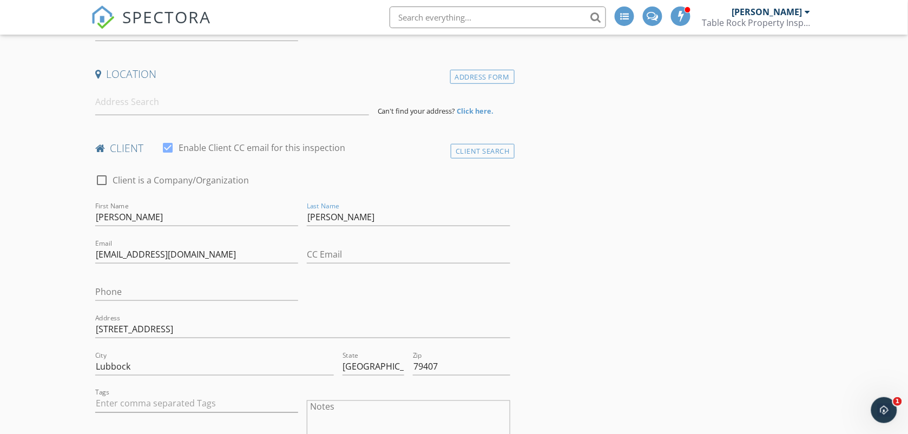
click at [290, 236] on div at bounding box center [197, 234] width 204 height 6
click at [228, 282] on div "Phone" at bounding box center [197, 294] width 204 height 35
click at [169, 291] on input "Phone" at bounding box center [197, 292] width 204 height 18
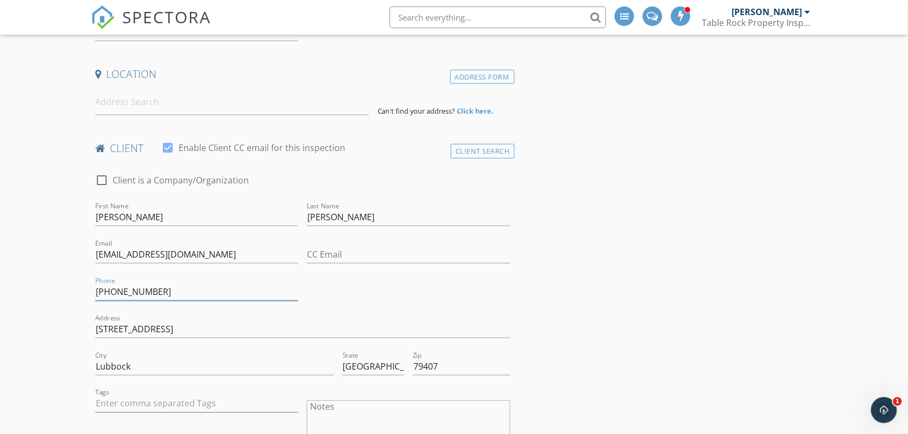
type input "[PHONE_NUMBER]"
click at [432, 303] on div "check_box_outline_blank Client is a Company/Organization First Name Howard Last…" at bounding box center [303, 359] width 424 height 393
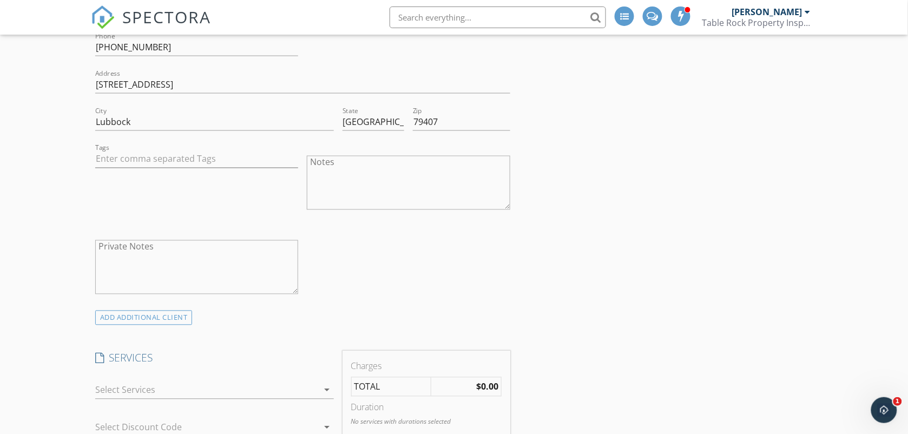
scroll to position [489, 0]
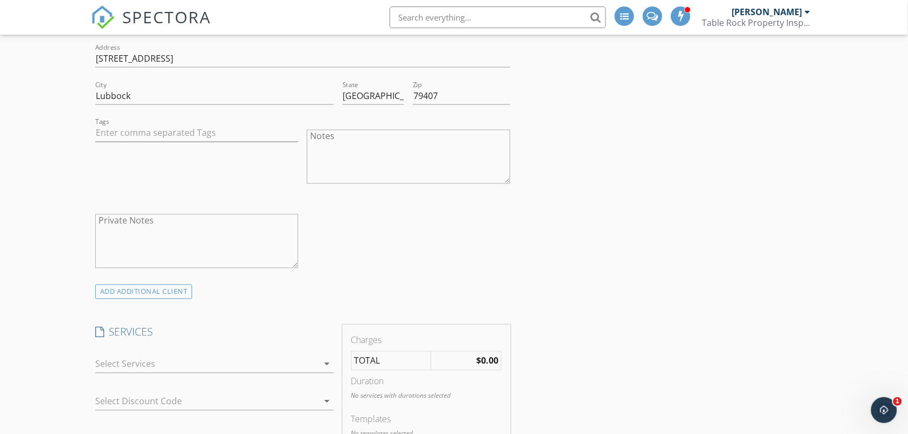
click at [372, 164] on textarea "Notes" at bounding box center [409, 157] width 204 height 54
type textarea "[PERSON_NAME] [PHONE_NUMBER]"
click at [210, 167] on div "Tags" at bounding box center [197, 158] width 212 height 84
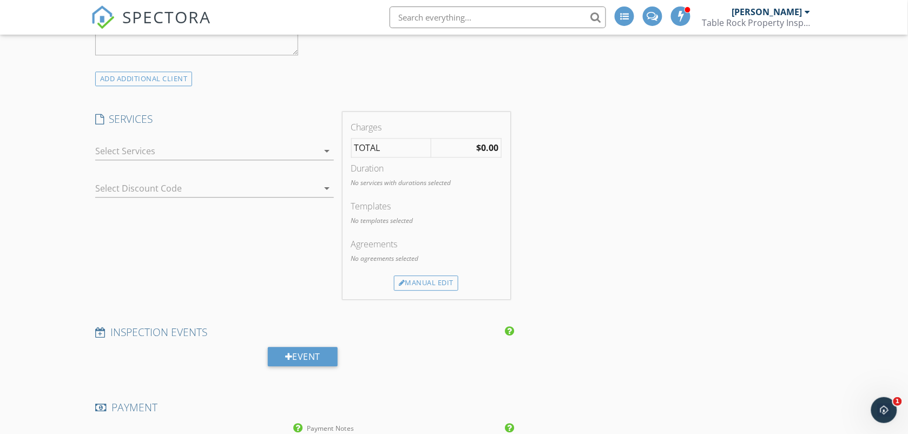
scroll to position [705, 0]
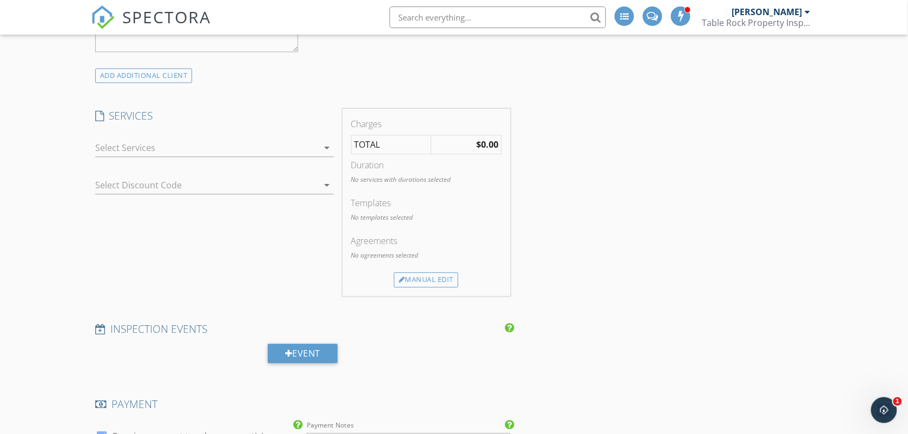
click at [212, 155] on div at bounding box center [207, 147] width 224 height 17
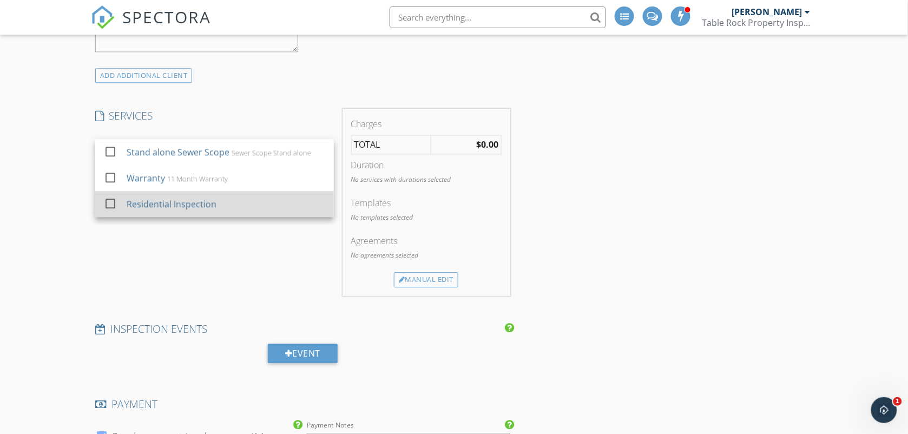
click at [191, 204] on div "Residential Inspection" at bounding box center [172, 204] width 90 height 13
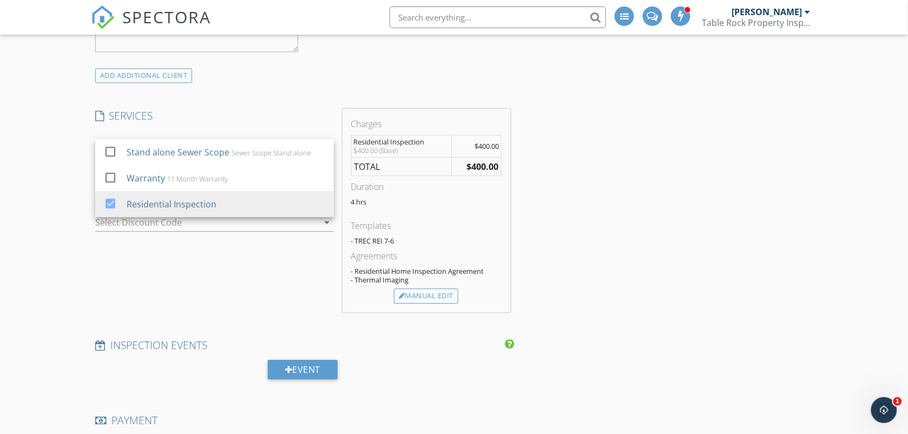
click at [25, 172] on div "New Inspection Click here to use the New Order Form INSPECTOR(S) check_box Rodn…" at bounding box center [454, 356] width 908 height 1997
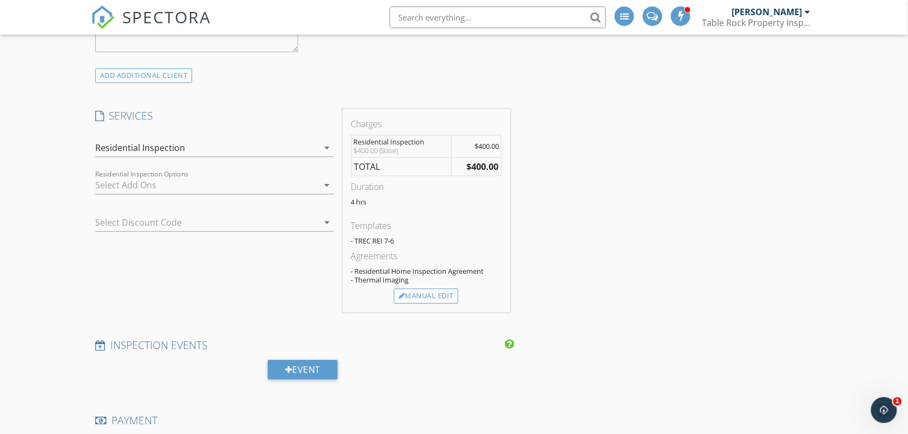
click at [58, 174] on div "New Inspection Click here to use the New Order Form INSPECTOR(S) check_box Rodn…" at bounding box center [454, 356] width 908 height 1997
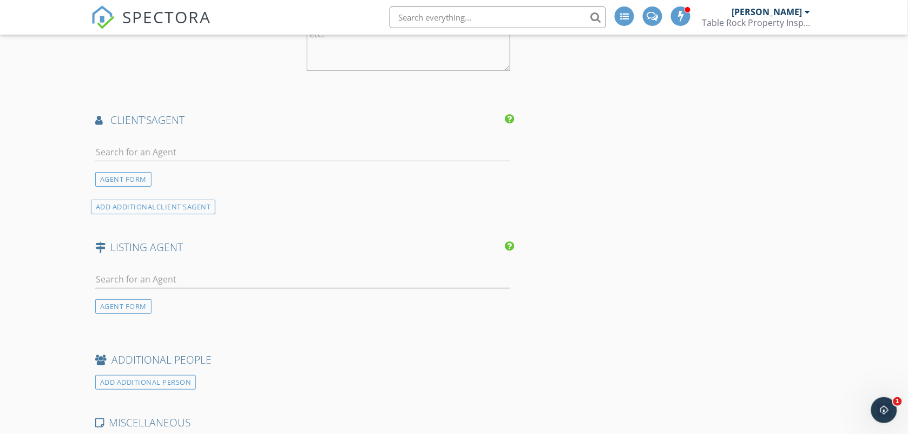
scroll to position [1166, 0]
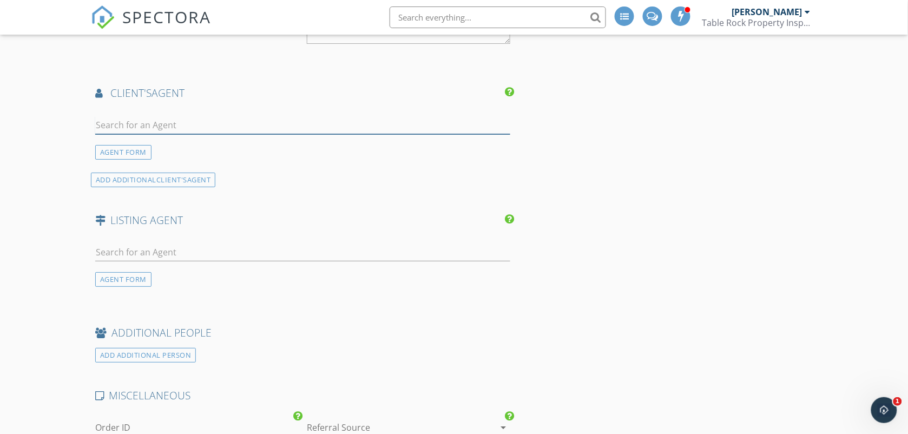
click at [118, 128] on input "text" at bounding box center [302, 125] width 415 height 18
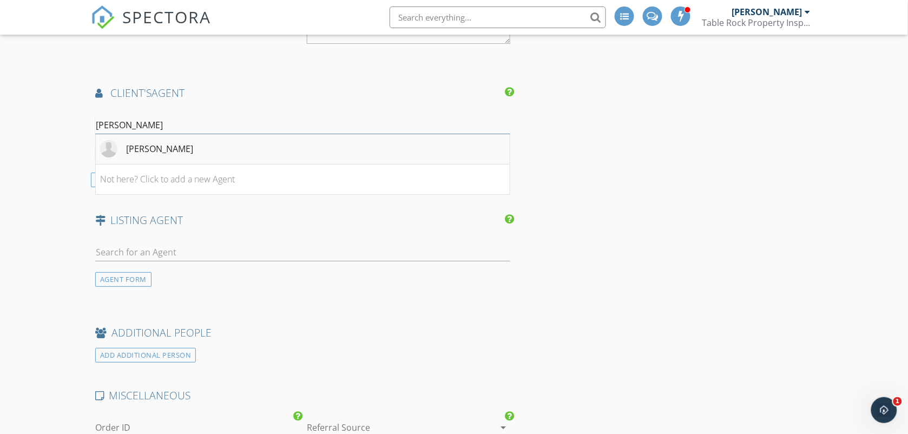
type input "[PERSON_NAME]"
click at [139, 141] on div "[PERSON_NAME]" at bounding box center [146, 148] width 93 height 17
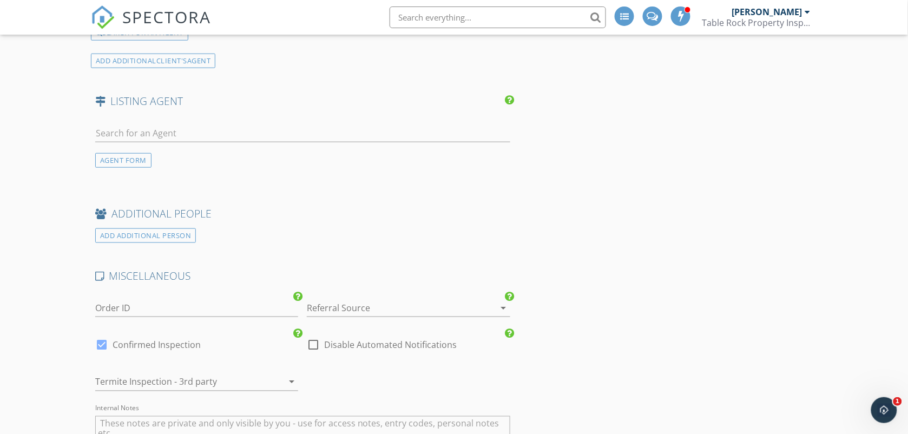
scroll to position [1490, 0]
click at [114, 155] on div "AGENT FORM" at bounding box center [123, 159] width 56 height 15
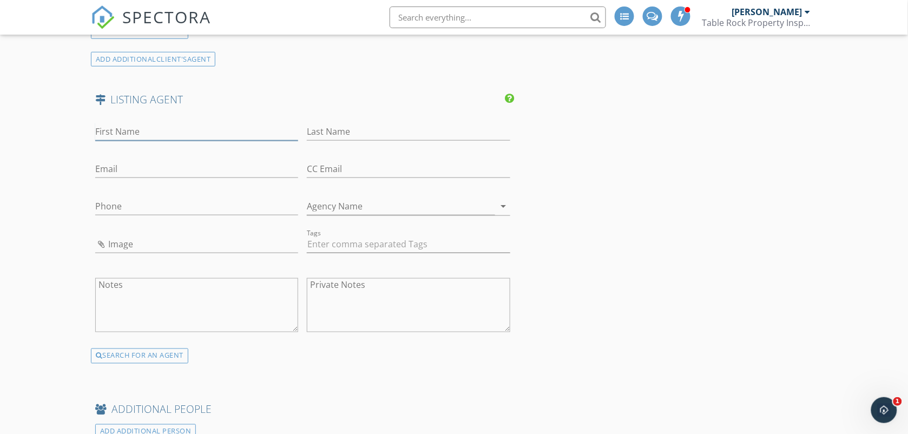
click at [115, 134] on input "First Name" at bounding box center [197, 132] width 204 height 18
type input "Caleb"
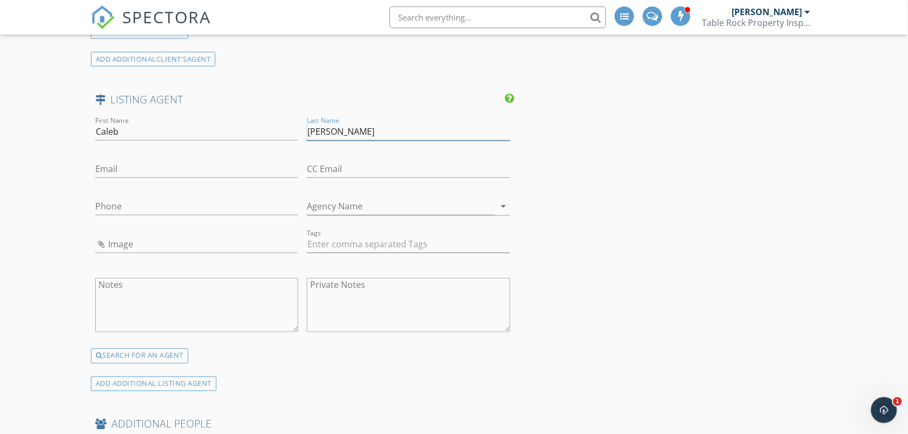
type input "Loper"
type input "[EMAIL_ADDRESS][DOMAIN_NAME]"
type input "[PHONE_NUMBER]"
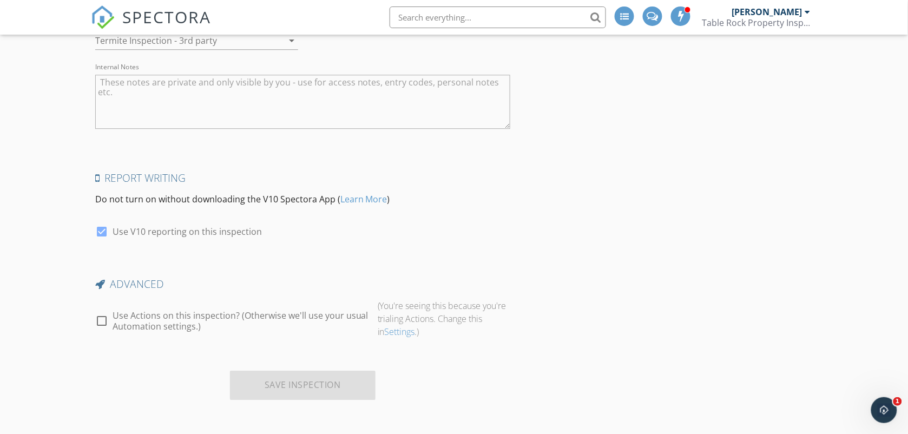
scroll to position [2044, 0]
click at [506, 241] on div "Report Writing Do not turn on without downloading the V10 Spectora App ( Learn …" at bounding box center [303, 211] width 424 height 80
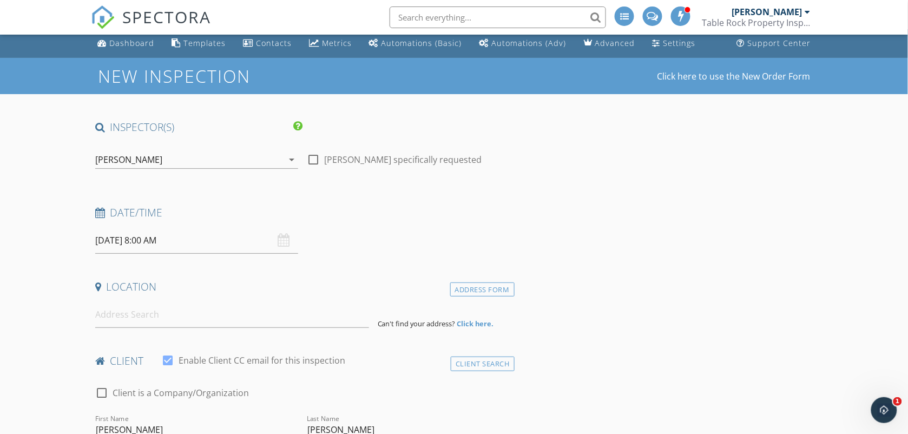
scroll to position [0, 0]
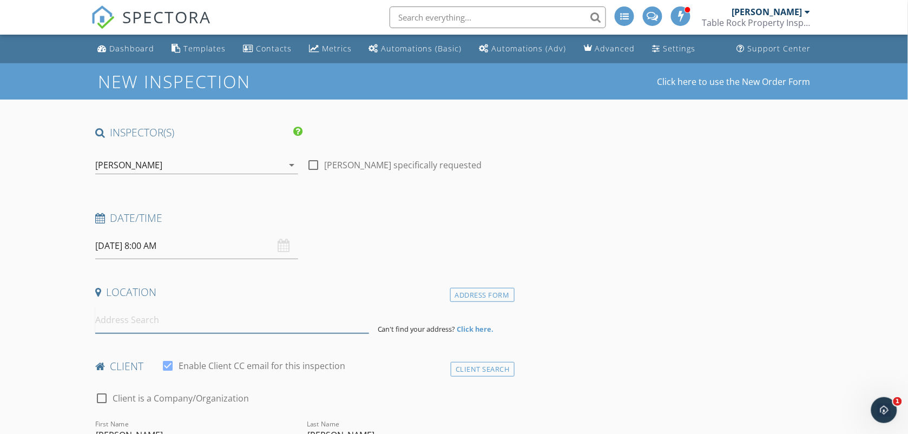
click at [280, 318] on input at bounding box center [232, 320] width 274 height 27
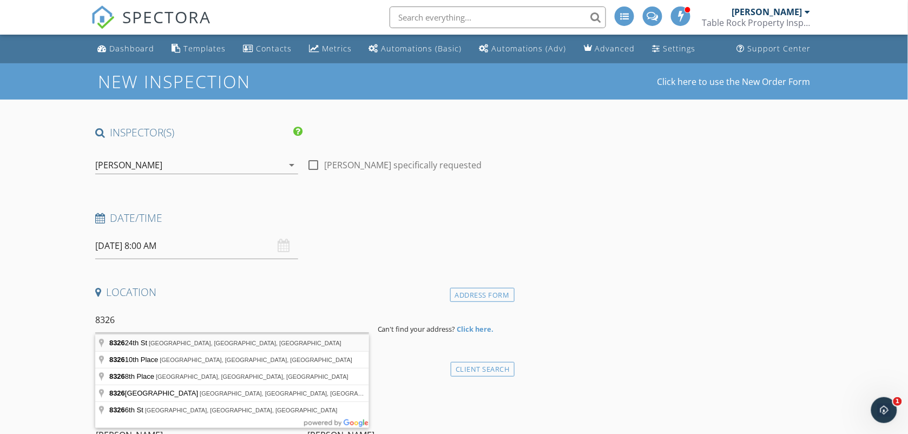
type input "8326 24th St, Lubbock, TX, USA"
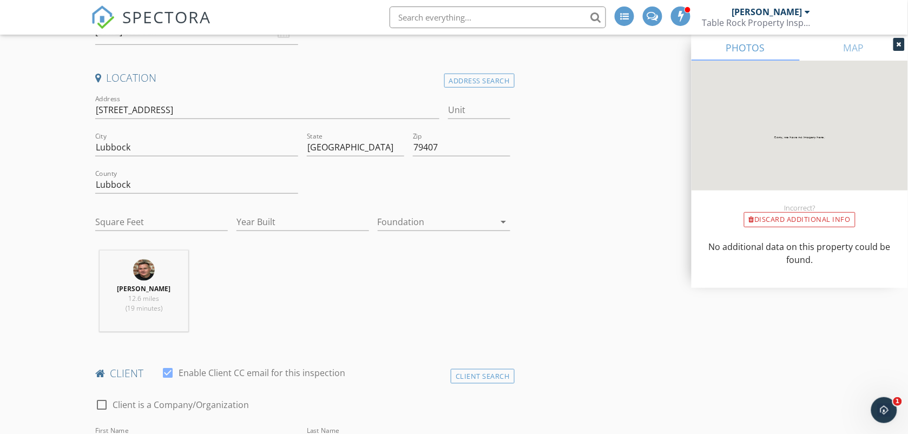
scroll to position [217, 0]
click at [110, 226] on input "Square Feet" at bounding box center [161, 220] width 133 height 18
type input "1004"
click at [248, 223] on input "Year Built" at bounding box center [303, 220] width 133 height 18
type input "2025"
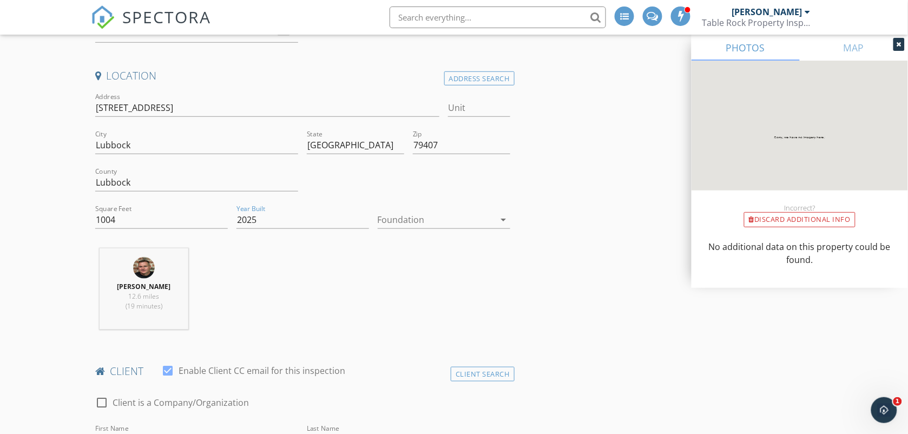
click at [423, 214] on div at bounding box center [436, 219] width 117 height 17
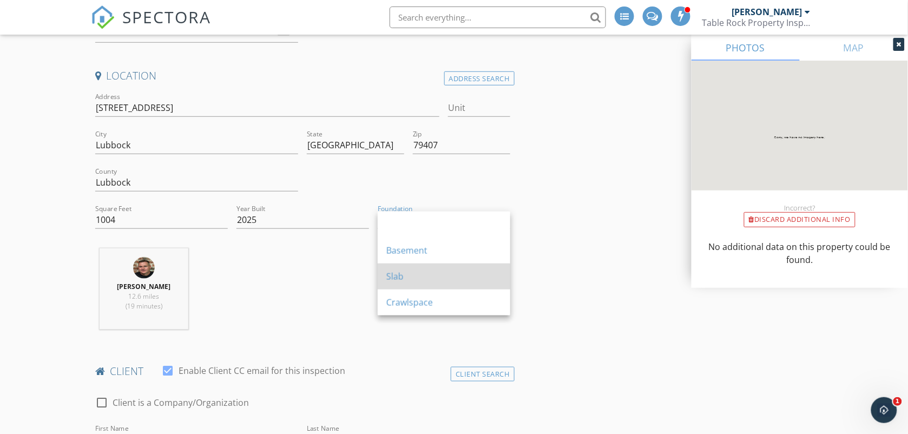
click at [420, 279] on div "Slab" at bounding box center [444, 276] width 115 height 13
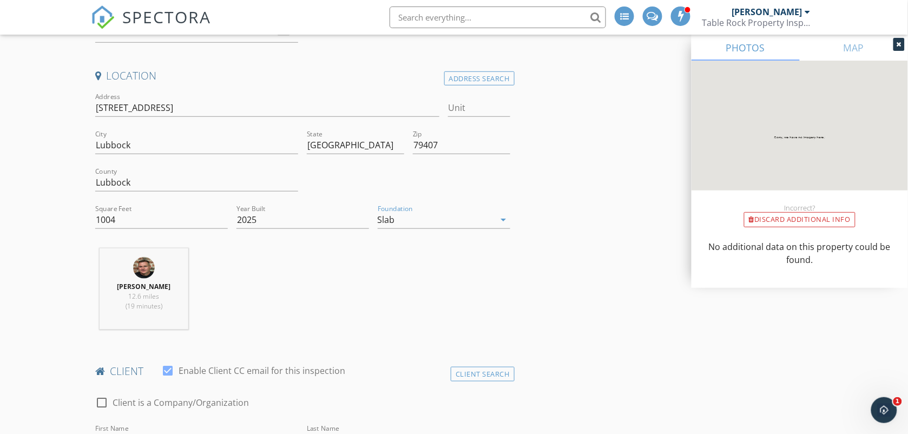
click at [345, 259] on div "Rodney Bowen 12.6 miles (19 minutes)" at bounding box center [303, 294] width 424 height 90
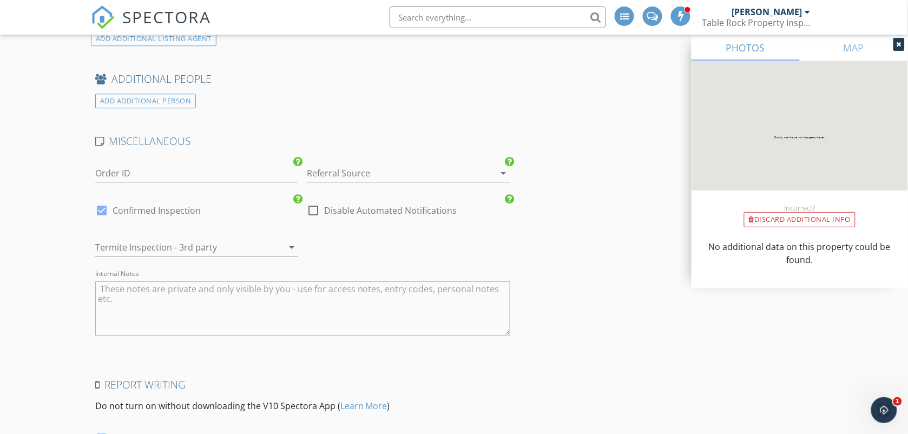
scroll to position [2266, 0]
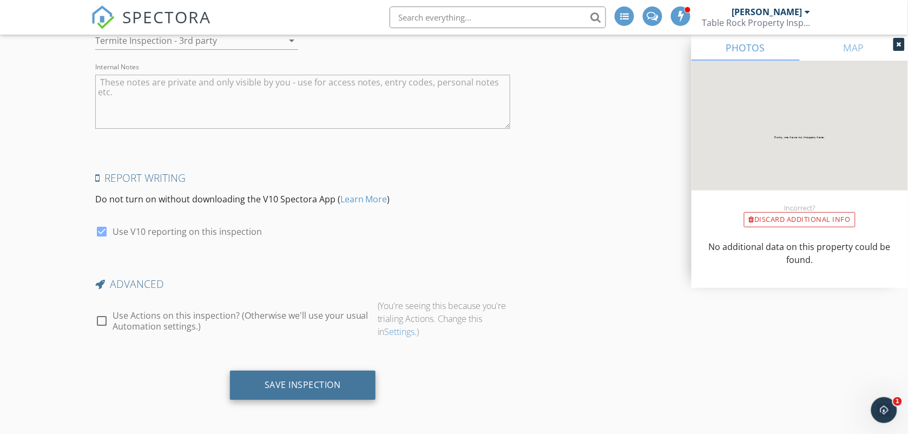
click at [304, 377] on div "Save Inspection" at bounding box center [303, 385] width 146 height 29
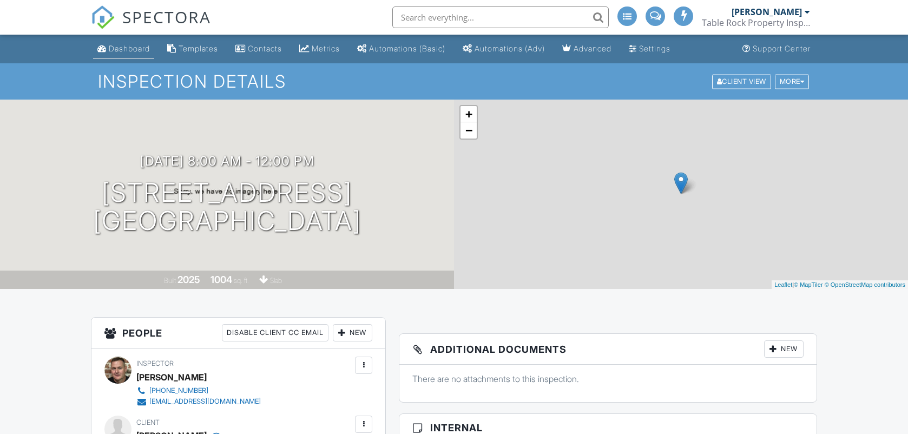
click at [115, 50] on div "Dashboard" at bounding box center [129, 48] width 41 height 9
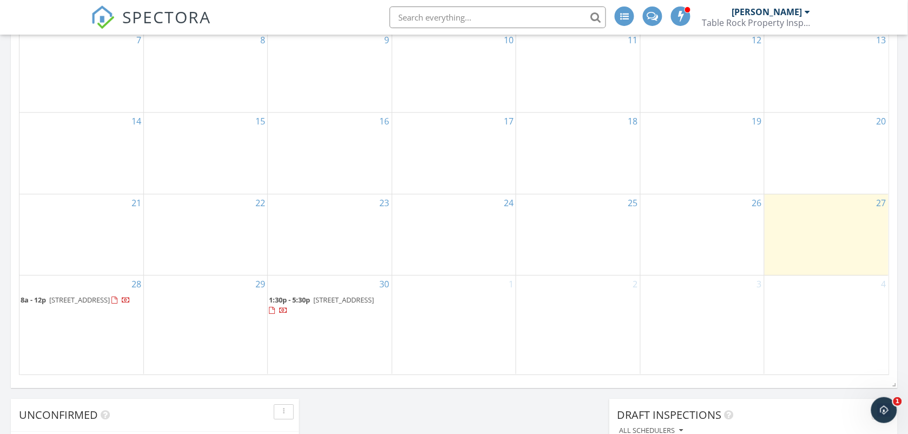
scroll to position [758, 0]
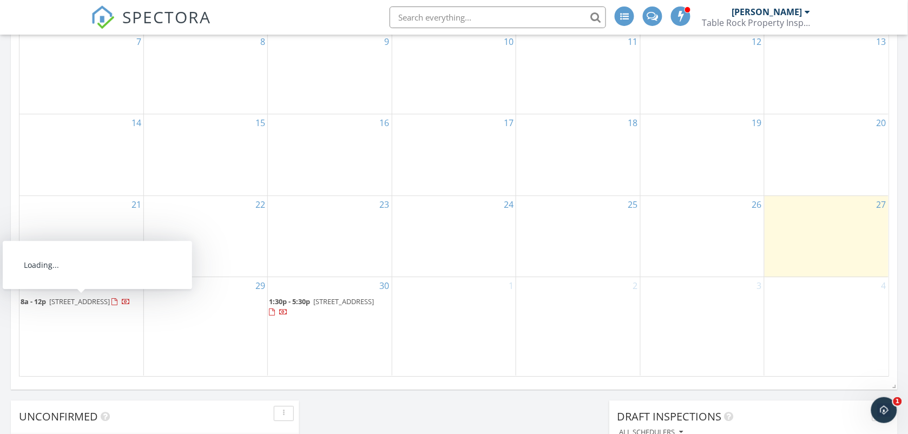
click at [49, 306] on span "[STREET_ADDRESS]" at bounding box center [79, 302] width 61 height 10
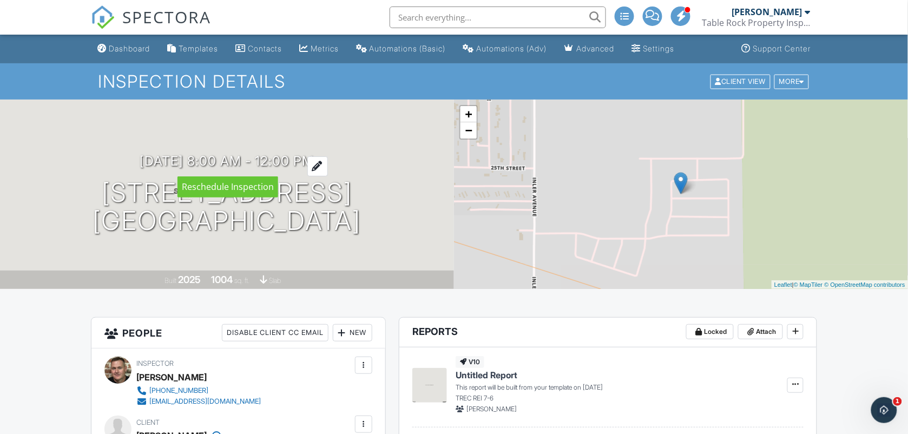
click at [328, 160] on div at bounding box center [318, 166] width 21 height 20
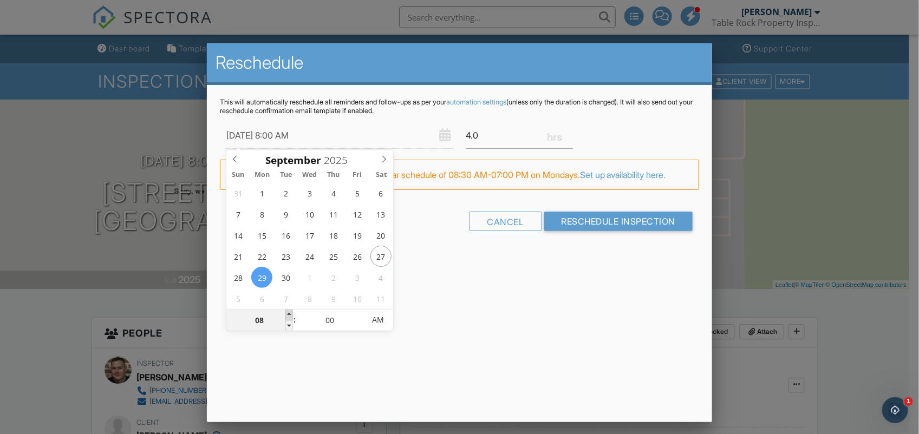
type input "[DATE] 9:00 AM"
type input "09"
click at [291, 317] on span at bounding box center [289, 315] width 8 height 11
type input "[DATE] 10:00 AM"
type input "10"
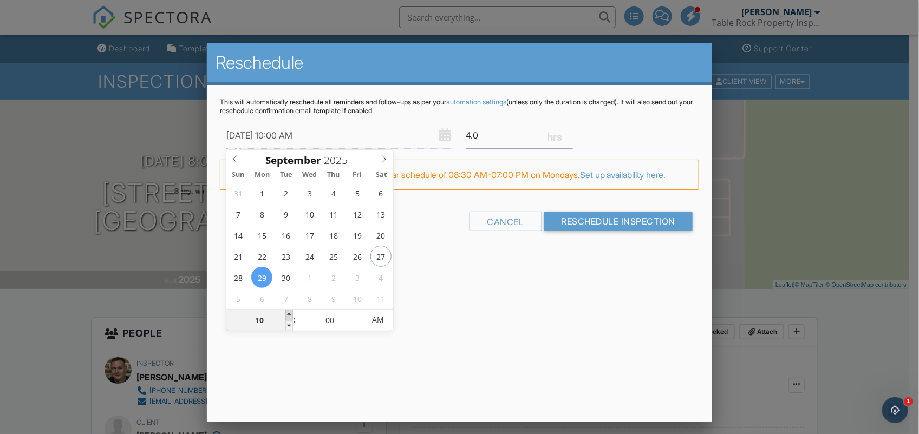
click at [291, 317] on span at bounding box center [289, 315] width 8 height 11
type input "[DATE] 11:00 AM"
type input "11"
click at [291, 317] on span at bounding box center [289, 315] width 8 height 11
type input "[DATE] 12:00 PM"
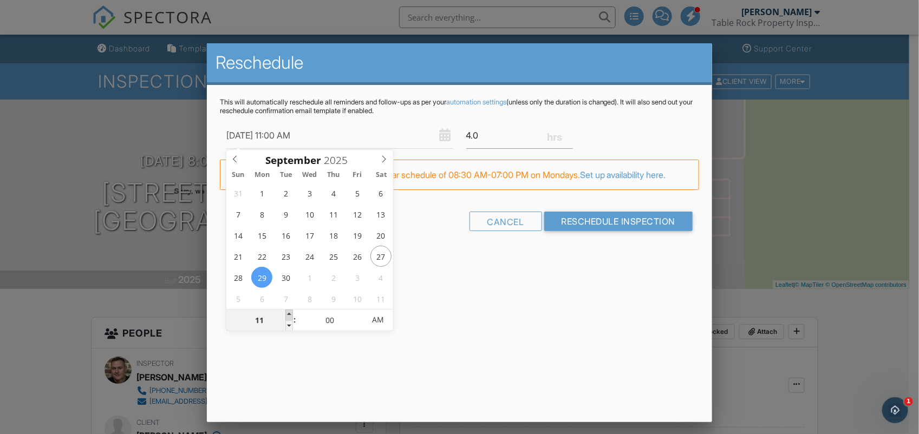
type input "12"
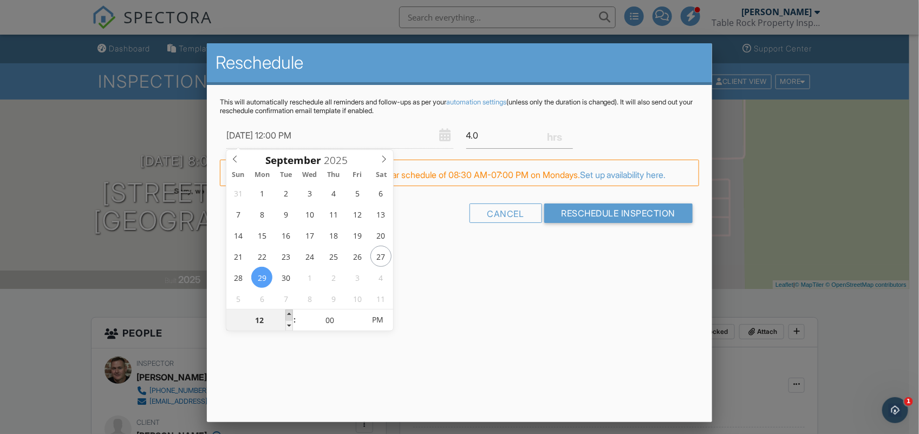
click at [291, 317] on span at bounding box center [289, 315] width 8 height 11
type input "[DATE] 1:00 PM"
type input "01"
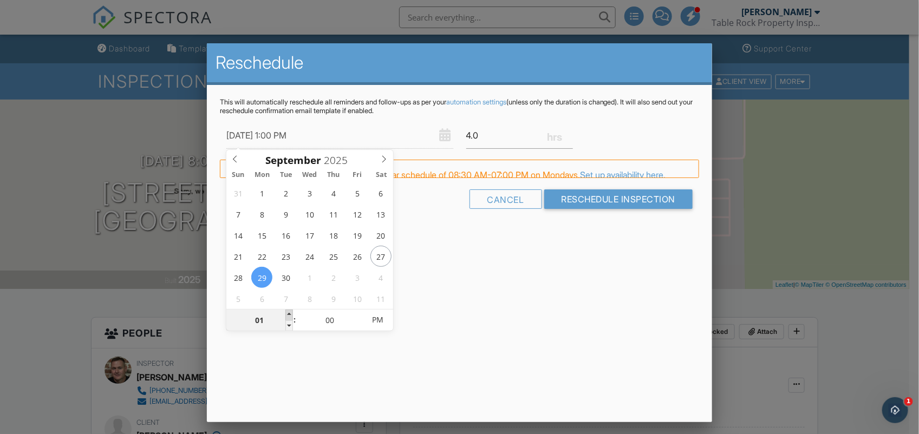
click at [291, 317] on span at bounding box center [289, 315] width 8 height 11
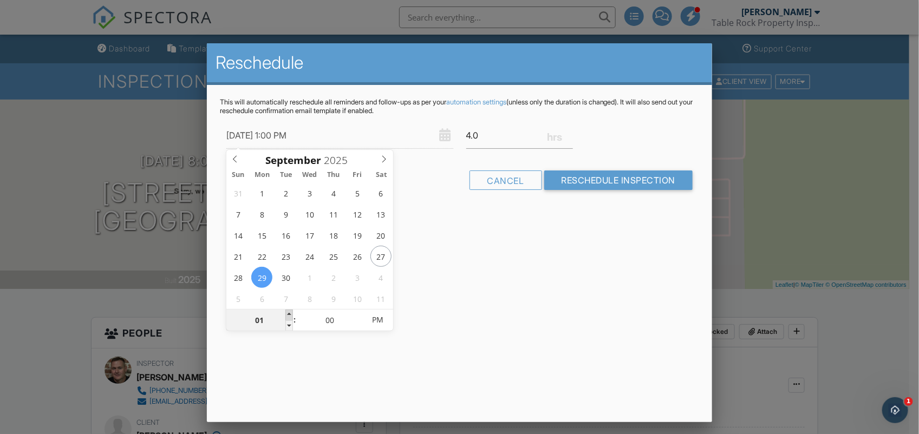
type input "[DATE] 2:00 PM"
type input "02"
click at [291, 317] on span at bounding box center [289, 315] width 8 height 11
type input "[DATE] 1:00 PM"
type input "01"
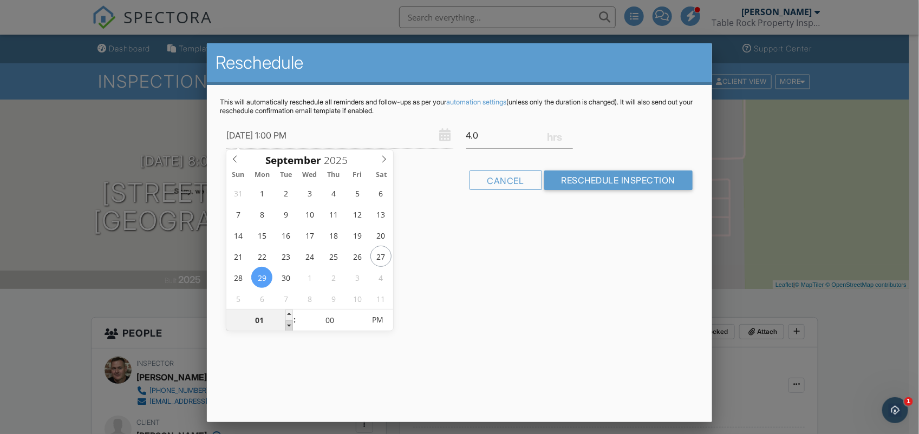
click at [291, 323] on span at bounding box center [289, 326] width 8 height 11
type input "[DATE] 1:05 PM"
type input "05"
click at [358, 314] on span at bounding box center [359, 315] width 8 height 11
type input "[DATE] 1:10 PM"
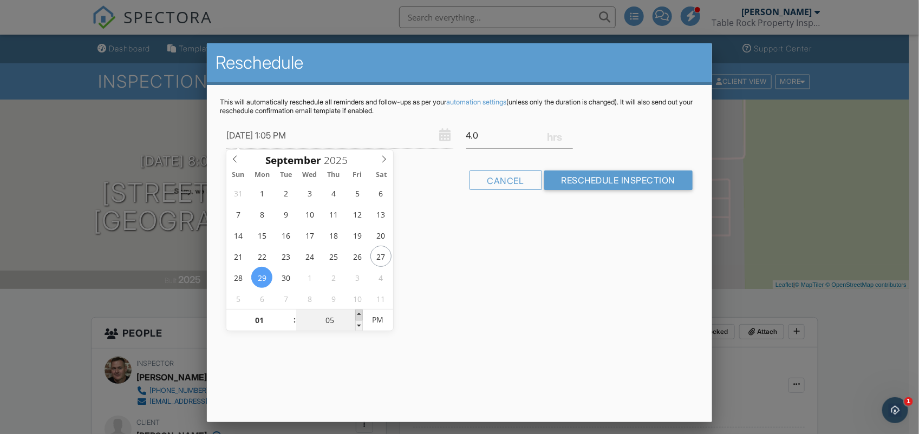
type input "10"
click at [358, 314] on span at bounding box center [359, 315] width 8 height 11
type input "[DATE] 1:15 PM"
type input "15"
click at [358, 314] on span at bounding box center [359, 315] width 8 height 11
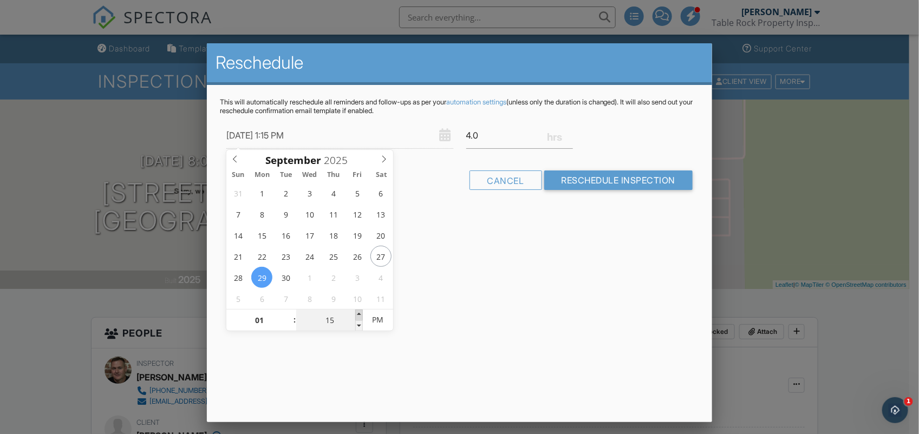
type input "[DATE] 1:20 PM"
type input "20"
click at [358, 314] on span at bounding box center [359, 315] width 8 height 11
type input "[DATE] 1:25 PM"
type input "25"
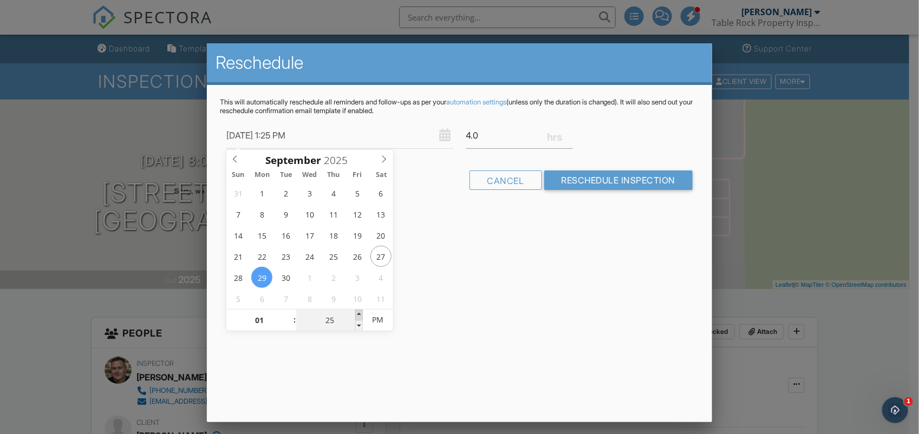
click at [358, 314] on span at bounding box center [359, 315] width 8 height 11
type input "[DATE] 1:30 PM"
type input "30"
click at [358, 314] on span at bounding box center [359, 315] width 8 height 11
click at [585, 183] on input "Reschedule Inspection" at bounding box center [618, 180] width 149 height 19
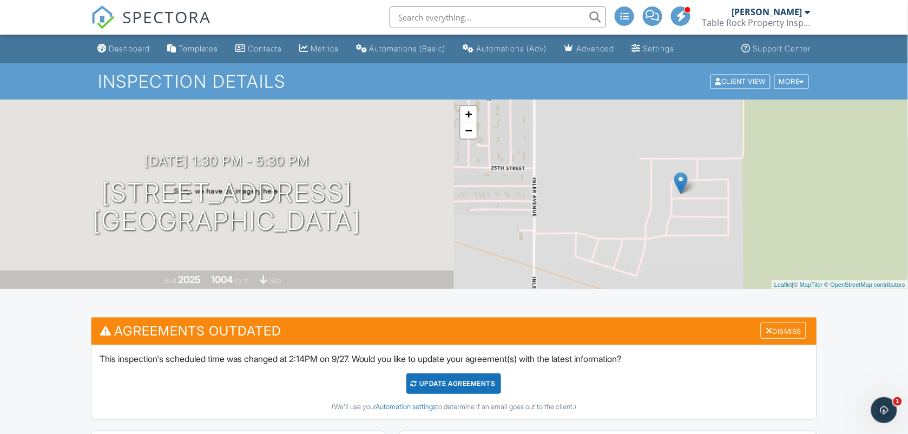
click at [764, 8] on div "[PERSON_NAME]" at bounding box center [767, 11] width 70 height 11
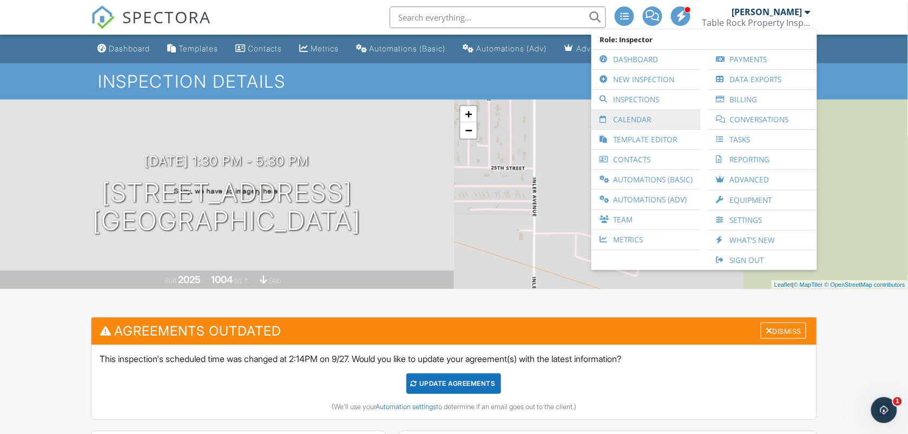
click at [642, 122] on link "Calendar" at bounding box center [646, 119] width 99 height 19
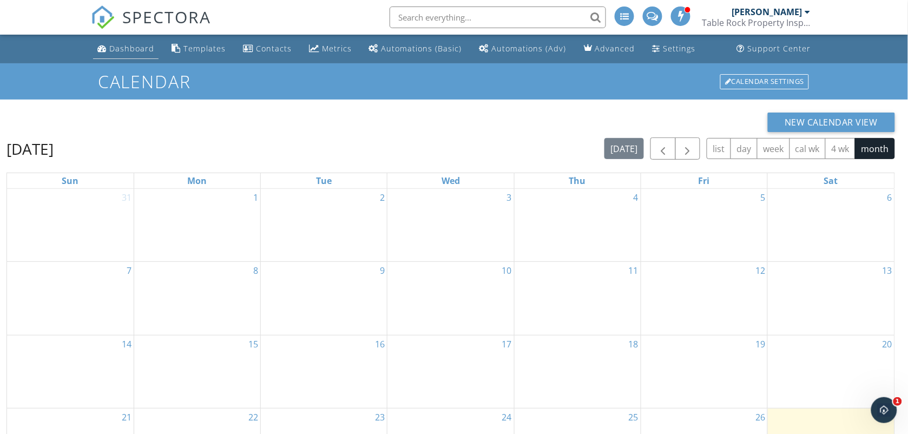
click at [140, 47] on div "Dashboard" at bounding box center [131, 48] width 45 height 10
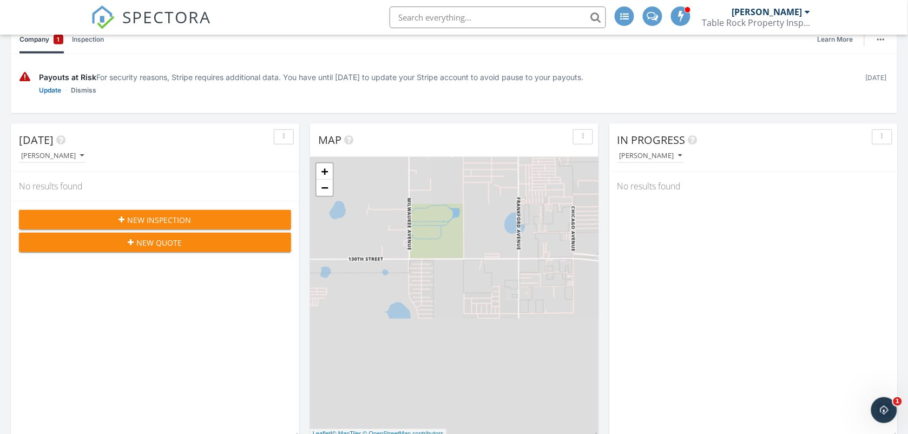
scroll to position [189, 0]
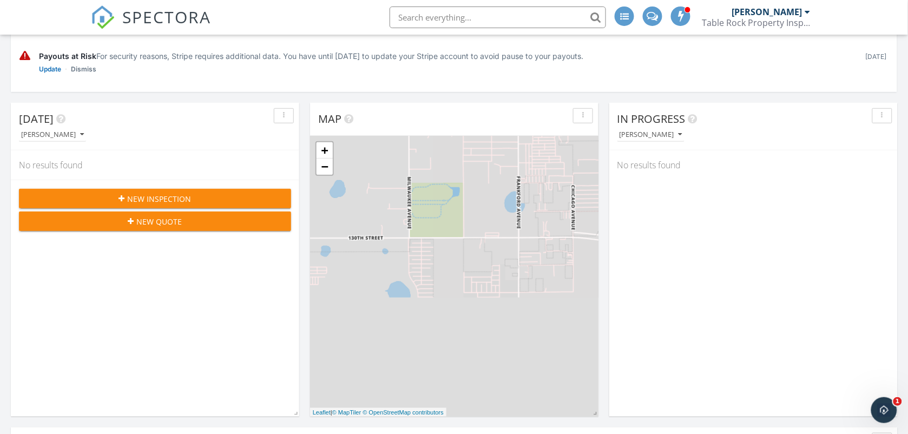
click at [136, 199] on span "New Inspection" at bounding box center [160, 198] width 64 height 11
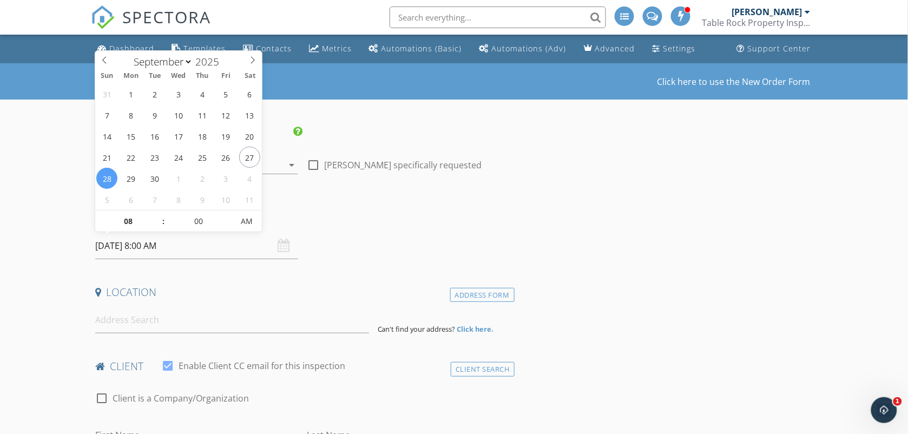
click at [228, 248] on input "[DATE] 8:00 AM" at bounding box center [197, 246] width 204 height 27
type input "09/29/2025 8:00 AM"
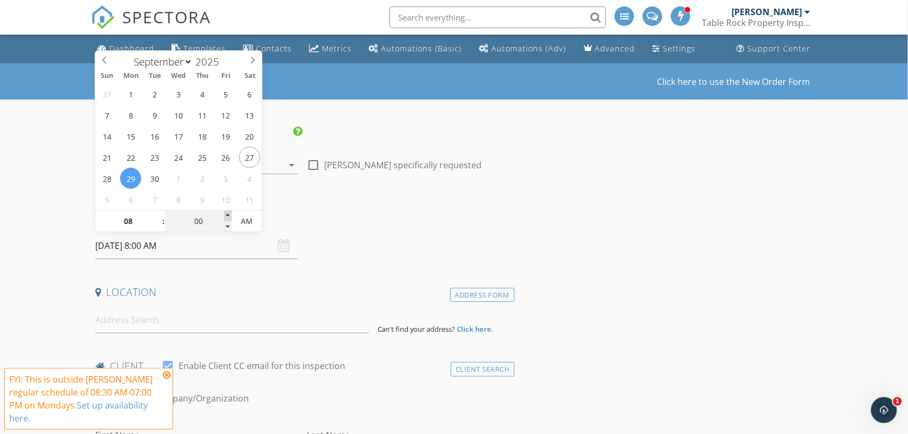
type input "05"
type input "09/29/2025 8:05 AM"
click at [229, 212] on span at bounding box center [228, 216] width 8 height 11
type input "10"
type input "09/29/2025 8:10 AM"
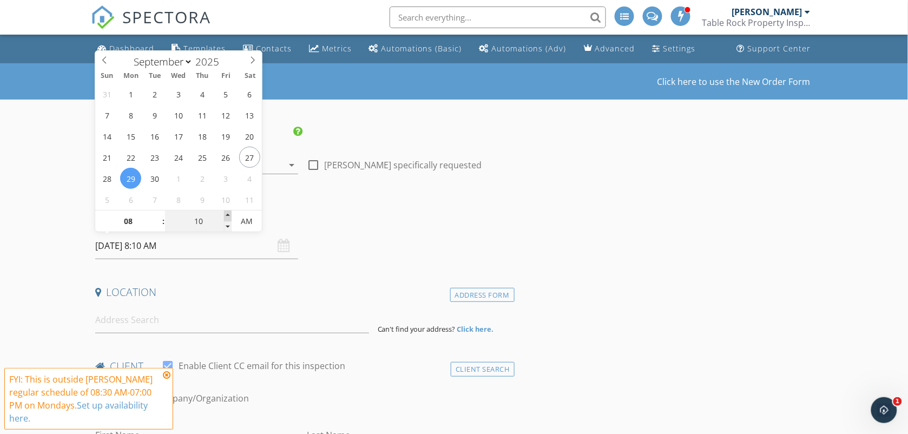
click at [229, 212] on span at bounding box center [228, 216] width 8 height 11
type input "15"
type input "09/29/2025 8:15 AM"
click at [229, 212] on span at bounding box center [228, 216] width 8 height 11
type input "20"
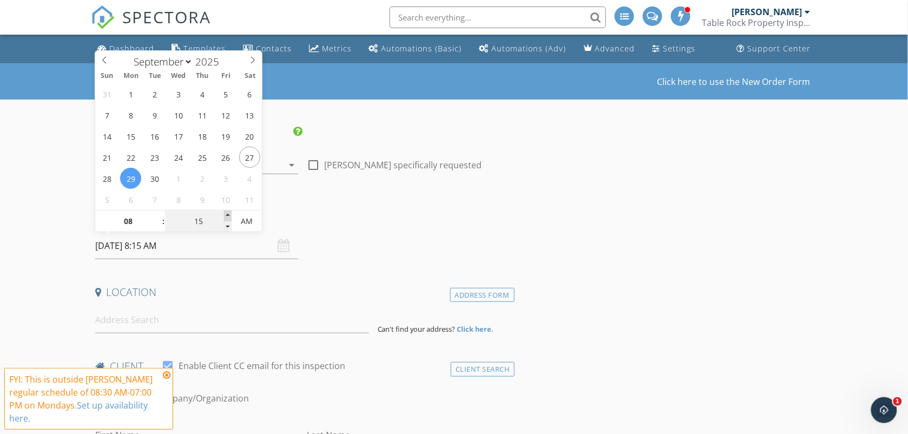
type input "09/29/2025 8:20 AM"
click at [229, 212] on span at bounding box center [228, 216] width 8 height 11
type input "25"
type input "09/29/2025 8:25 AM"
click at [229, 212] on span at bounding box center [228, 216] width 8 height 11
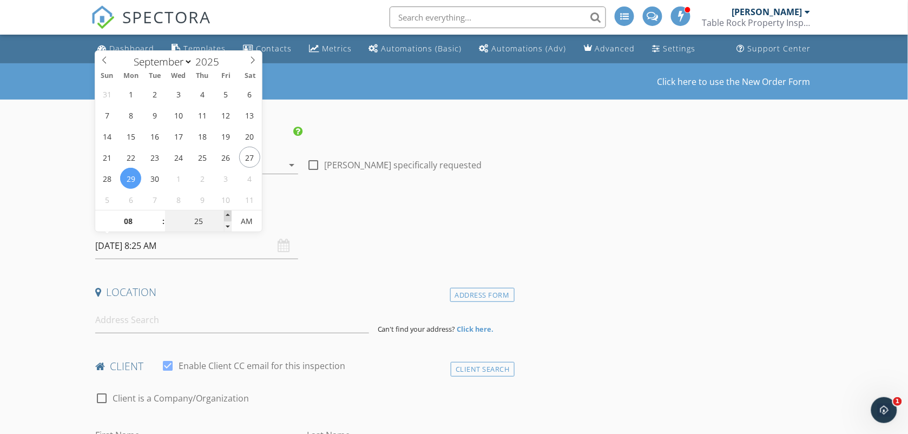
type input "30"
type input "09/29/2025 8:30 AM"
click at [229, 212] on span at bounding box center [228, 216] width 8 height 11
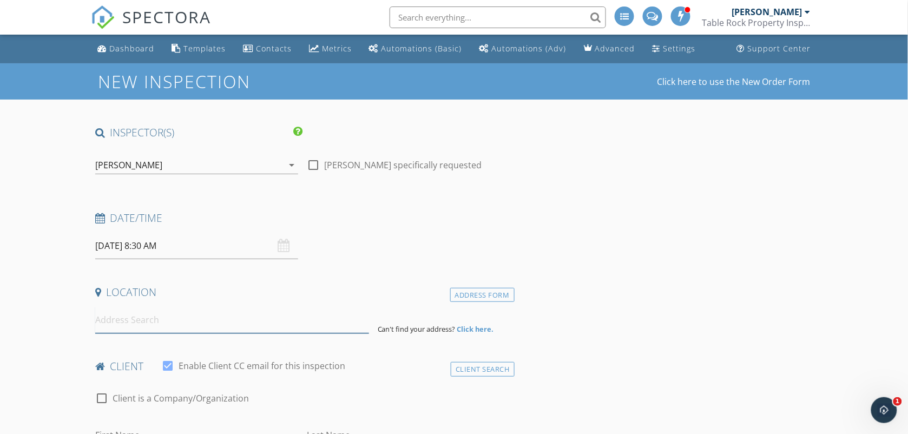
click at [133, 324] on input at bounding box center [232, 320] width 274 height 27
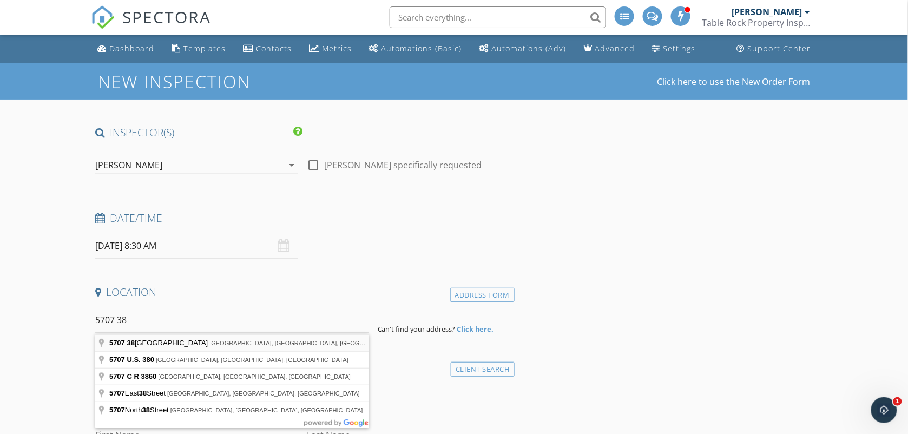
type input "5707 38th Street, Lubbock, TX, USA"
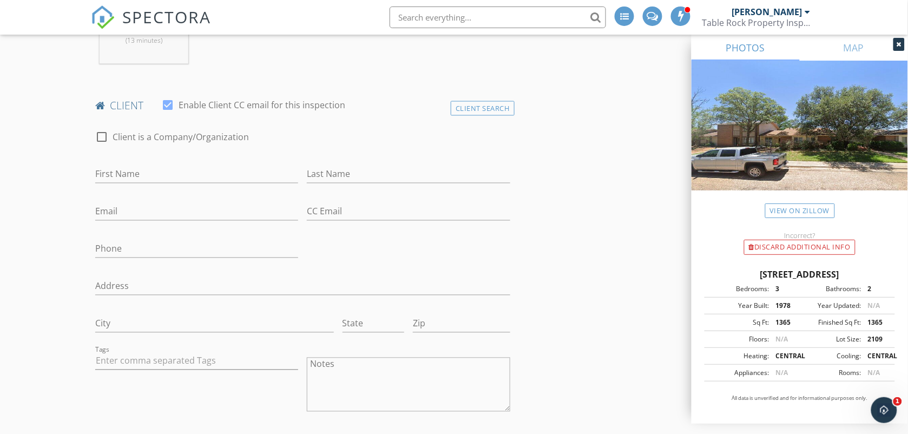
scroll to position [487, 0]
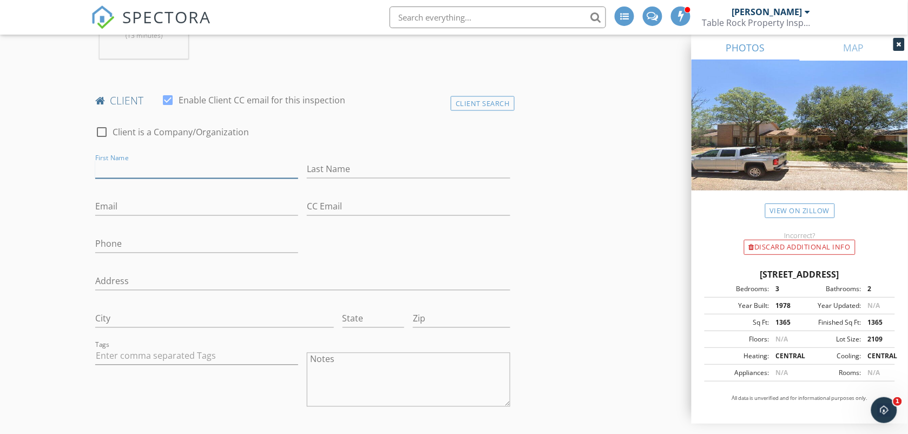
click at [144, 168] on input "First Name" at bounding box center [197, 170] width 204 height 18
type input "[PERSON_NAME]"
type input "[EMAIL_ADDRESS][DOMAIN_NAME]"
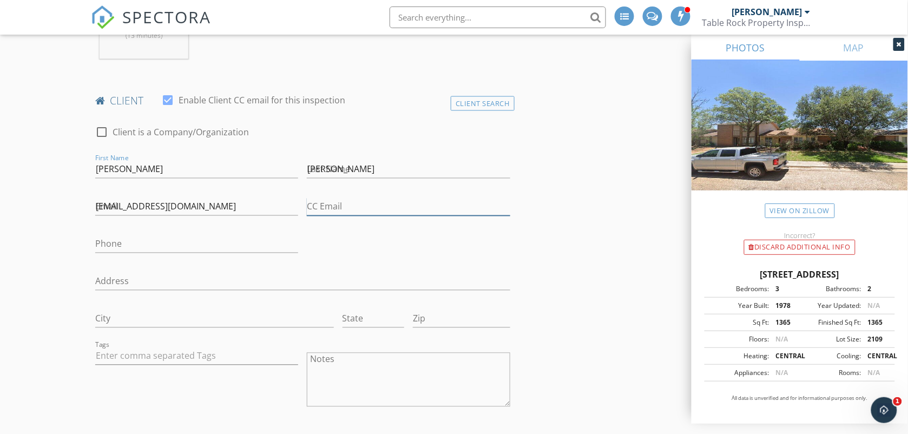
type input "[EMAIL_ADDRESS][DOMAIN_NAME]"
type input "806-470-3682"
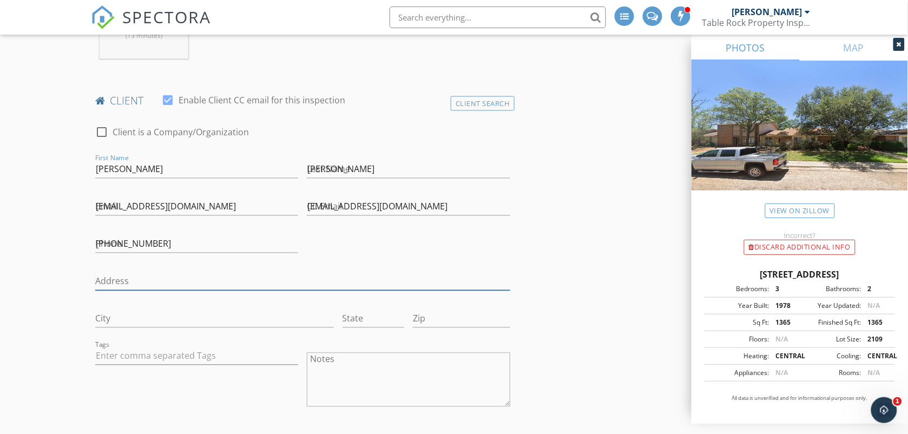
type input "611 Broadway"
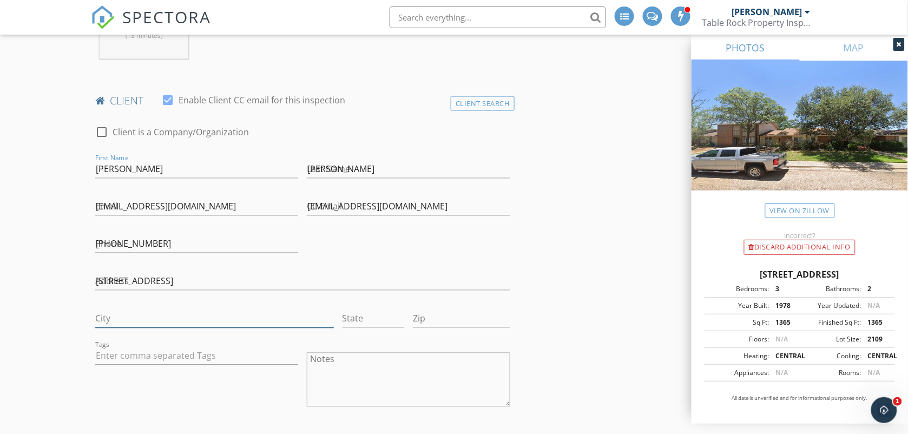
type input "Lubbock"
type input "Texas"
type input "79401"
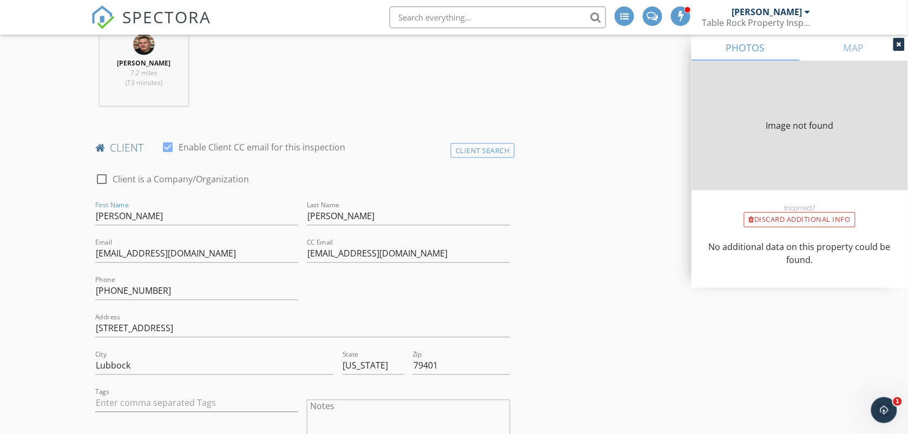
type input "1365"
type input "1978"
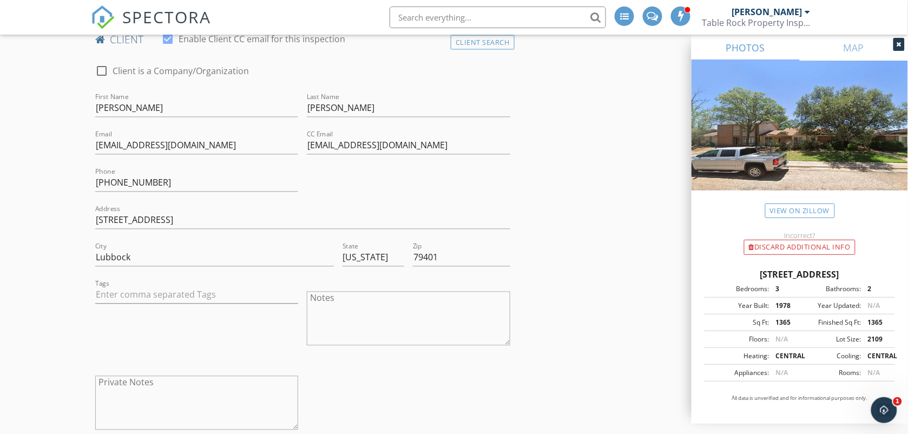
scroll to position [576, 0]
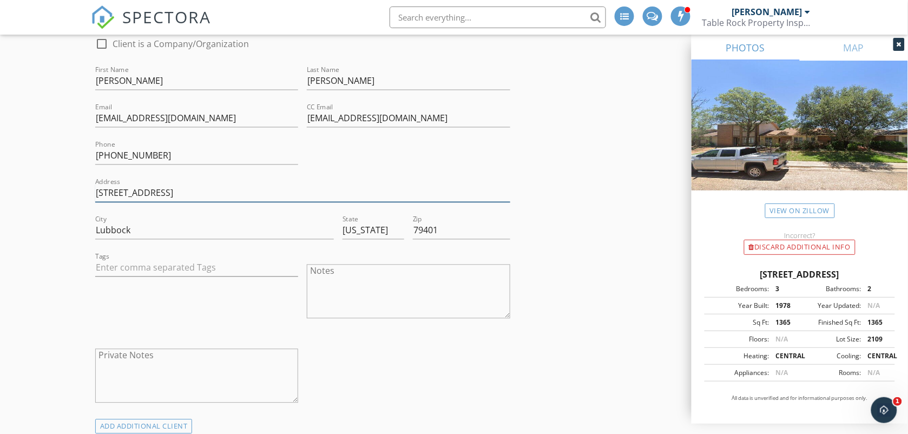
click at [166, 192] on input "611 Broadway" at bounding box center [302, 194] width 415 height 18
type input "6"
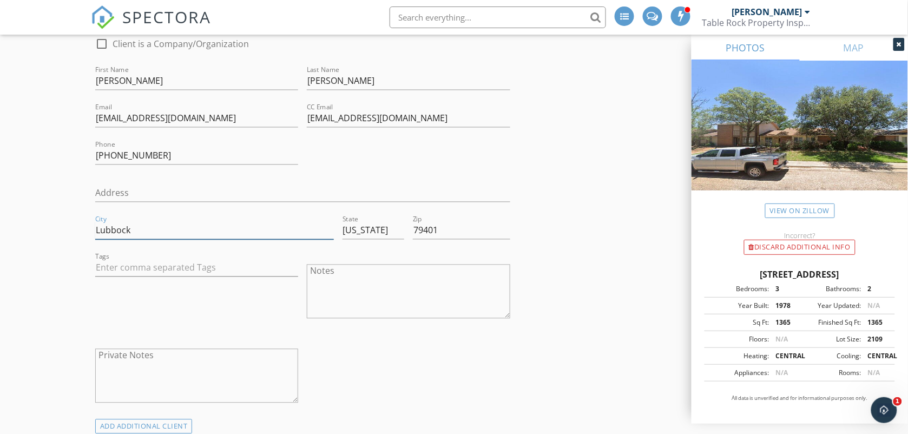
click at [165, 231] on input "Lubbock" at bounding box center [214, 231] width 239 height 18
type input "L"
click at [382, 231] on input "Texas" at bounding box center [374, 231] width 62 height 18
type input "T"
click at [453, 234] on input "79401" at bounding box center [461, 231] width 97 height 18
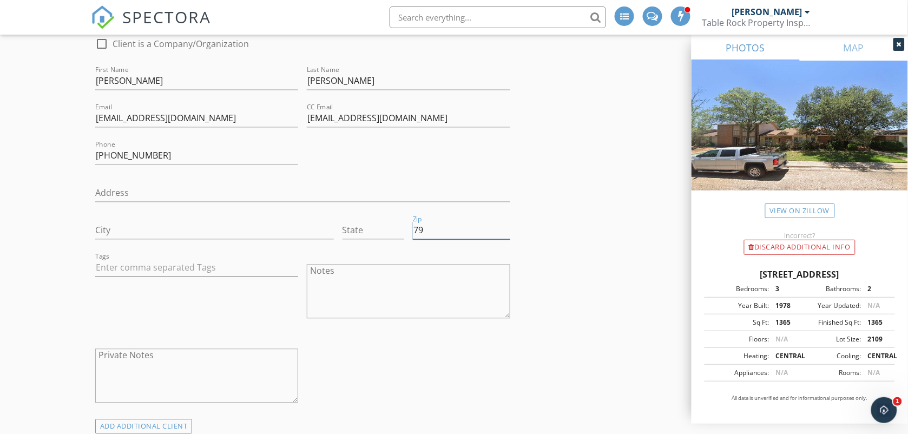
type input "7"
click at [220, 159] on input "806-470-3682" at bounding box center [197, 156] width 204 height 18
type input "[PHONE_NUMBER]"
click at [351, 168] on div "check_box_outline_blank Client is a Company/Organization First Name Jaime Last …" at bounding box center [303, 223] width 424 height 393
click at [401, 285] on textarea "Notes" at bounding box center [409, 292] width 204 height 54
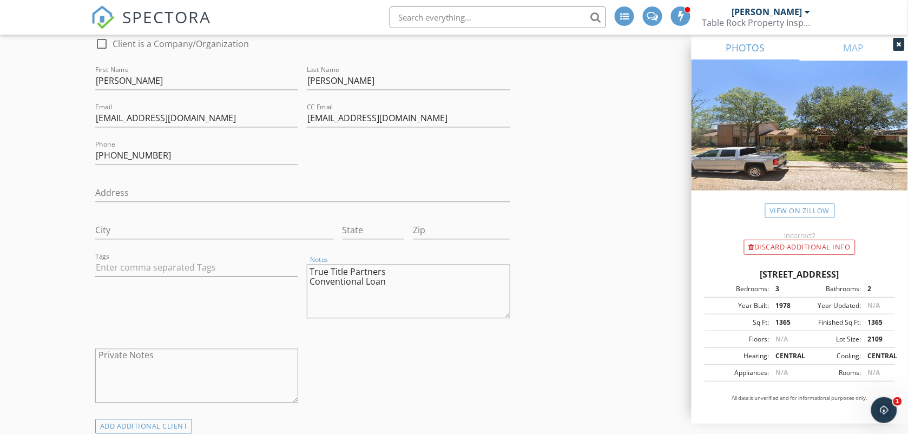
type textarea "True Title Partners Conventional Loan"
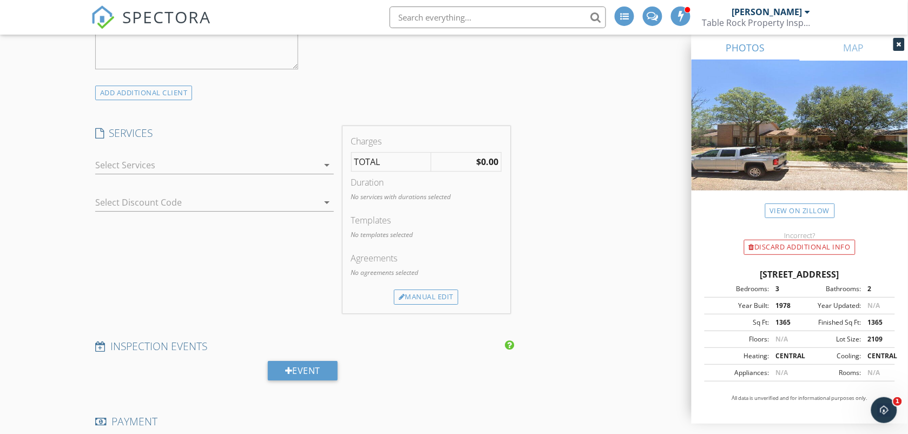
scroll to position [954, 0]
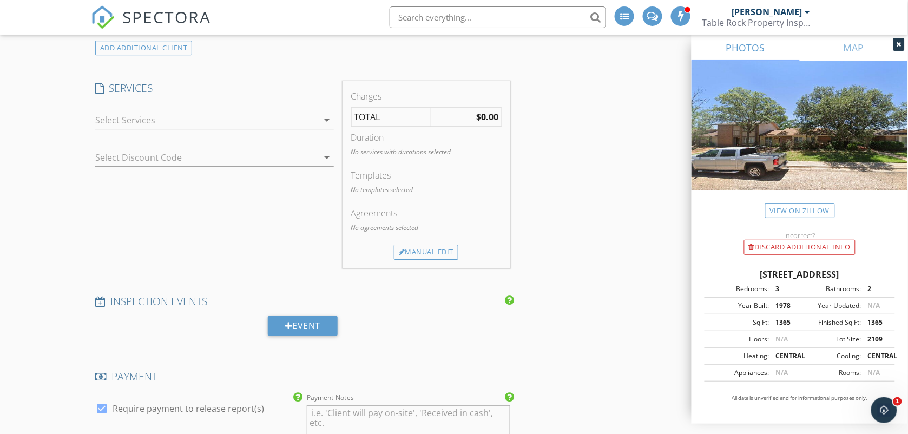
click at [299, 121] on div at bounding box center [207, 120] width 224 height 17
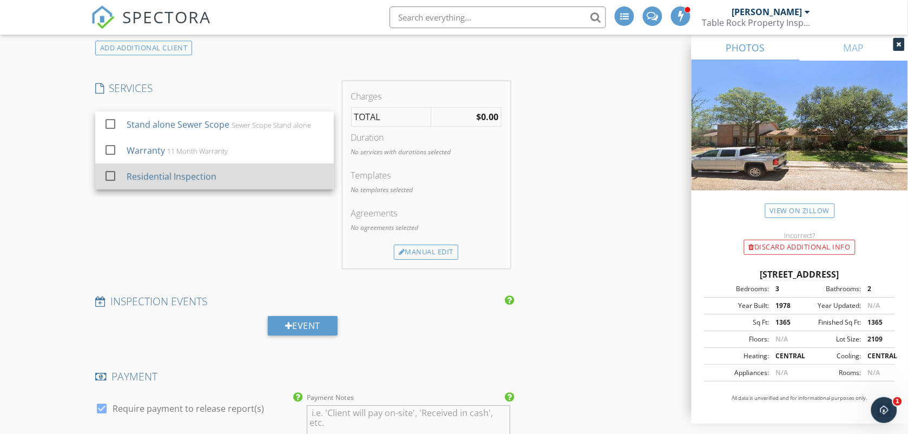
click at [263, 175] on div "Residential Inspection" at bounding box center [226, 177] width 199 height 22
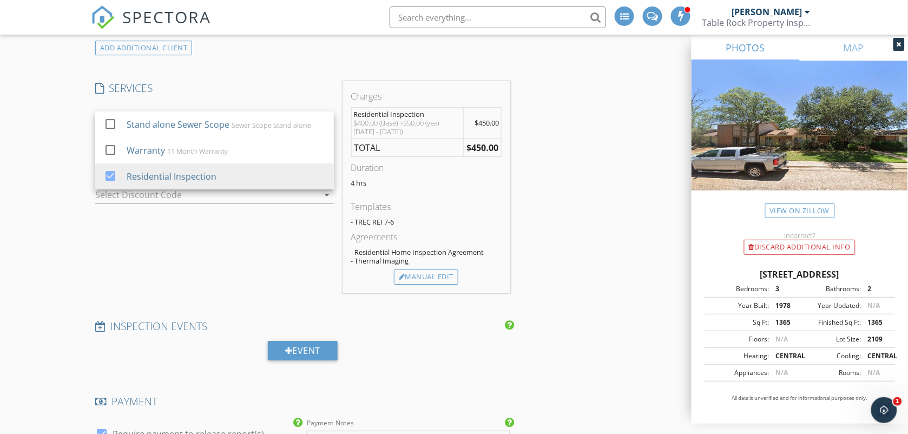
click at [236, 249] on div "SERVICES check_box_outline_blank Stand alone Sewer Scope Sewer Scope Stand alon…" at bounding box center [214, 187] width 247 height 212
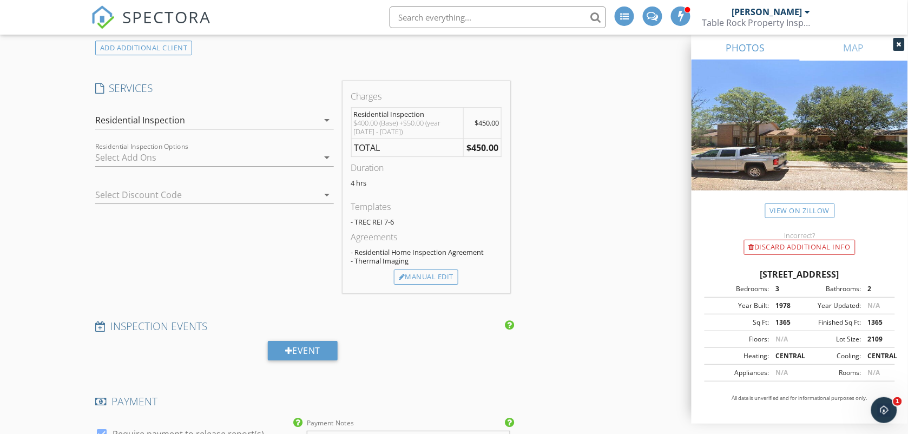
click at [226, 160] on div at bounding box center [207, 157] width 224 height 17
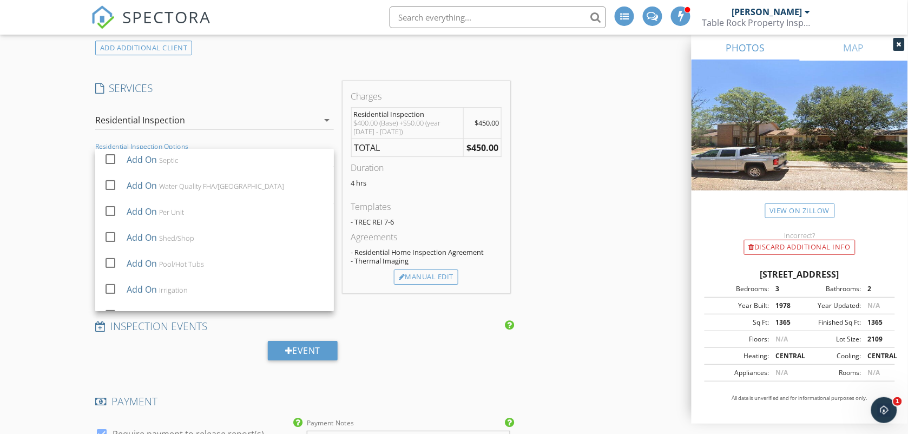
scroll to position [71, 0]
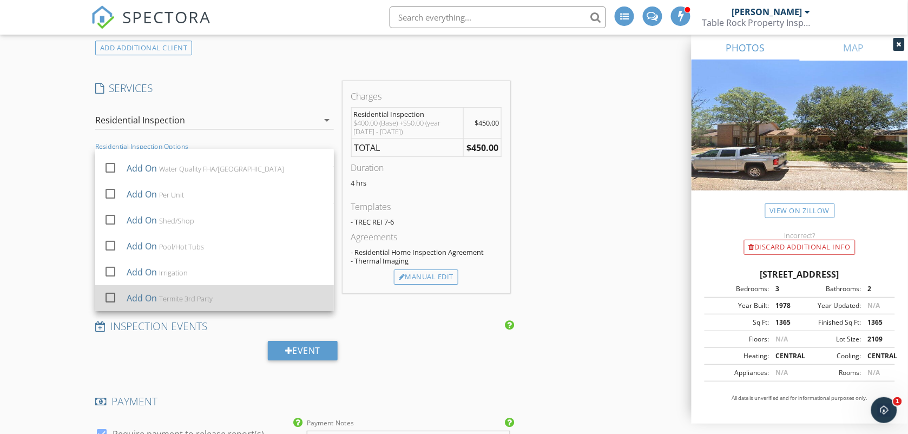
click at [280, 296] on div "Add On Termite 3rd Party" at bounding box center [226, 298] width 199 height 22
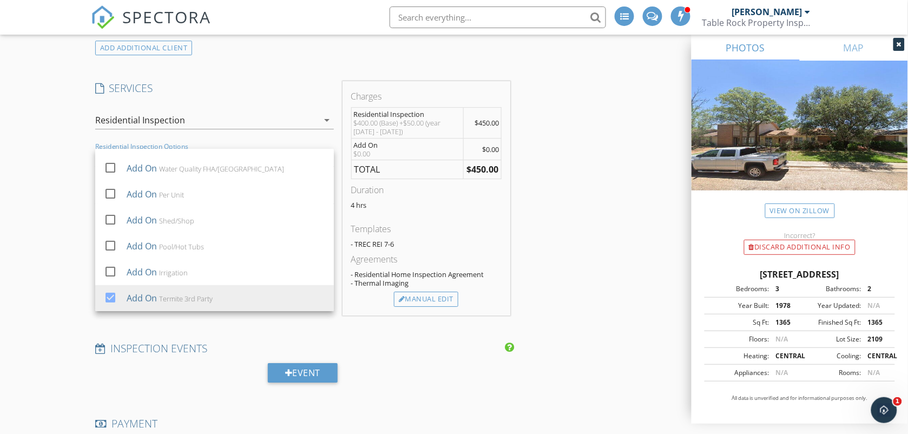
click at [51, 261] on div "New Inspection Click here to use the New Order Form INSPECTOR(S) check_box Rodn…" at bounding box center [454, 234] width 908 height 2250
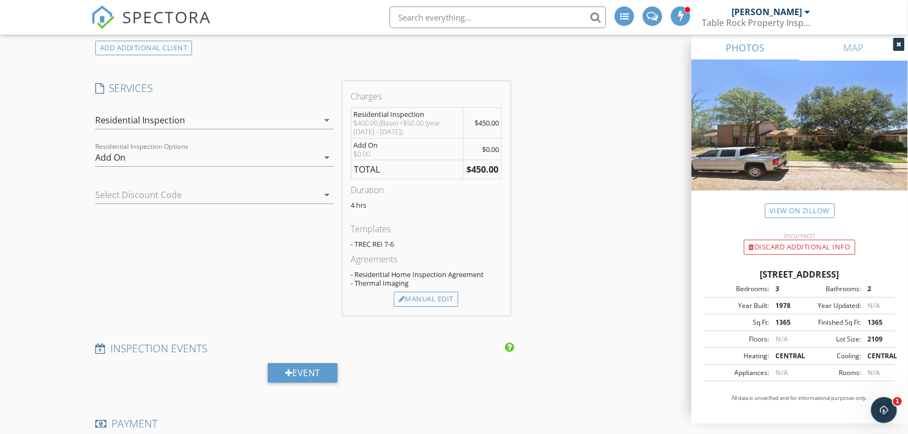
click at [173, 241] on div "SERVICES check_box_outline_blank Stand alone Sewer Scope Sewer Scope Stand alon…" at bounding box center [214, 198] width 247 height 234
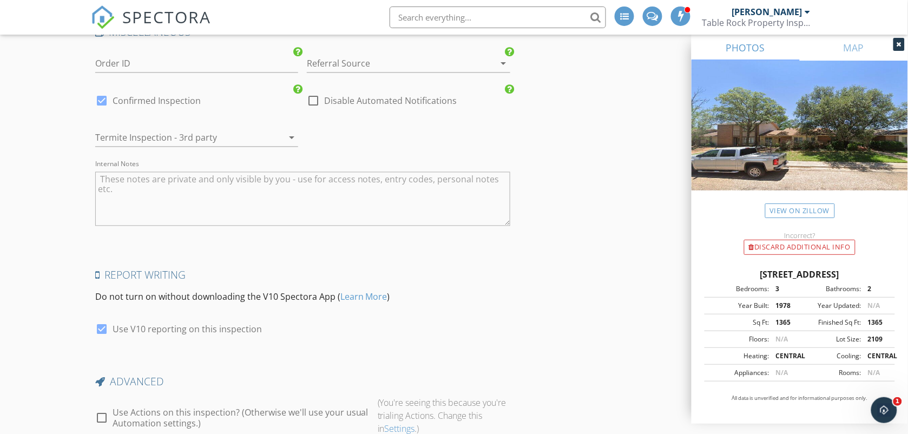
scroll to position [1794, 0]
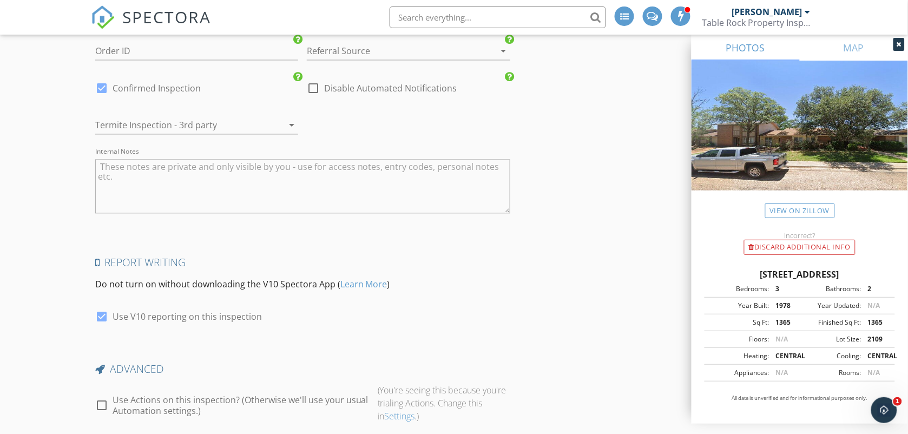
click at [180, 130] on div at bounding box center [181, 125] width 173 height 17
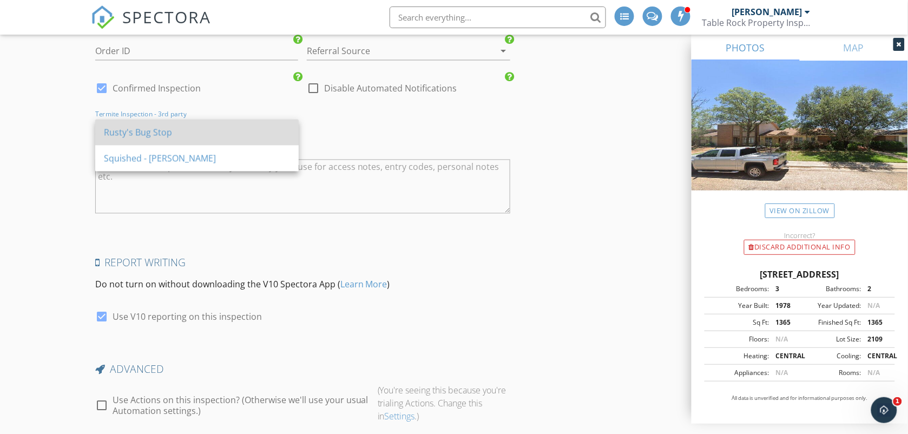
click at [180, 138] on div "Rusty's Bug Stop" at bounding box center [197, 132] width 186 height 13
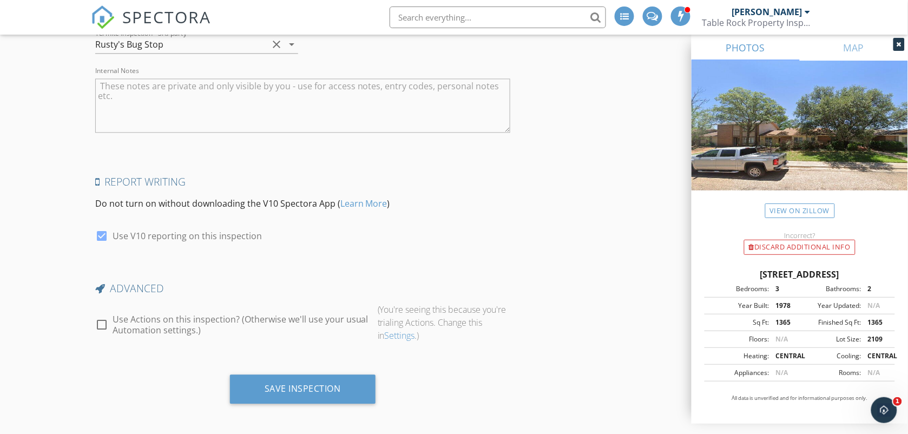
scroll to position [1880, 0]
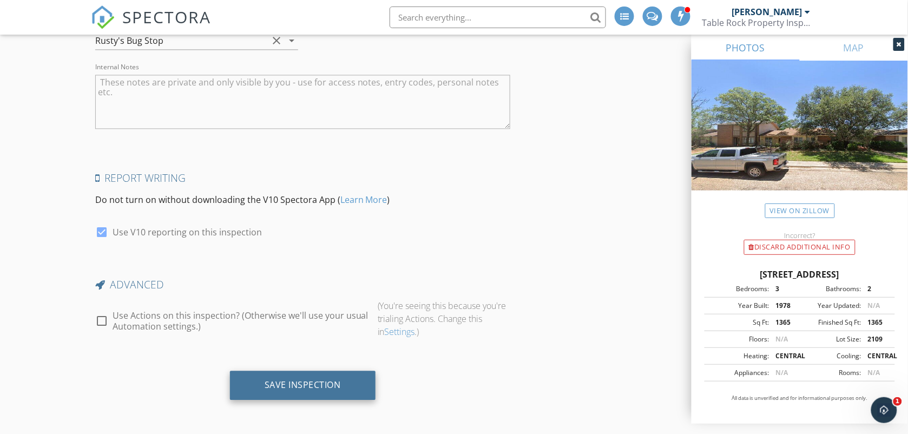
click at [269, 372] on div "Save Inspection" at bounding box center [303, 385] width 146 height 29
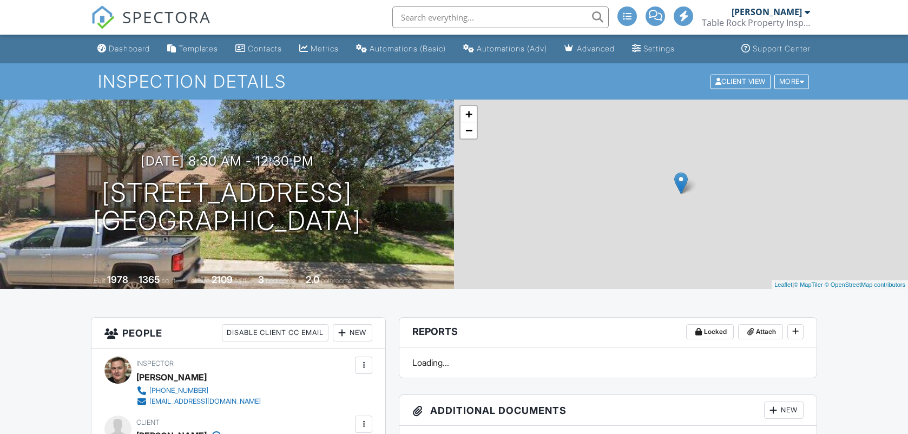
click at [762, 14] on div "[PERSON_NAME]" at bounding box center [767, 11] width 70 height 11
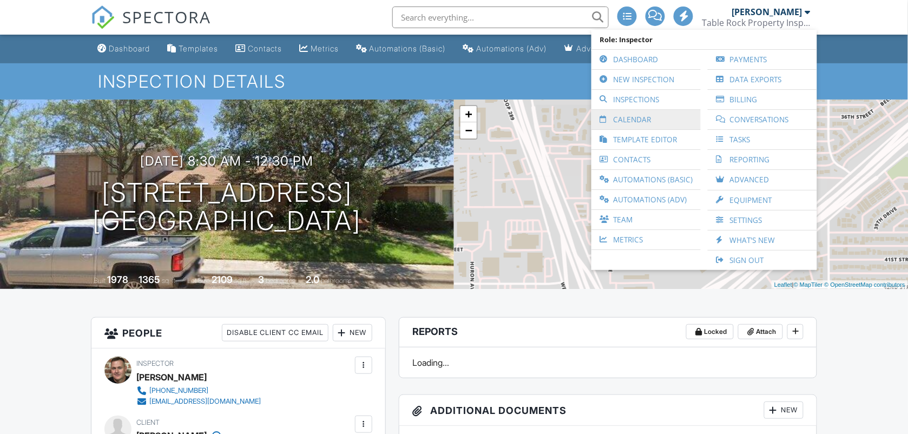
click at [635, 119] on link "Calendar" at bounding box center [646, 119] width 99 height 19
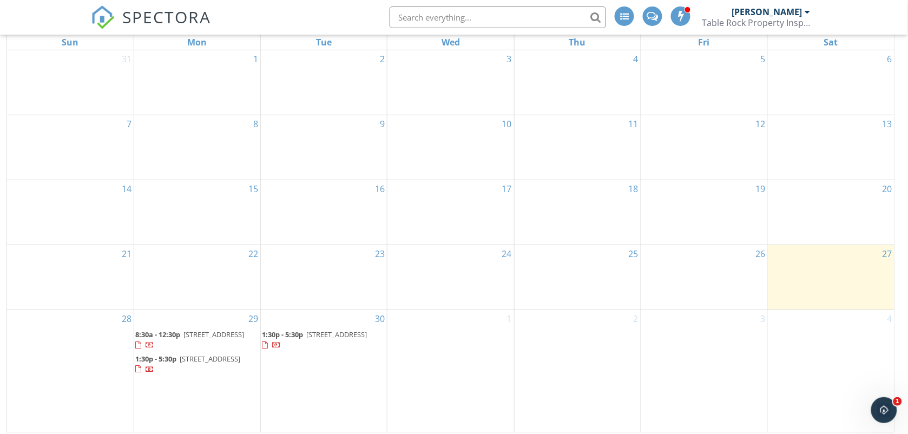
scroll to position [144, 0]
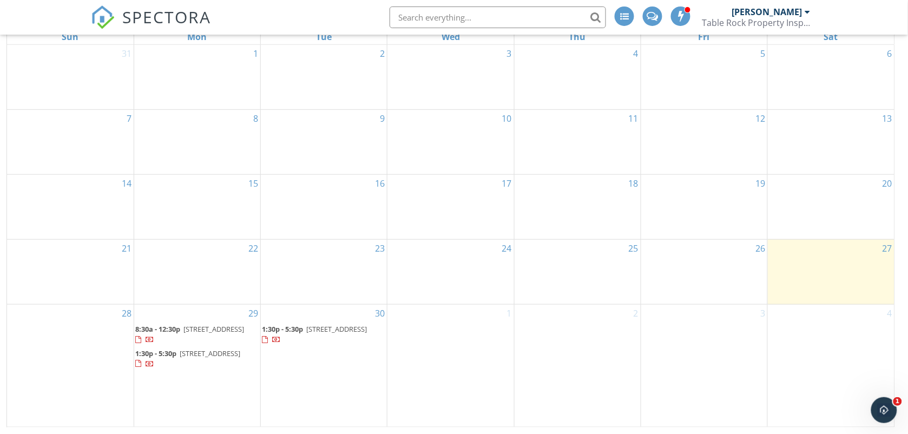
click at [164, 329] on span "8:30a - 12:30p" at bounding box center [157, 329] width 45 height 10
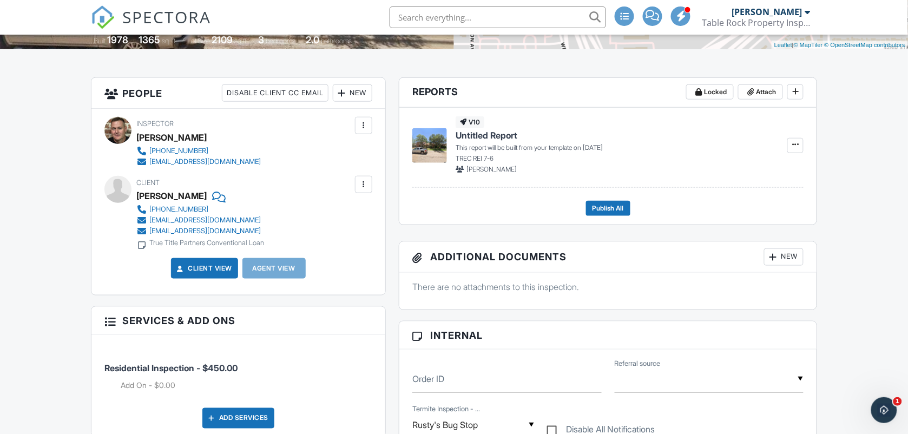
scroll to position [213, 0]
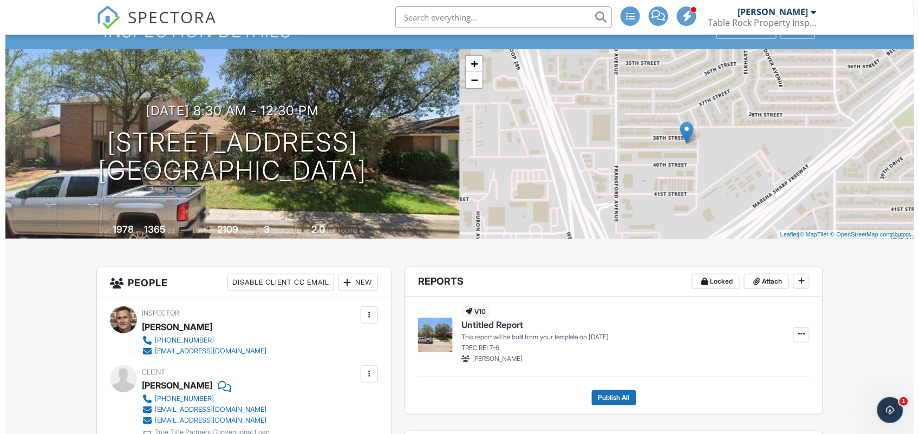
scroll to position [23, 0]
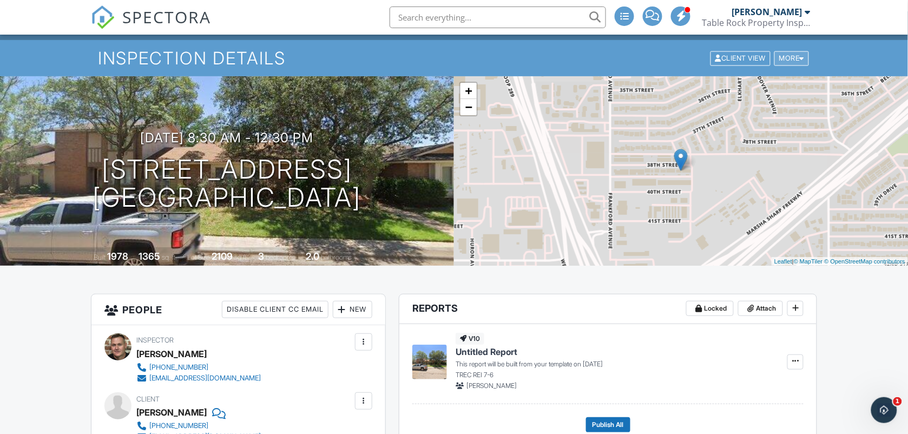
click at [780, 54] on div "More" at bounding box center [792, 58] width 35 height 15
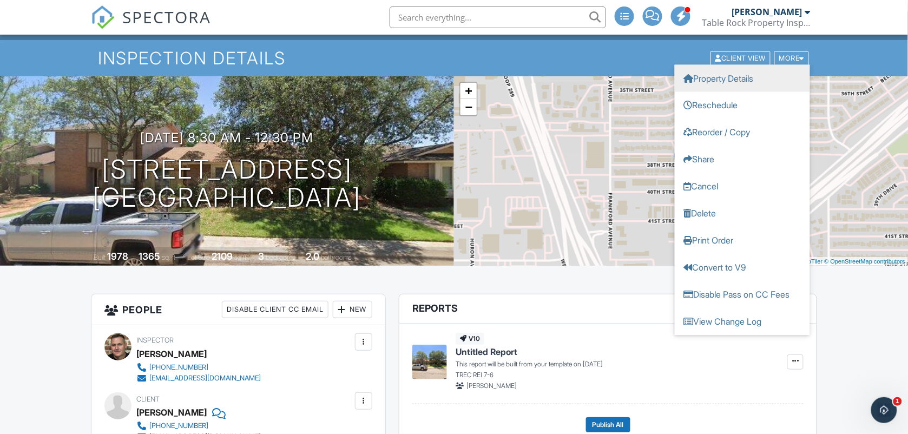
click at [759, 84] on link "Property Details" at bounding box center [742, 77] width 135 height 27
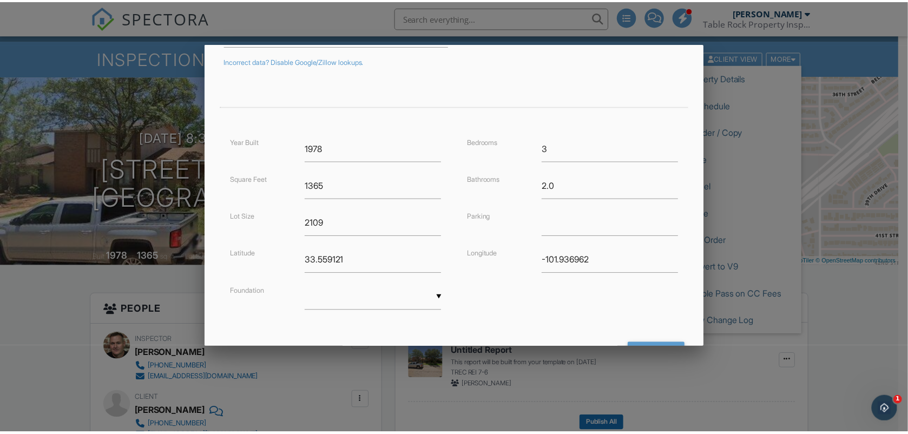
scroll to position [238, 0]
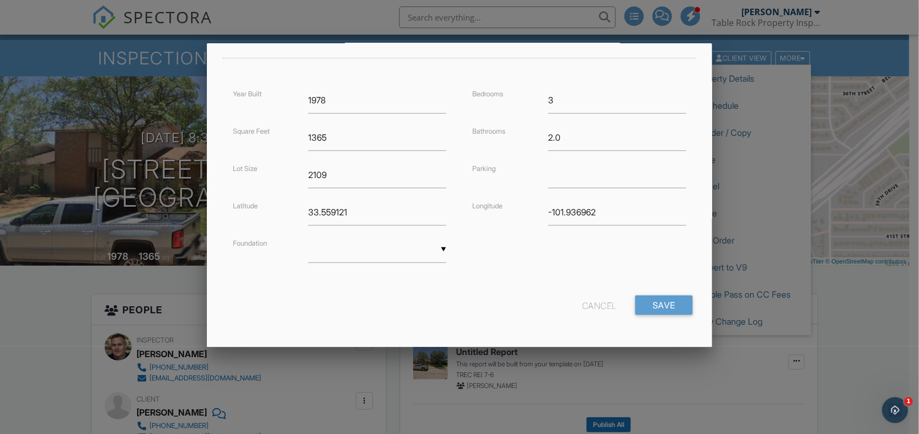
click at [589, 309] on div "Cancel" at bounding box center [599, 305] width 35 height 19
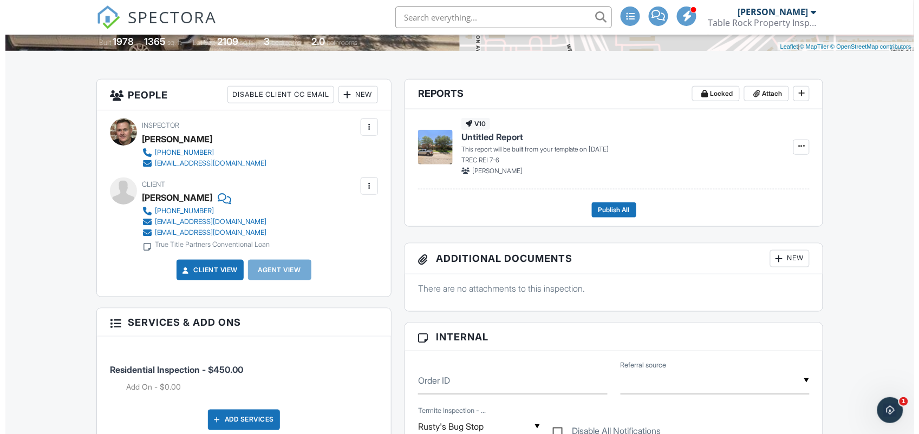
scroll to position [240, 0]
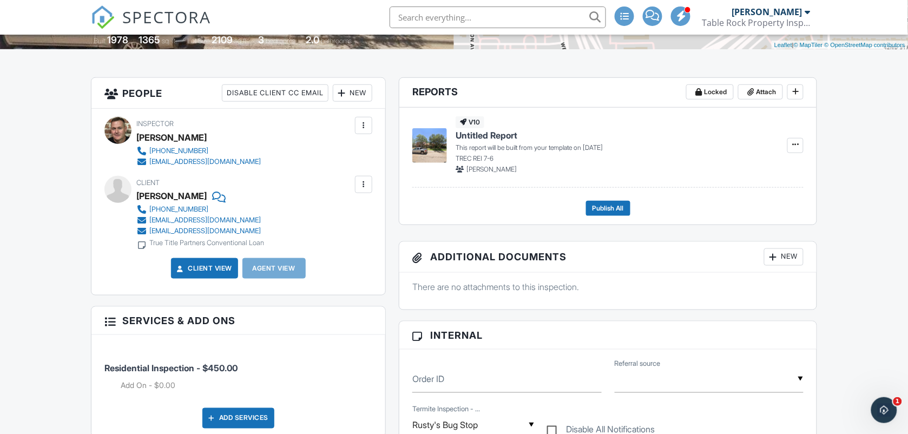
click at [348, 95] on div "New" at bounding box center [353, 92] width 40 height 17
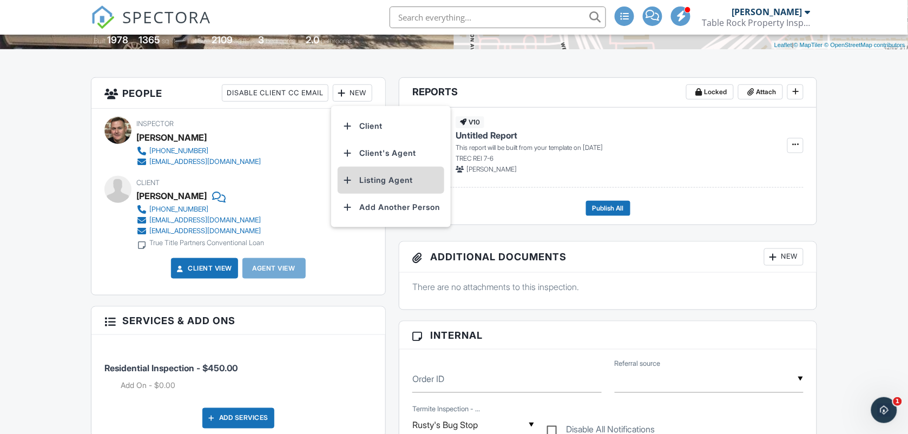
click at [374, 180] on li "Listing Agent" at bounding box center [391, 180] width 107 height 27
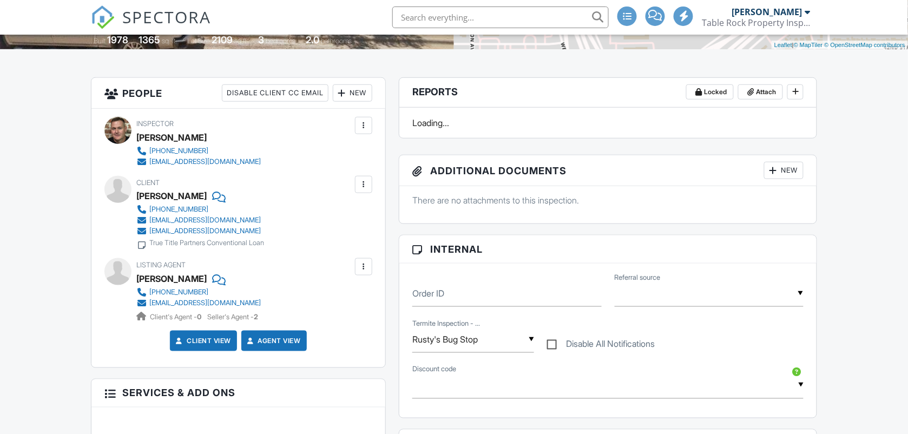
click at [727, 29] on div "Rodney Bowen Table Rock Property Inspections PLLC" at bounding box center [756, 17] width 108 height 35
click at [767, 15] on div "[PERSON_NAME]" at bounding box center [767, 11] width 70 height 11
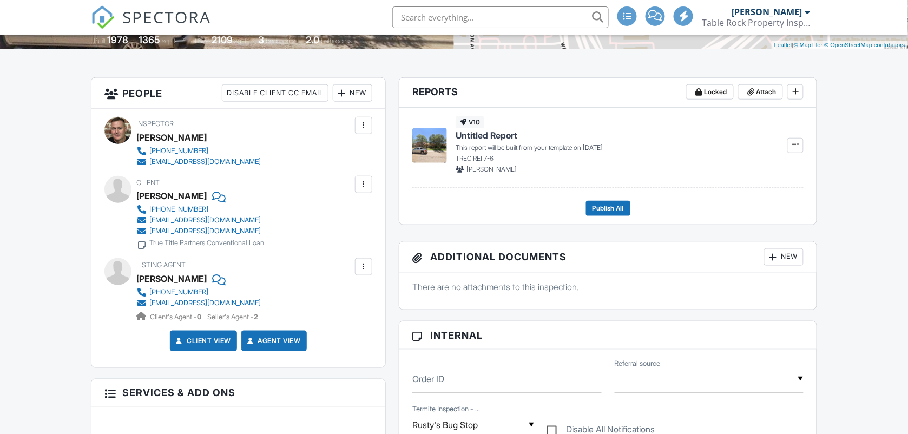
click at [773, 11] on div "[PERSON_NAME]" at bounding box center [767, 11] width 70 height 11
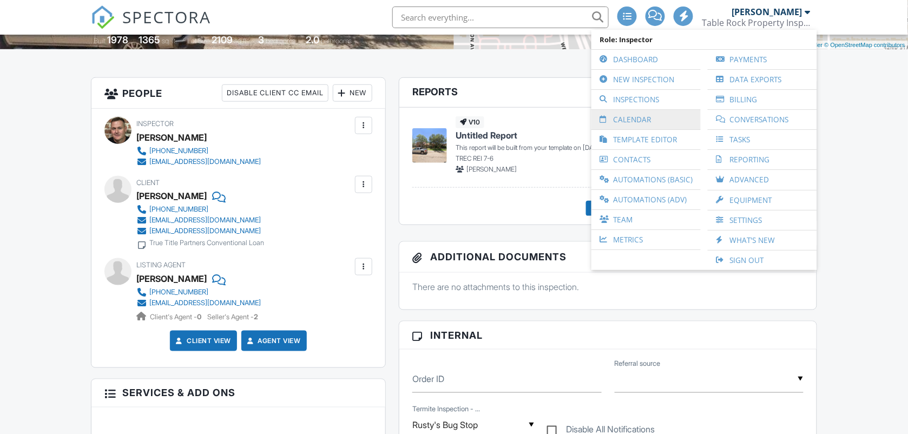
click at [630, 125] on link "Calendar" at bounding box center [646, 119] width 99 height 19
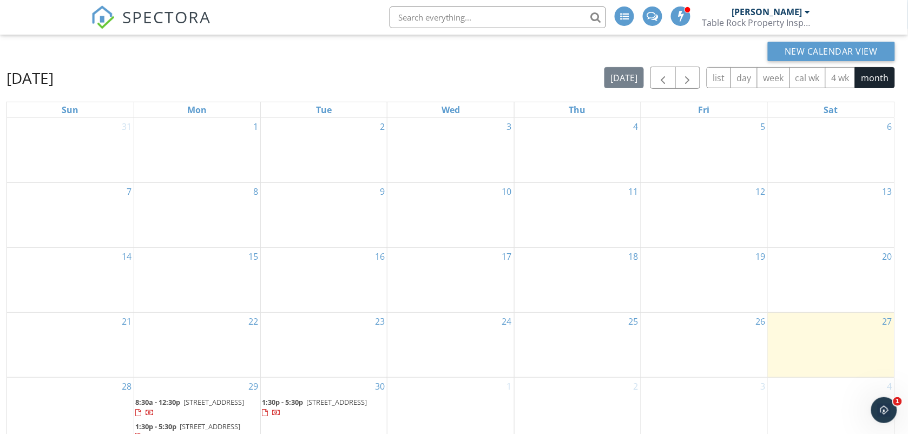
scroll to position [144, 0]
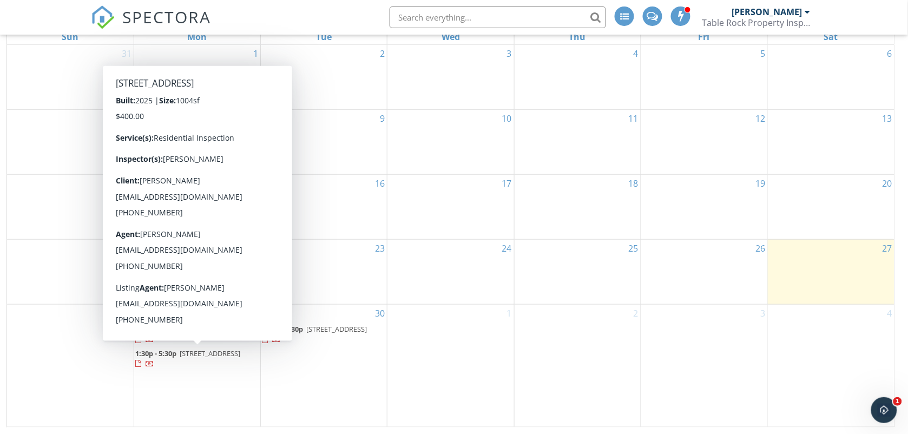
click at [155, 355] on span "1:30p - 5:30p" at bounding box center [155, 354] width 41 height 10
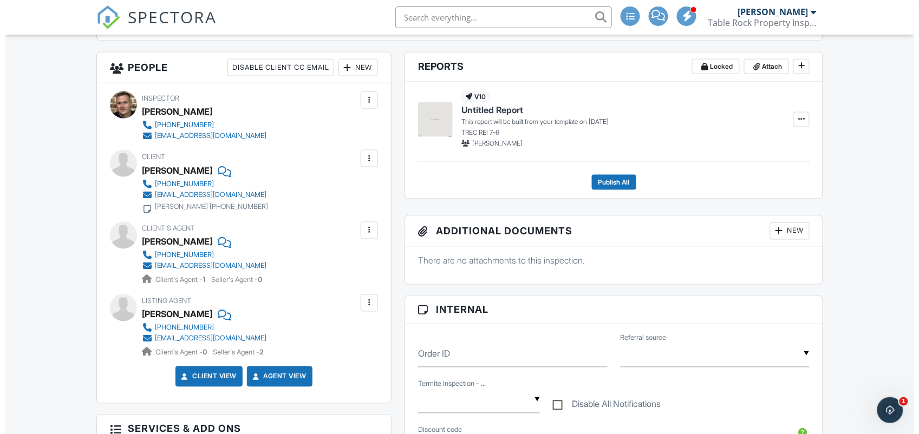
scroll to position [406, 0]
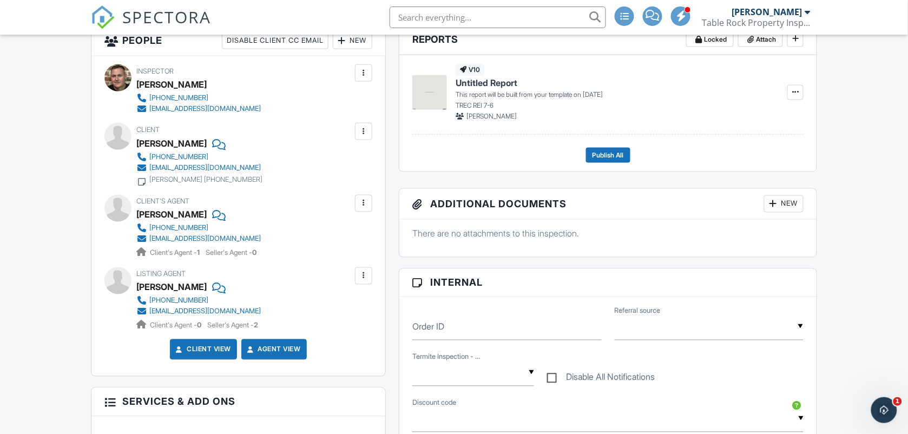
click at [367, 279] on div at bounding box center [363, 276] width 11 height 11
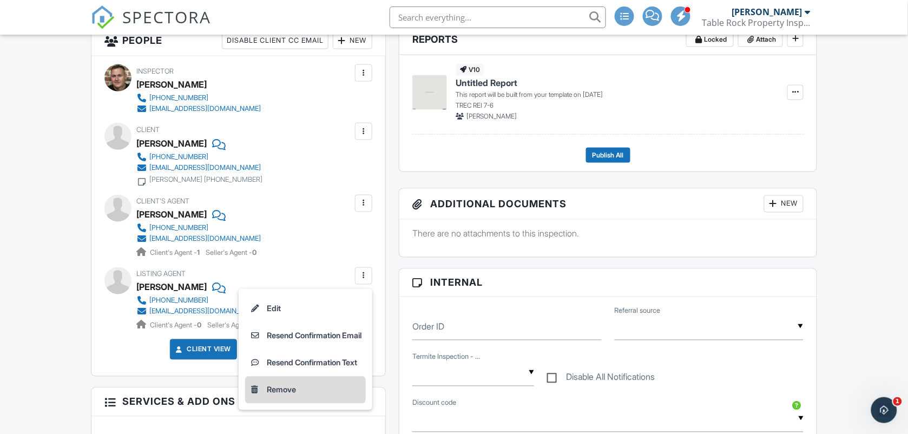
click at [283, 385] on li "Remove" at bounding box center [305, 390] width 121 height 27
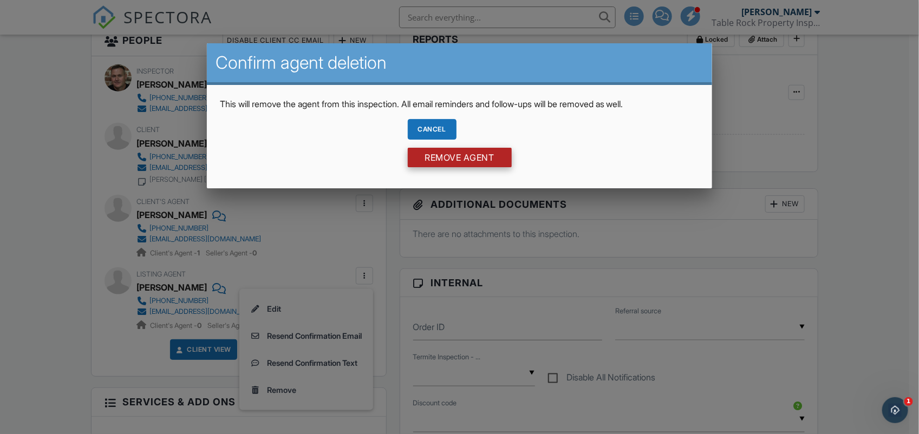
click at [435, 160] on input "Remove Agent" at bounding box center [460, 157] width 104 height 19
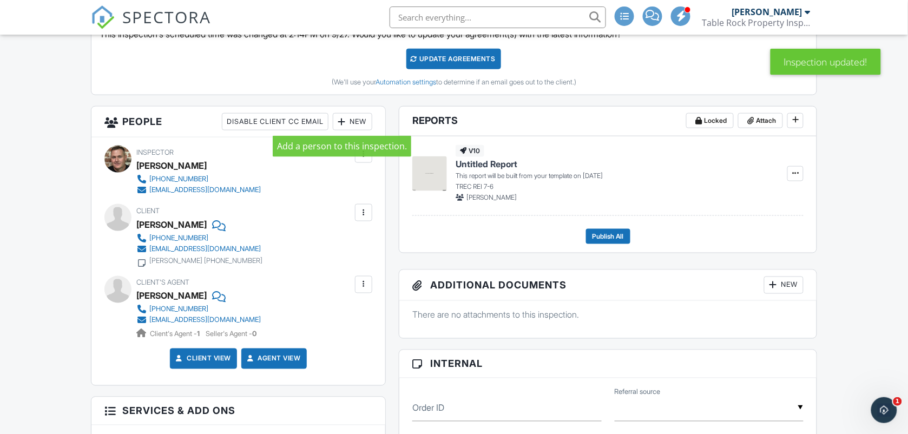
click at [344, 122] on div at bounding box center [342, 121] width 11 height 11
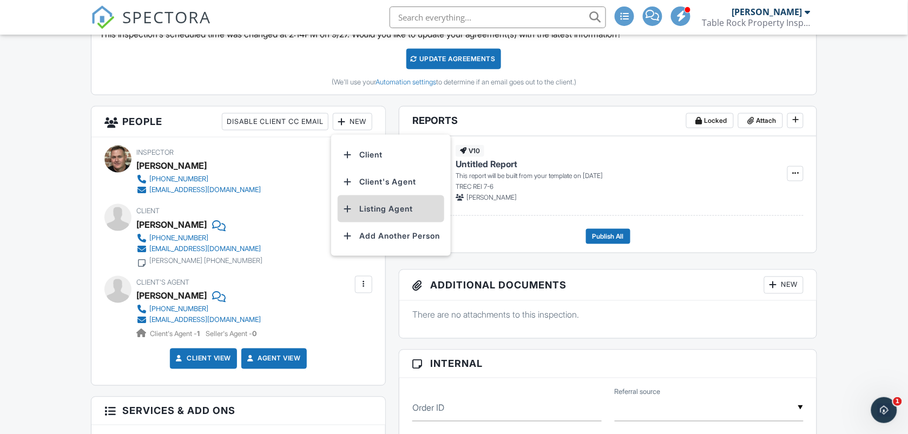
click at [371, 212] on li "Listing Agent" at bounding box center [391, 208] width 107 height 27
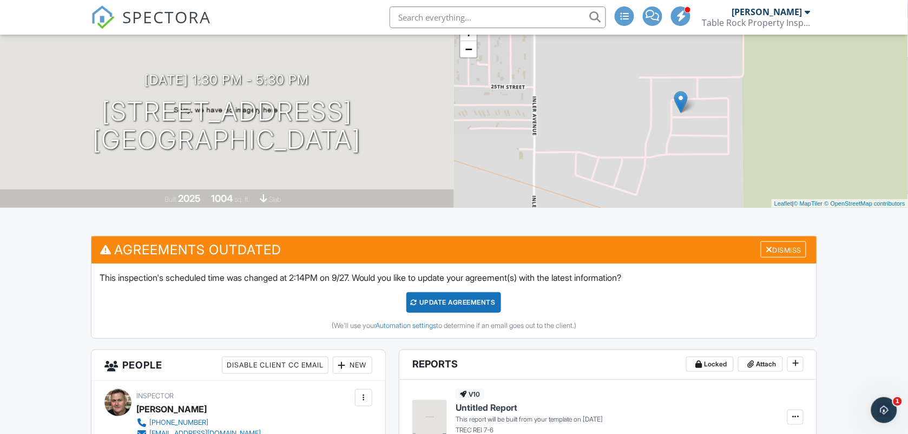
click at [471, 297] on div "Update Agreements" at bounding box center [454, 302] width 95 height 21
